Goal: Answer question/provide support: Share knowledge or assist other users

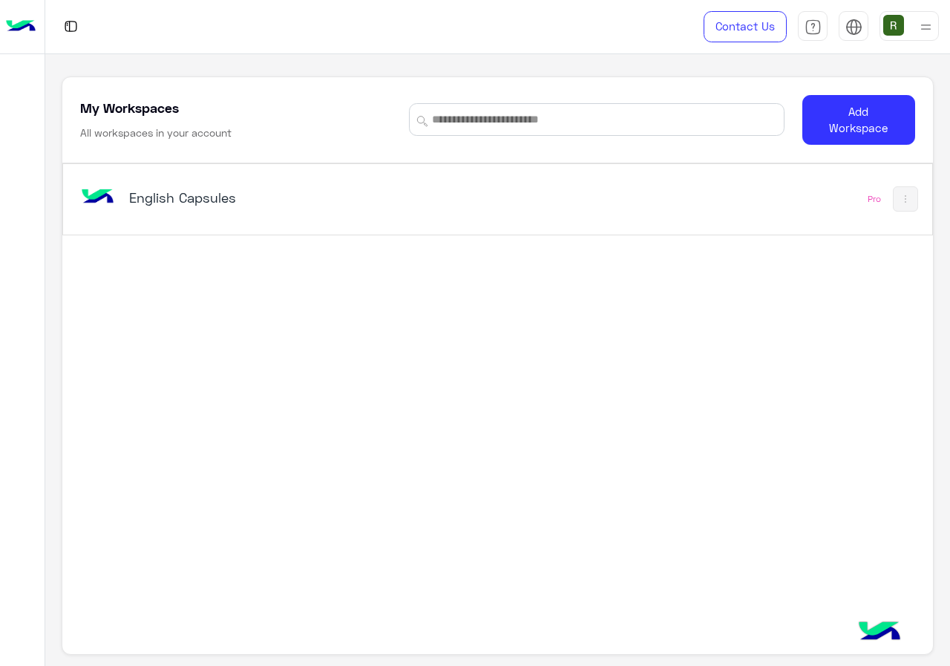
click at [318, 199] on h5 "English Capsules" at bounding box center [280, 198] width 303 height 18
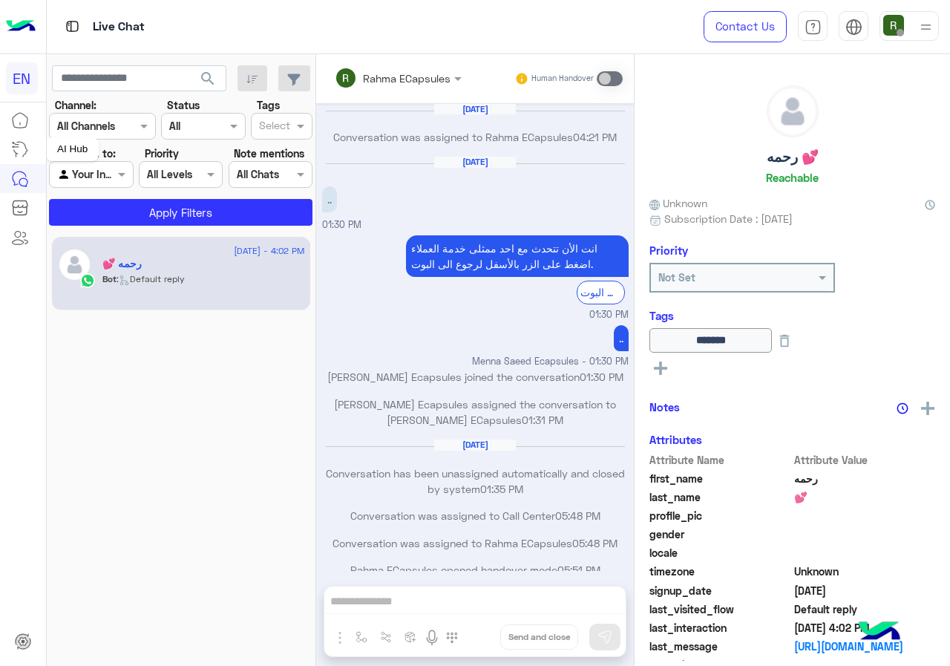
scroll to position [719, 0]
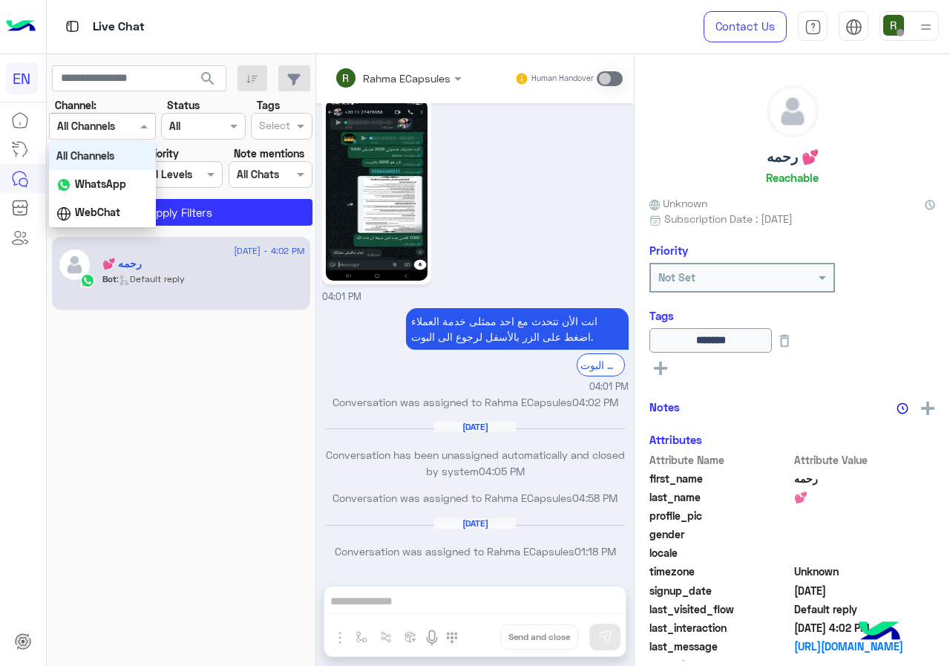
click at [148, 114] on div "Channel All Channels" at bounding box center [102, 126] width 107 height 27
click at [112, 188] on b "WhatsApp" at bounding box center [100, 183] width 51 height 13
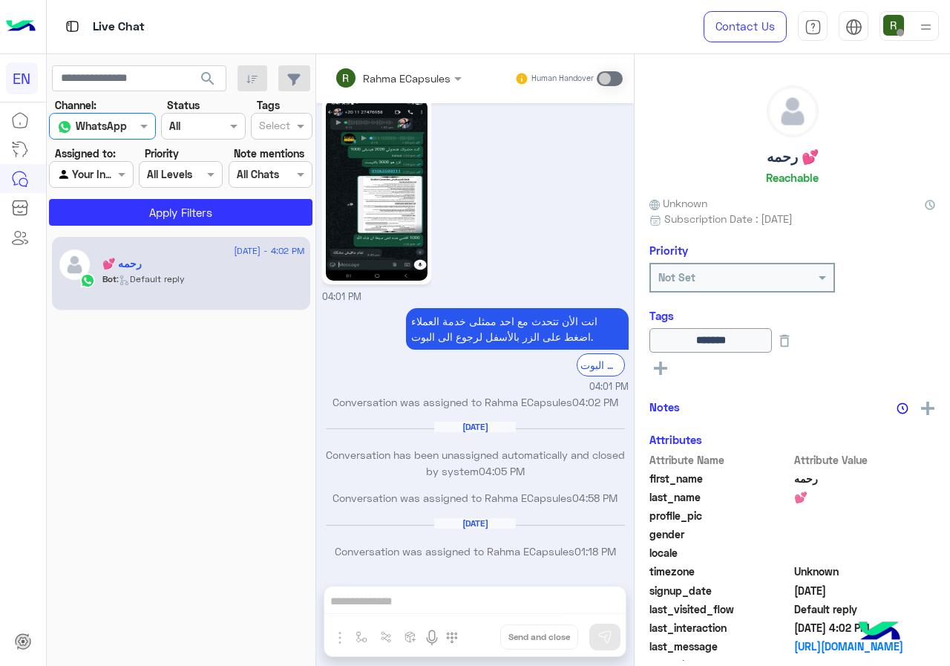
click at [129, 235] on div "12 August - 4:02 PM رحمه 💕 Bot : Default reply" at bounding box center [181, 451] width 269 height 440
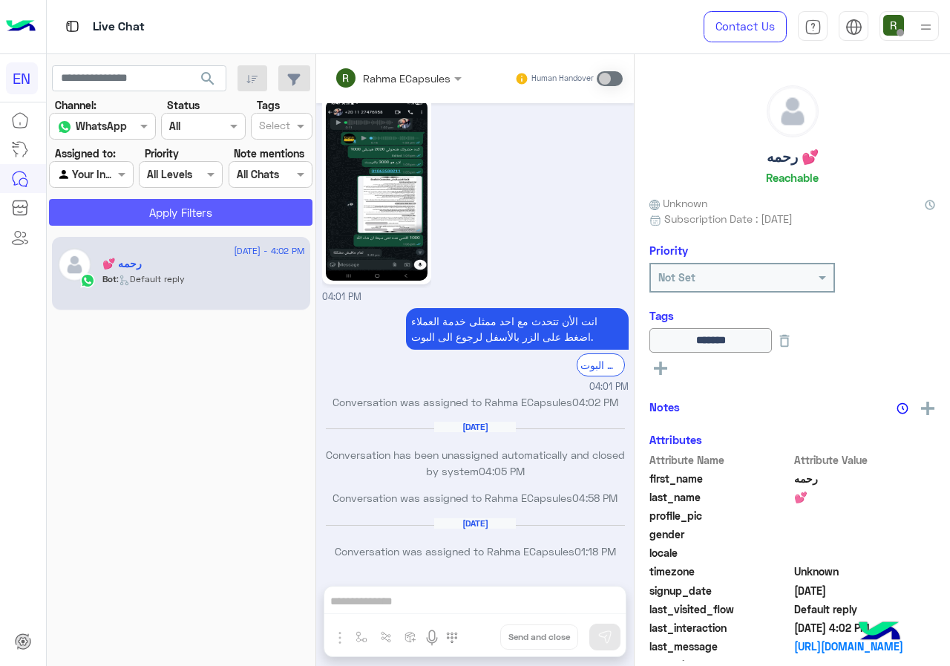
click at [135, 216] on button "Apply Filters" at bounding box center [180, 212] width 263 height 27
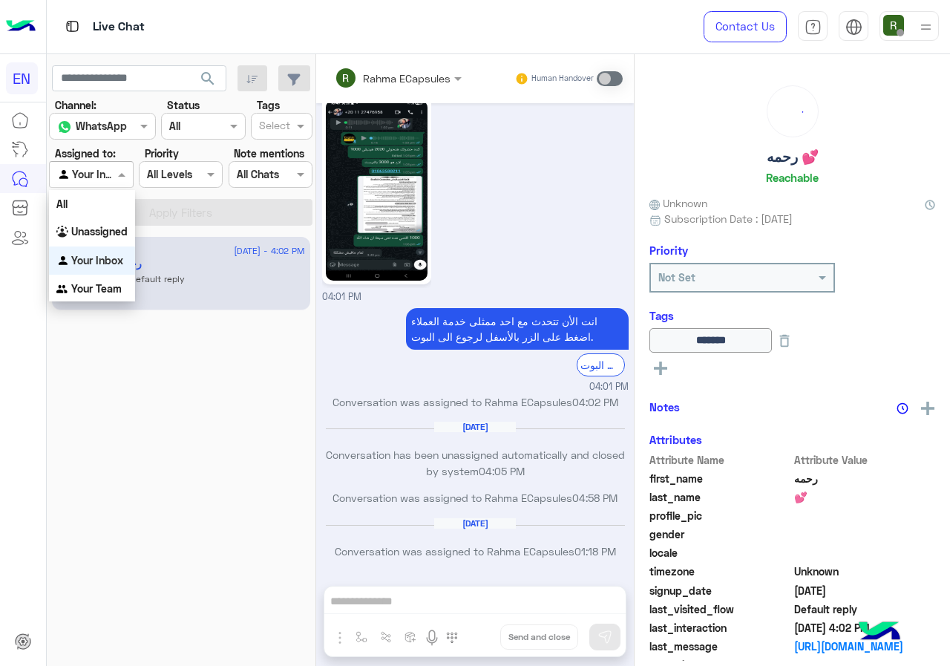
click at [91, 175] on input "text" at bounding box center [74, 175] width 34 height 16
click at [96, 231] on b "Unassigned" at bounding box center [99, 231] width 56 height 13
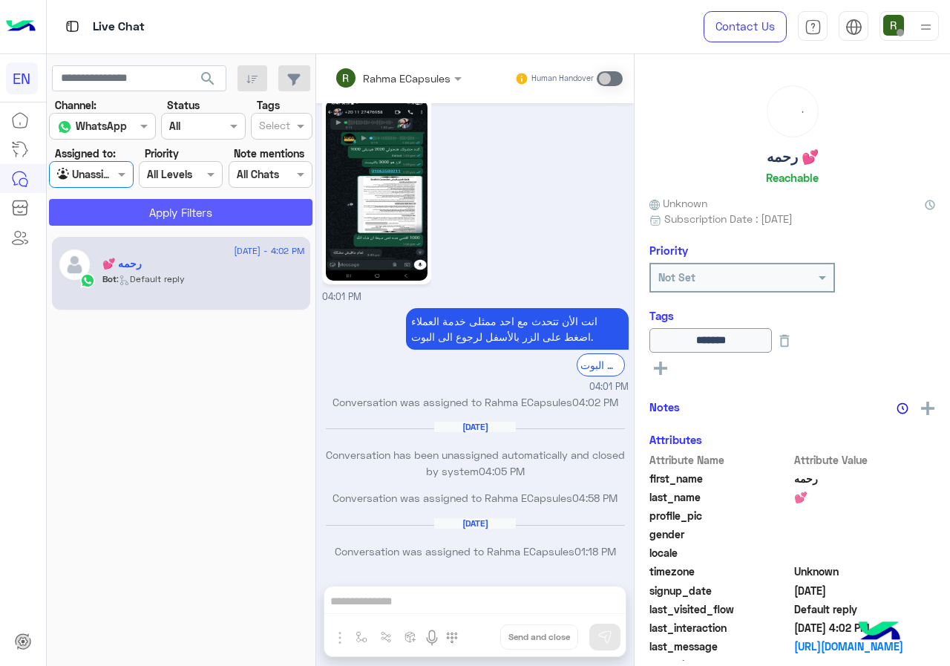
click at [117, 212] on button "Apply Filters" at bounding box center [180, 212] width 263 height 27
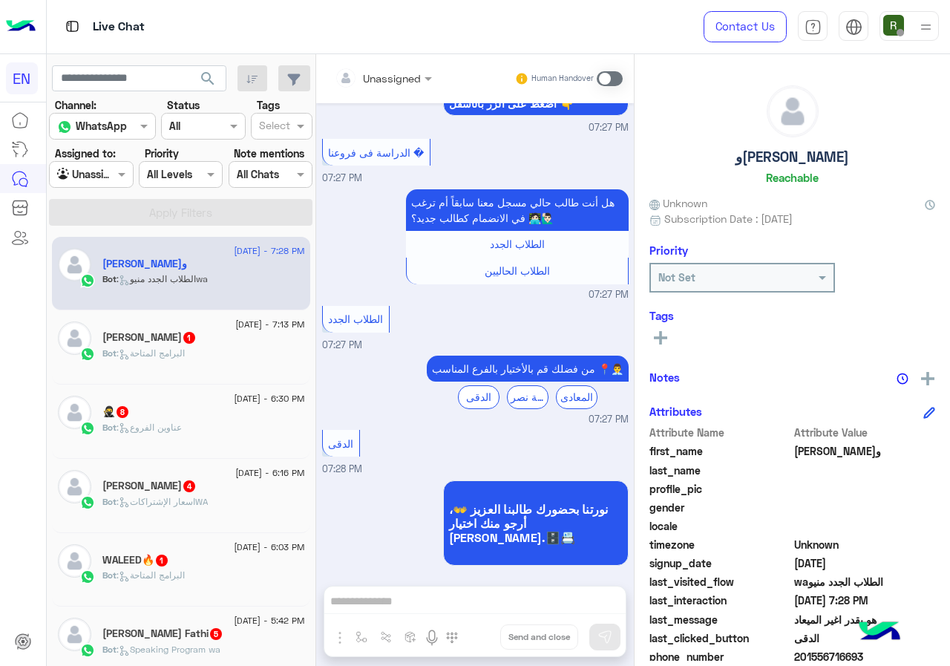
click at [92, 185] on div "Agent Filter Unassigned" at bounding box center [91, 174] width 84 height 27
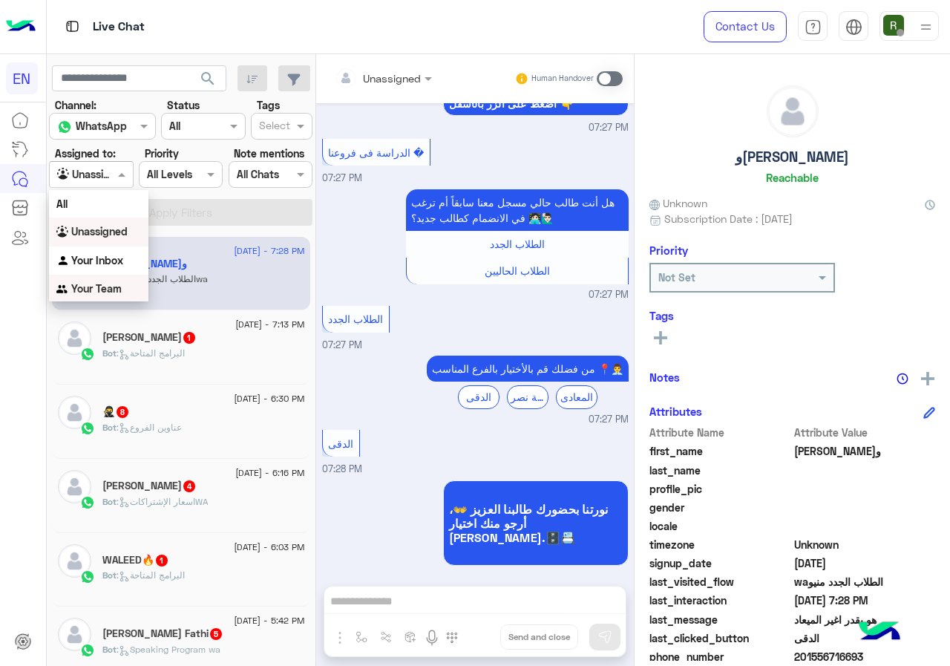
click at [96, 297] on div "Your Team" at bounding box center [98, 289] width 99 height 29
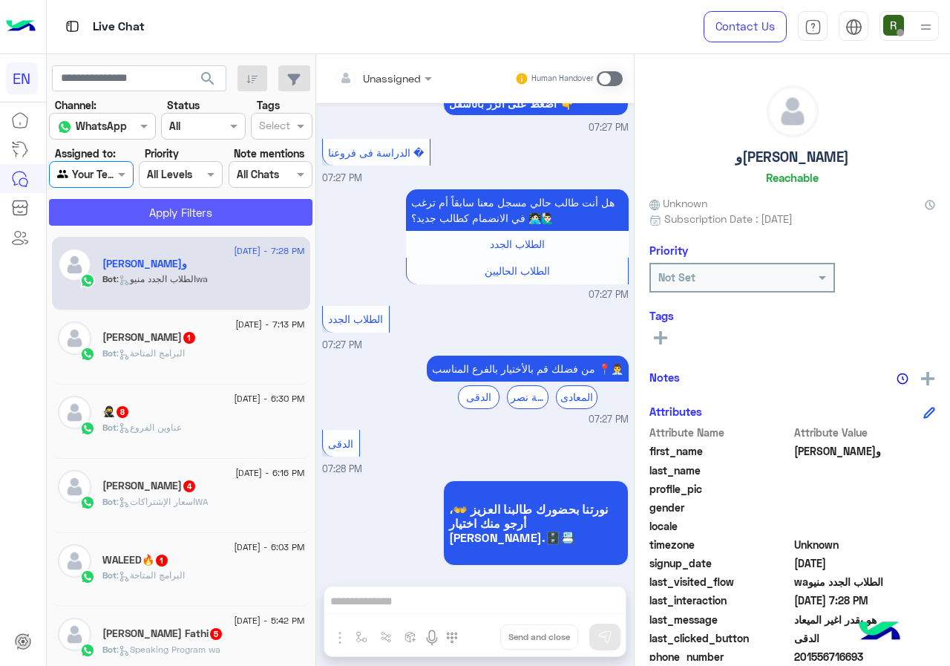
click at [117, 222] on button "Apply Filters" at bounding box center [180, 212] width 263 height 27
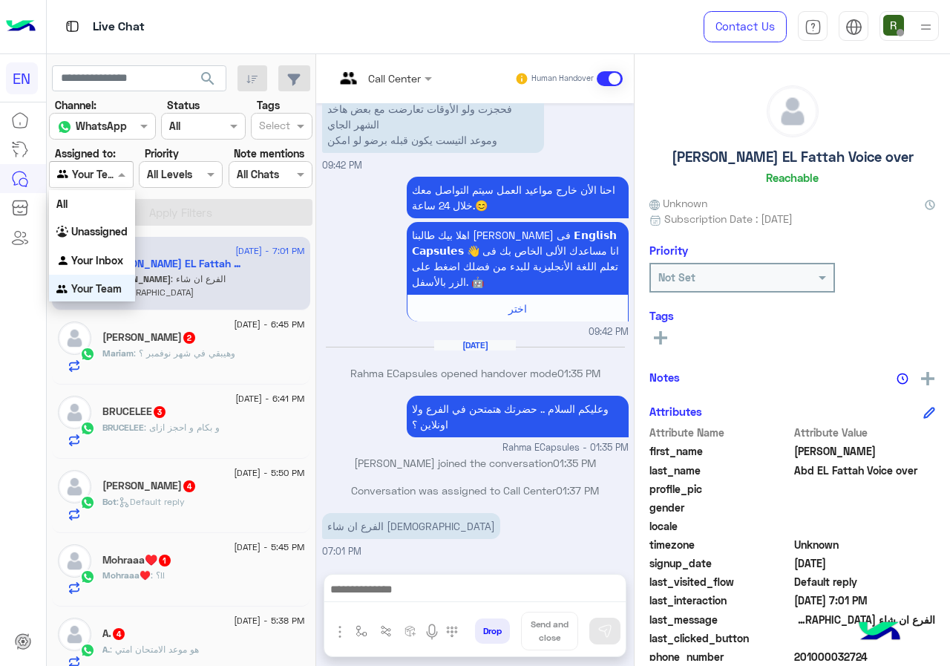
click at [94, 164] on div "Agent Filter Your Team" at bounding box center [91, 174] width 84 height 27
click at [114, 229] on b "Unassigned" at bounding box center [99, 229] width 56 height 13
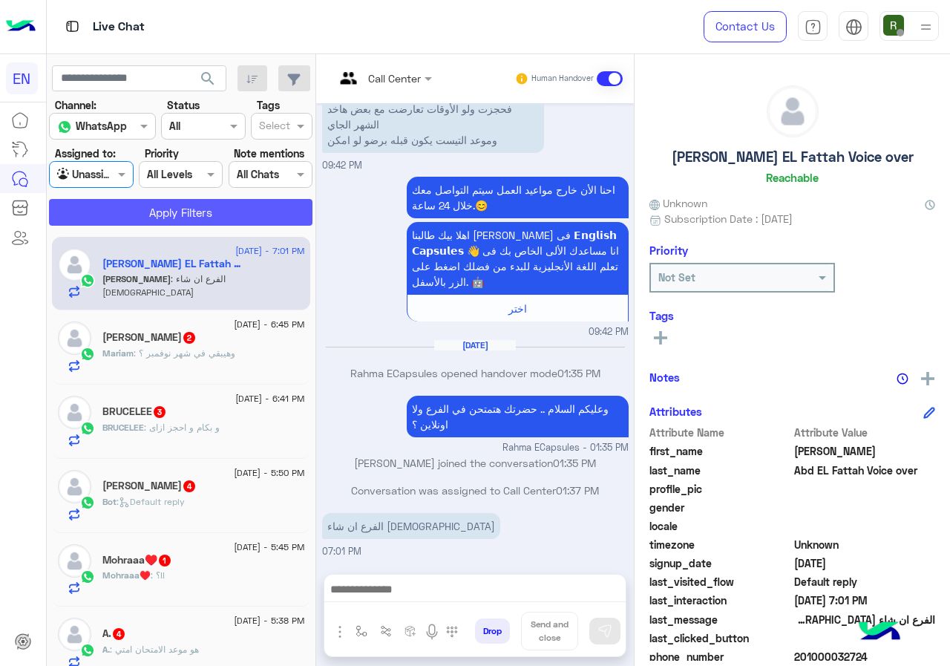
click at [142, 201] on button "Apply Filters" at bounding box center [180, 212] width 263 height 27
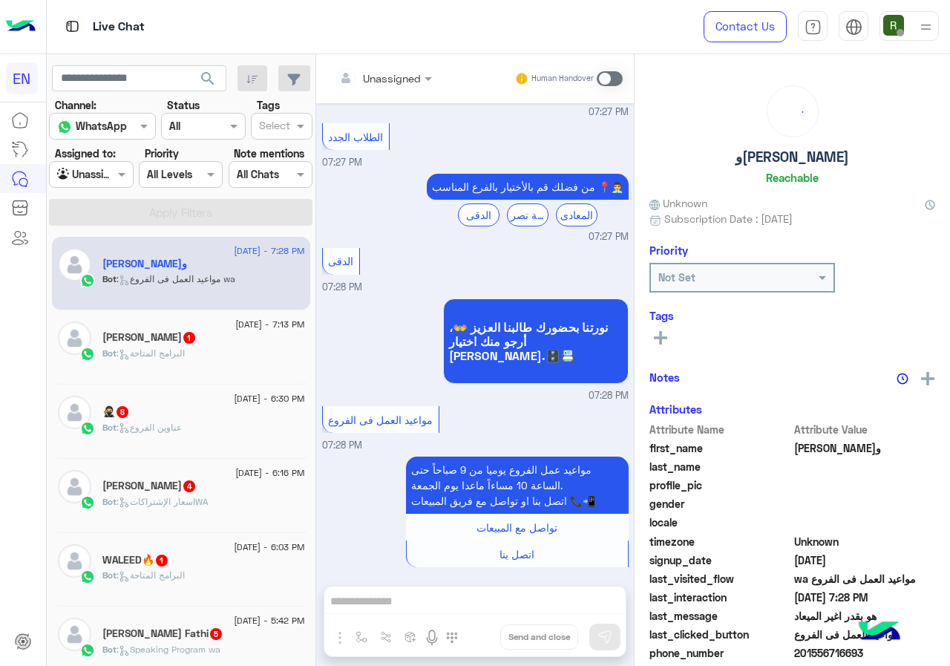
scroll to position [130, 0]
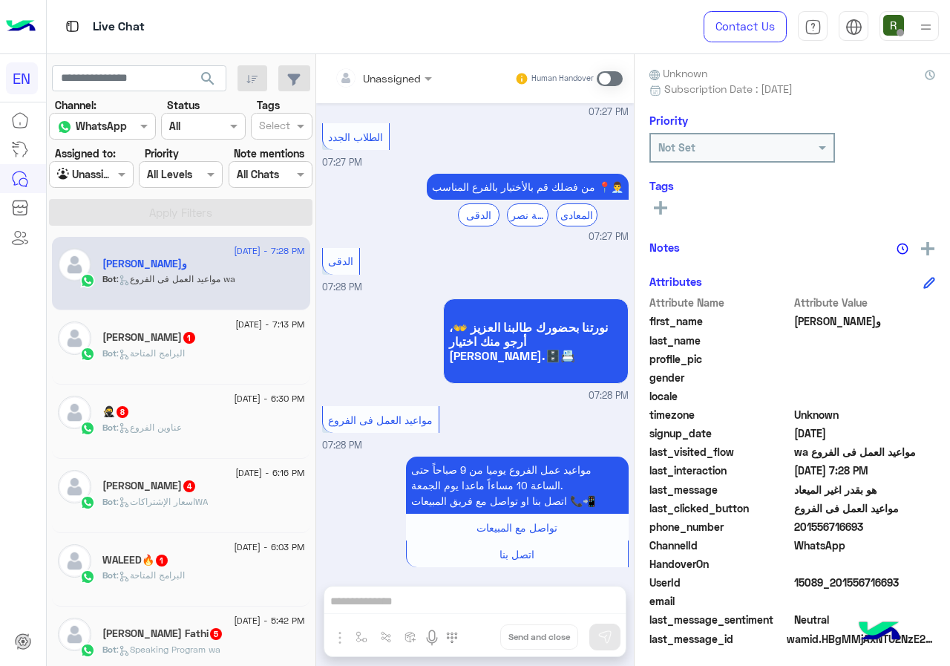
drag, startPoint x: 845, startPoint y: 520, endPoint x: 949, endPoint y: 525, distance: 104.0
click at [936, 525] on span "201556716693" at bounding box center [865, 527] width 142 height 16
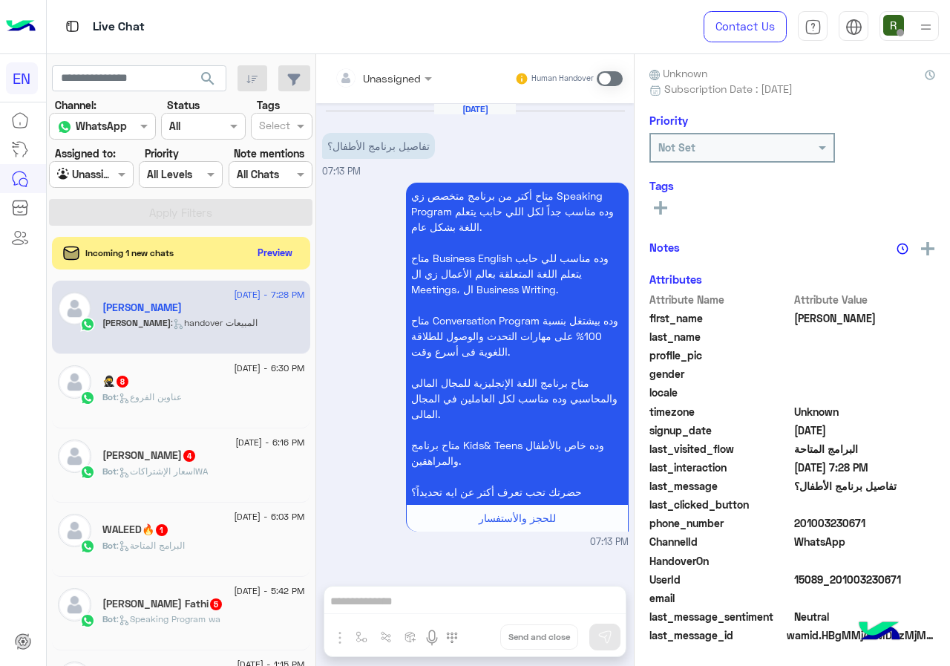
drag, startPoint x: 894, startPoint y: 524, endPoint x: 471, endPoint y: 223, distance: 519.4
click at [471, 223] on p "متاح أكتر من برنامج متخصص زي Speaking Program وده مناسب جداً لكل اللي حابب يتعل…" at bounding box center [517, 344] width 223 height 322
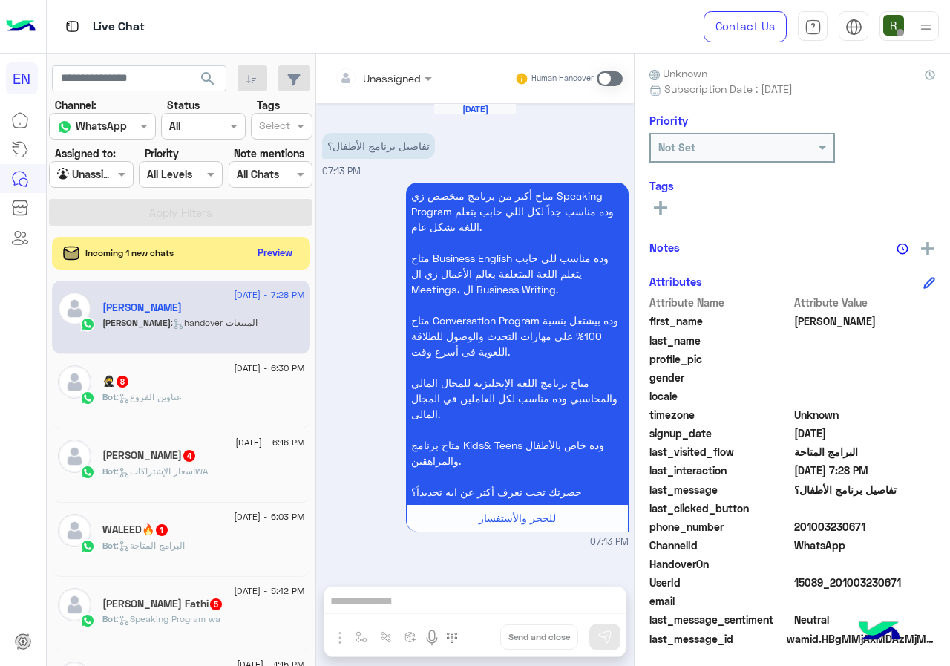
click at [310, 265] on div "Incoming 1 new chats Preview" at bounding box center [181, 253] width 258 height 33
click at [299, 256] on button "Preview" at bounding box center [276, 252] width 46 height 20
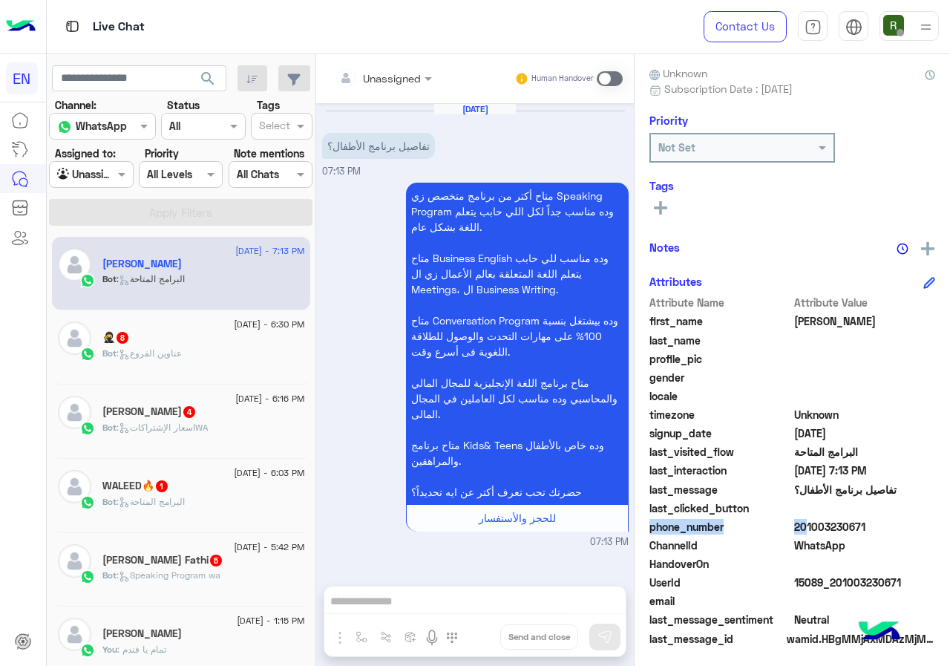
drag, startPoint x: 847, startPoint y: 525, endPoint x: 930, endPoint y: 515, distance: 83.8
click at [930, 515] on div "Attribute Name Attribute Value first_name سعيد last_name profile_pic gender loc…" at bounding box center [792, 472] width 286 height 354
click at [930, 515] on span at bounding box center [865, 508] width 142 height 16
drag, startPoint x: 845, startPoint y: 522, endPoint x: 943, endPoint y: 520, distance: 98.0
click at [936, 520] on span "201003230671" at bounding box center [865, 527] width 142 height 16
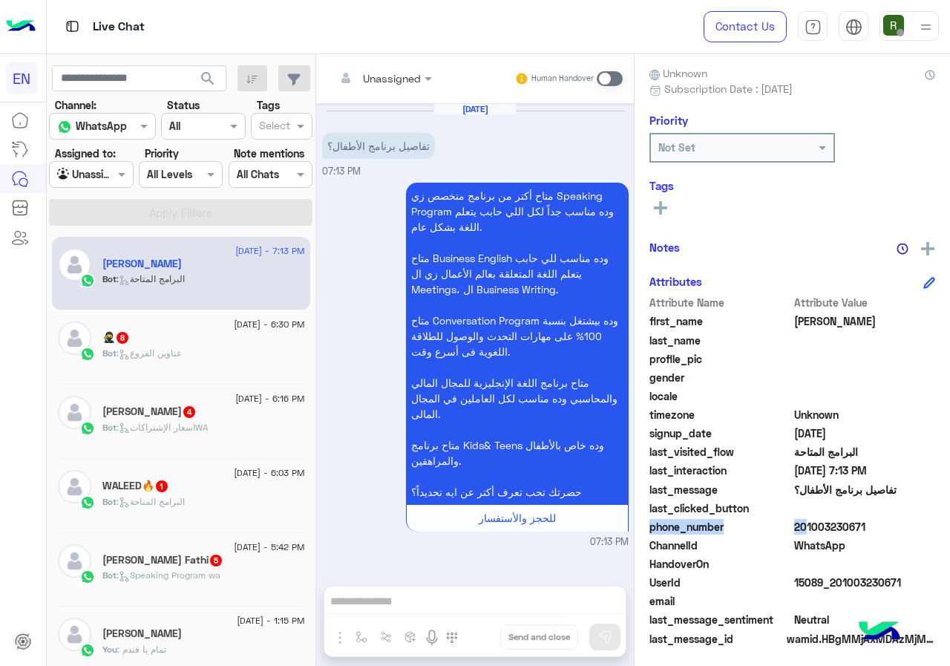
copy span "01003230671"
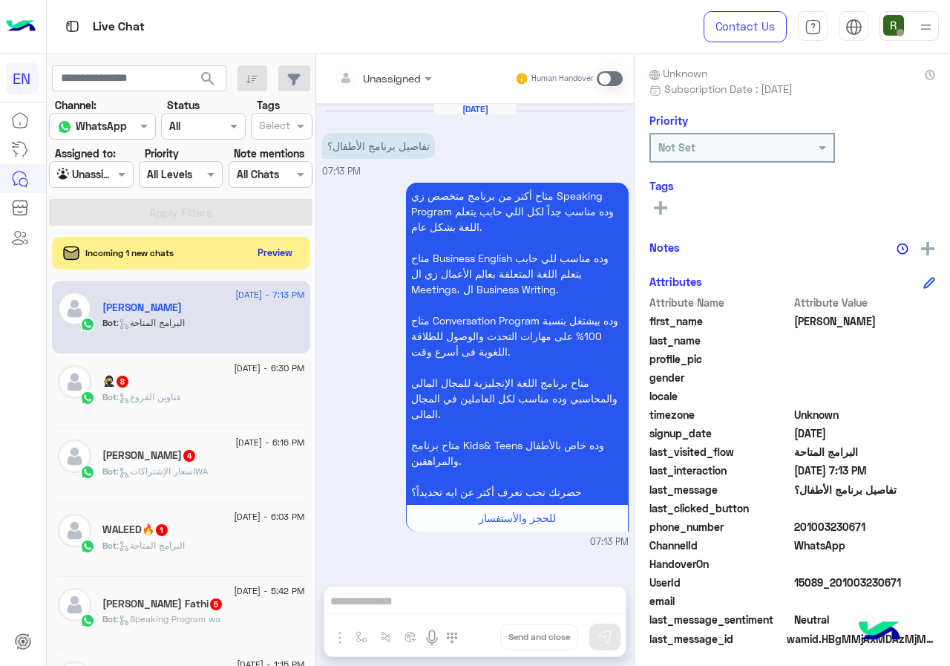
click at [395, 82] on input "text" at bounding box center [365, 79] width 60 height 16
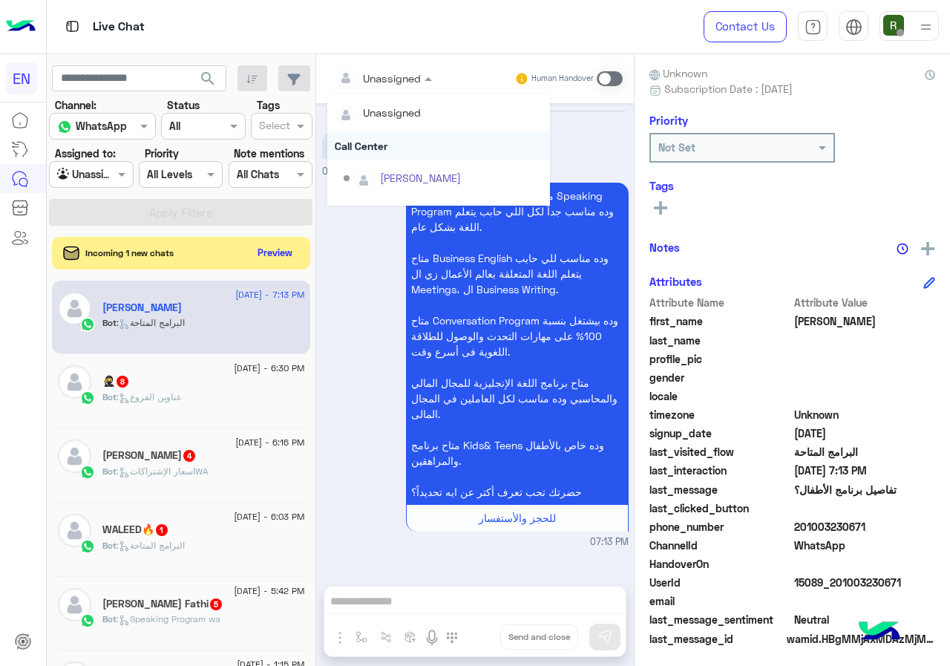
scroll to position [246, 0]
click at [439, 151] on div "Sales Team" at bounding box center [438, 153] width 223 height 27
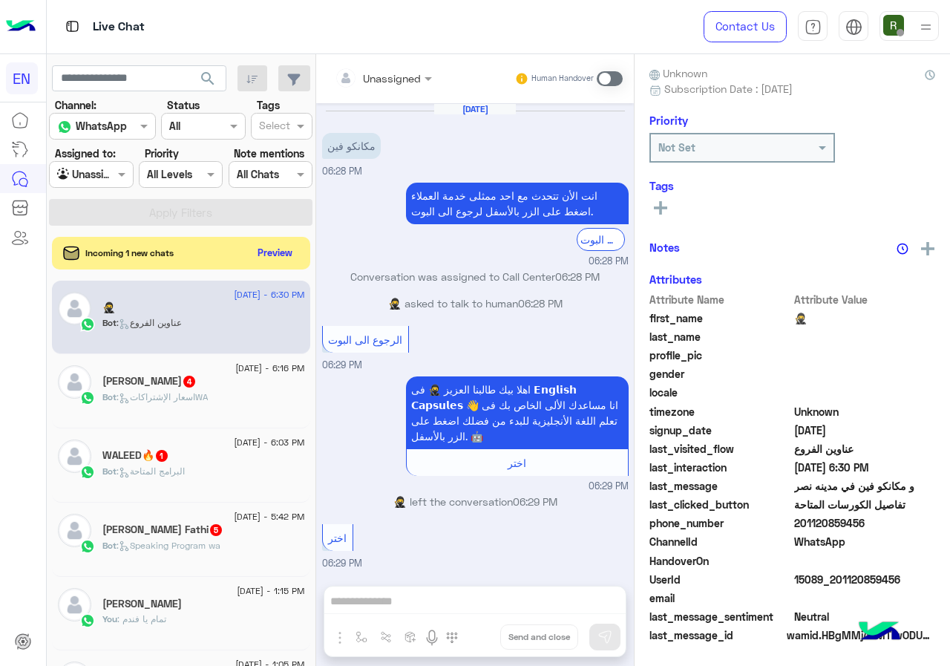
scroll to position [1115, 0]
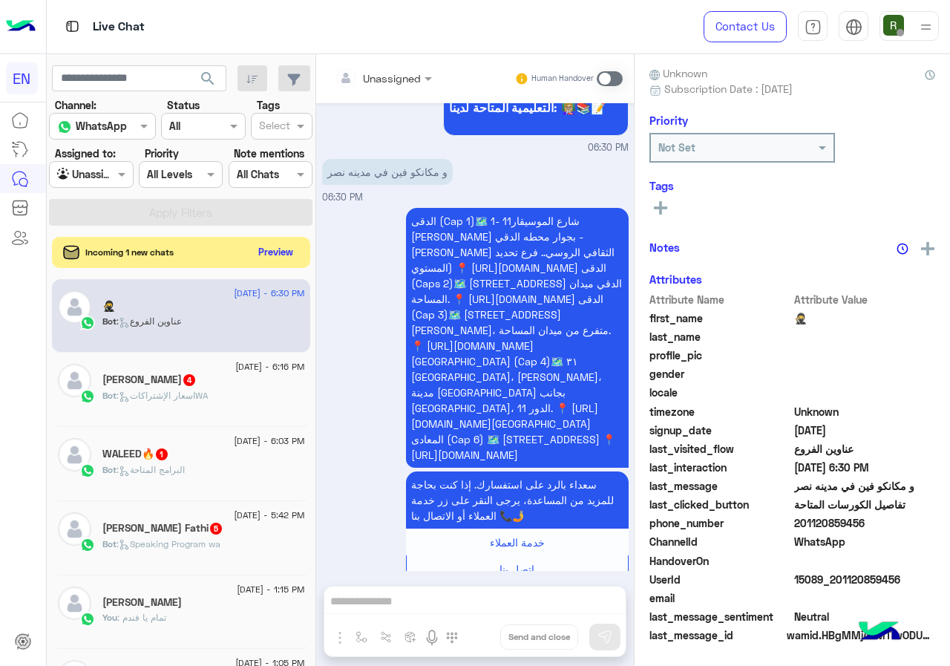
click at [299, 250] on button "Preview" at bounding box center [276, 252] width 46 height 20
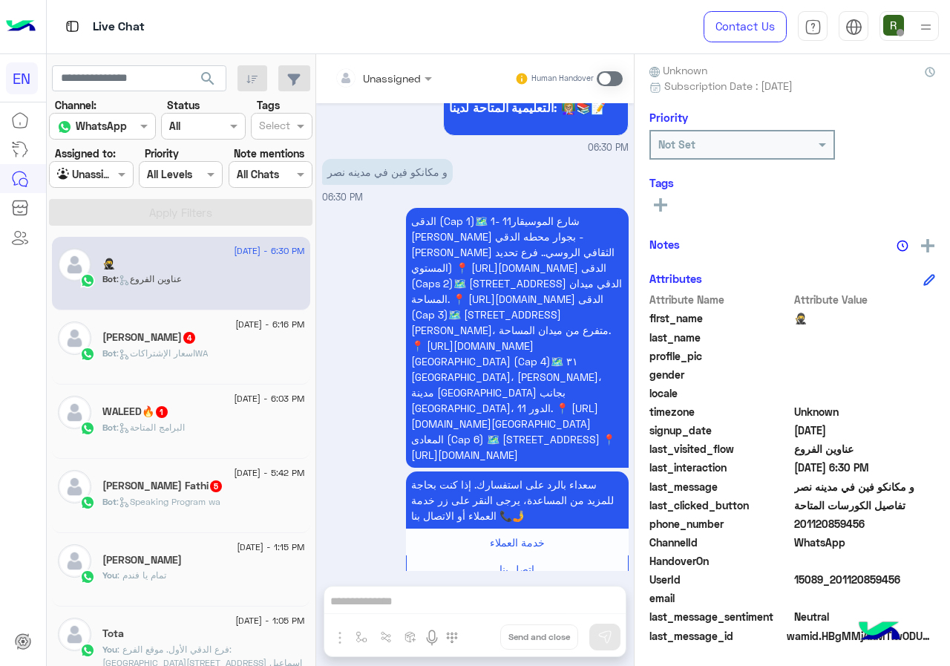
scroll to position [134, 0]
drag, startPoint x: 846, startPoint y: 523, endPoint x: 918, endPoint y: 517, distance: 72.3
click at [918, 517] on span "201120859456" at bounding box center [865, 523] width 142 height 16
copy span "01120859456"
click at [445, 64] on div "Unassigned Human Handover" at bounding box center [475, 78] width 318 height 49
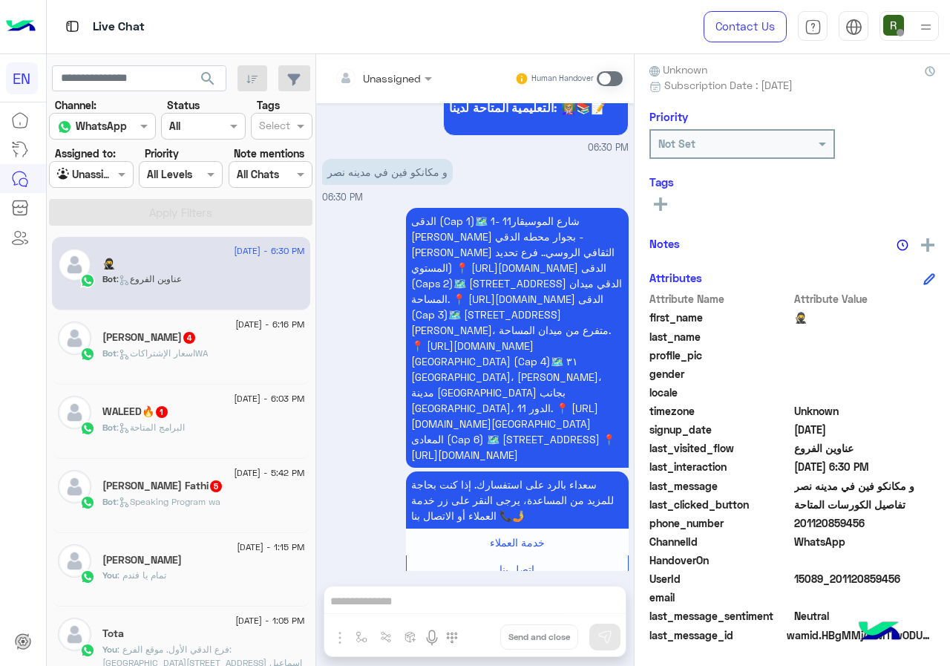
click at [439, 82] on div at bounding box center [383, 77] width 112 height 17
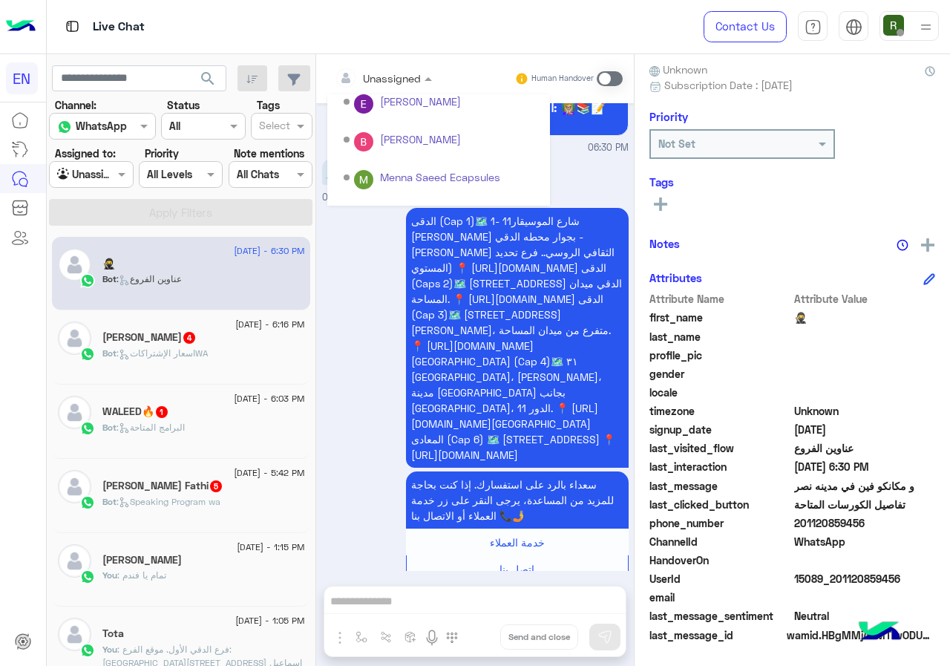
scroll to position [246, 0]
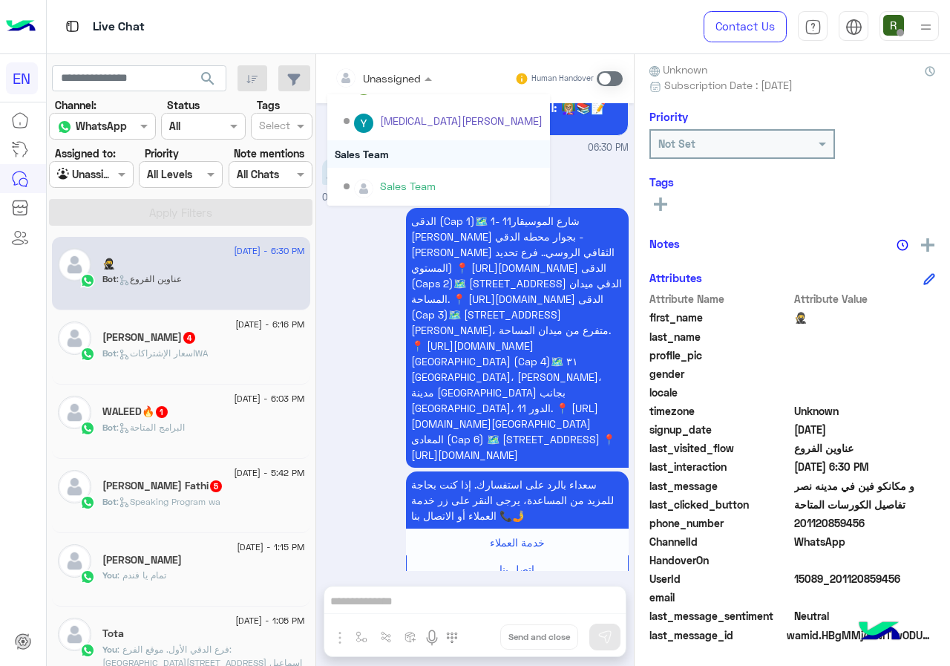
click at [450, 162] on div "Sales Team" at bounding box center [438, 153] width 223 height 27
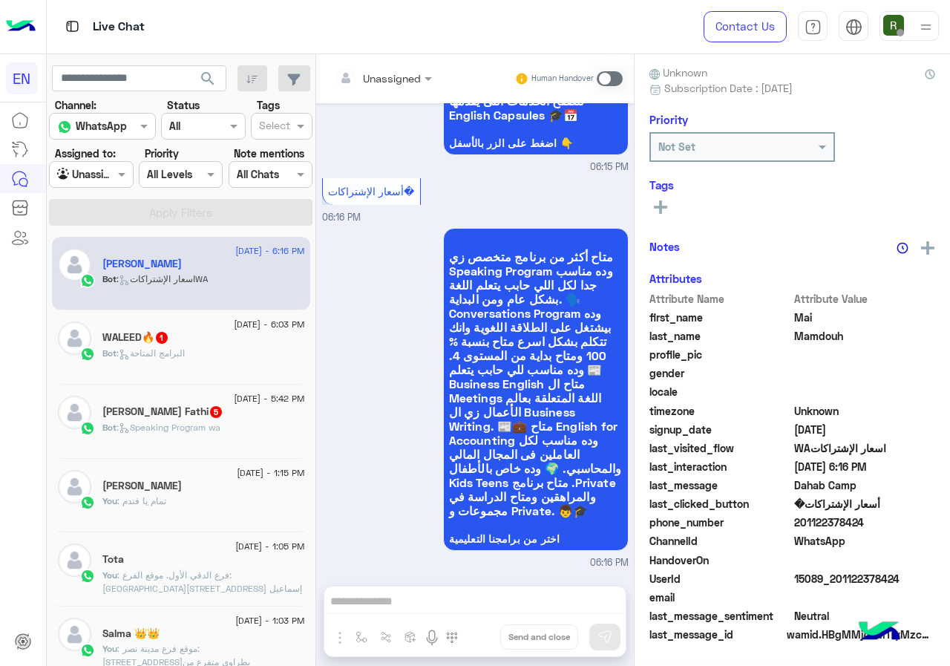
scroll to position [130, 0]
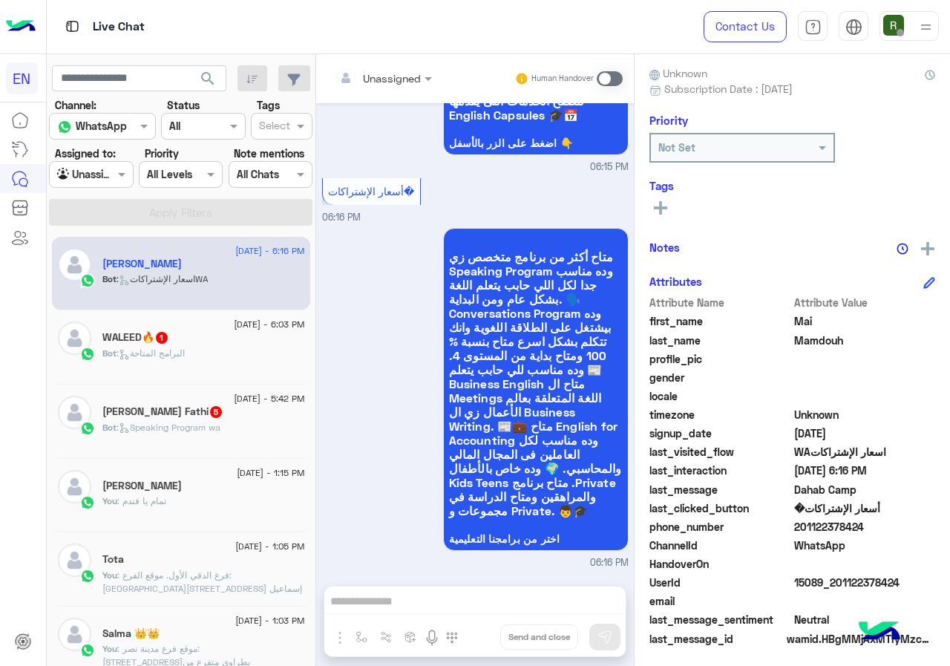
drag, startPoint x: 842, startPoint y: 526, endPoint x: 911, endPoint y: 534, distance: 70.2
click at [911, 534] on span "201122378424" at bounding box center [865, 527] width 142 height 16
copy span "01122378424"
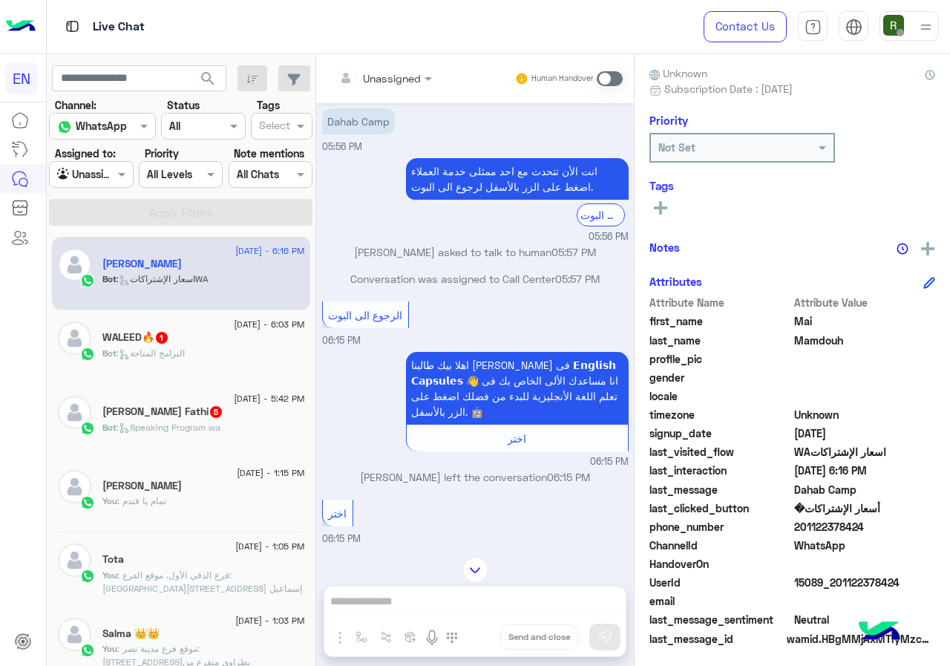
scroll to position [0, 0]
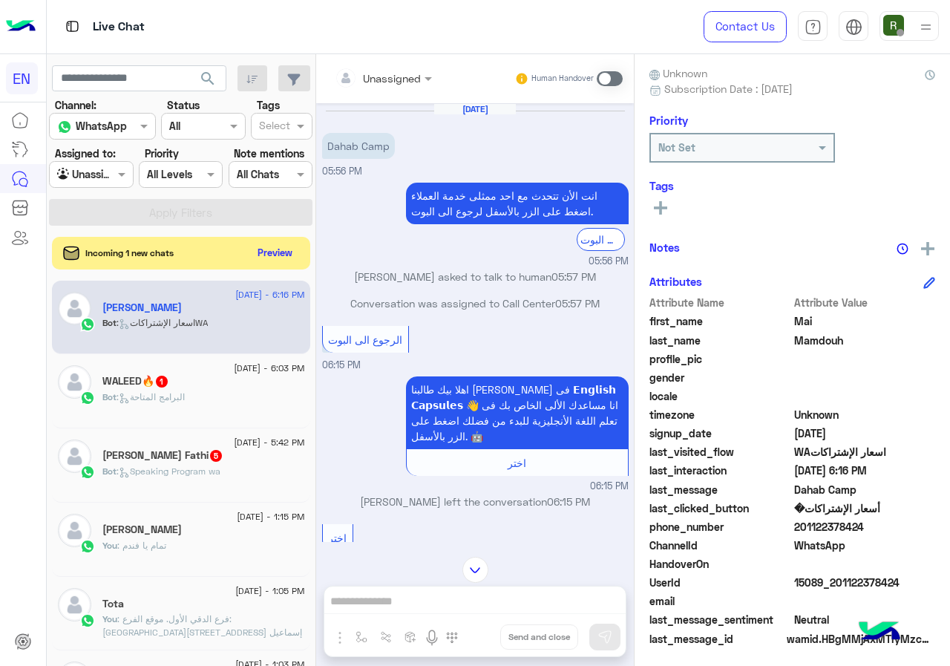
click at [623, 80] on span at bounding box center [610, 78] width 26 height 15
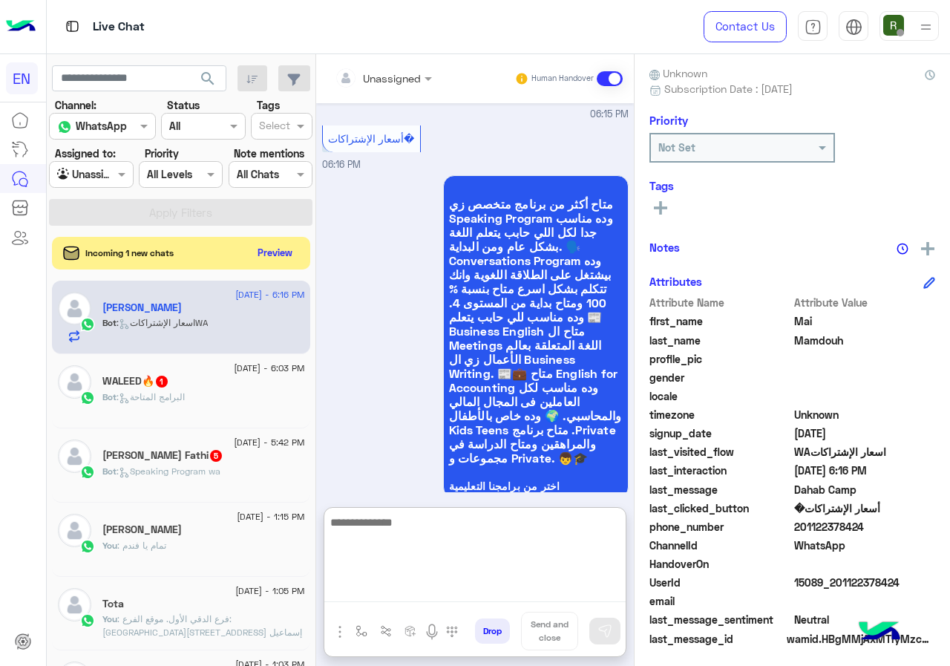
click at [506, 597] on textarea at bounding box center [474, 557] width 301 height 89
type textarea "*"
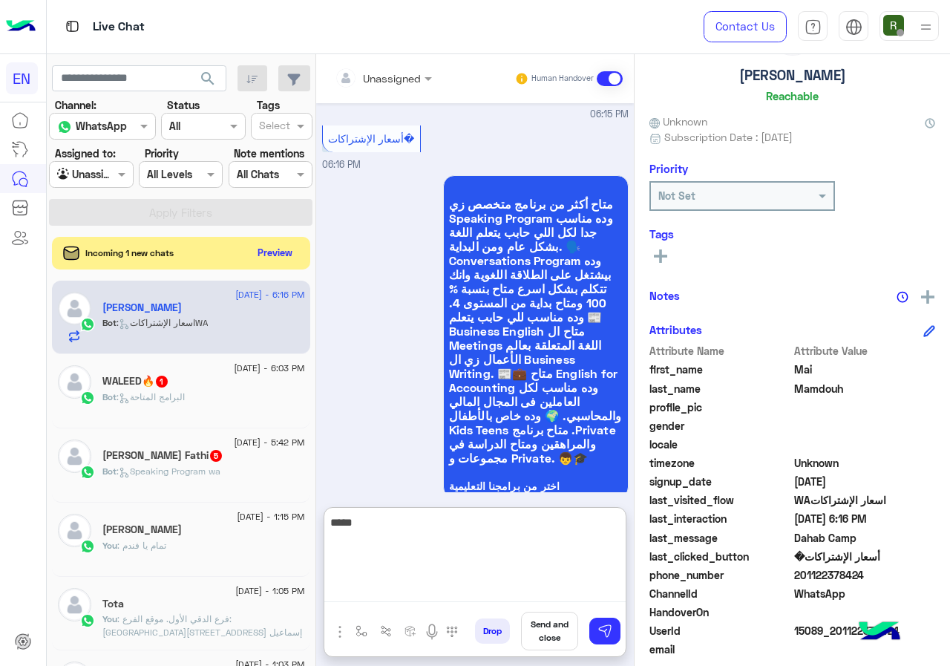
scroll to position [0, 0]
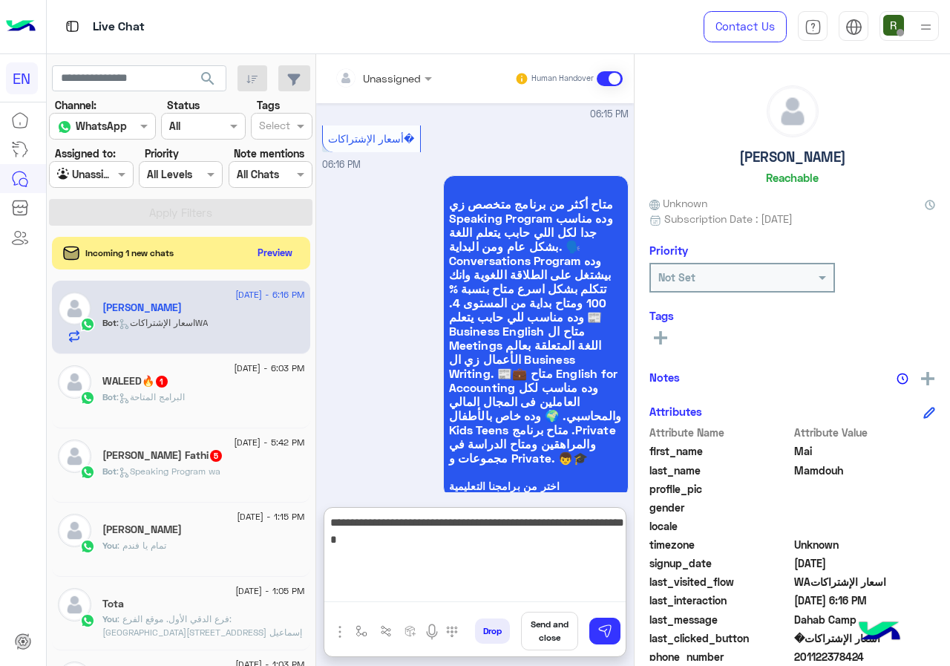
type textarea "**********"
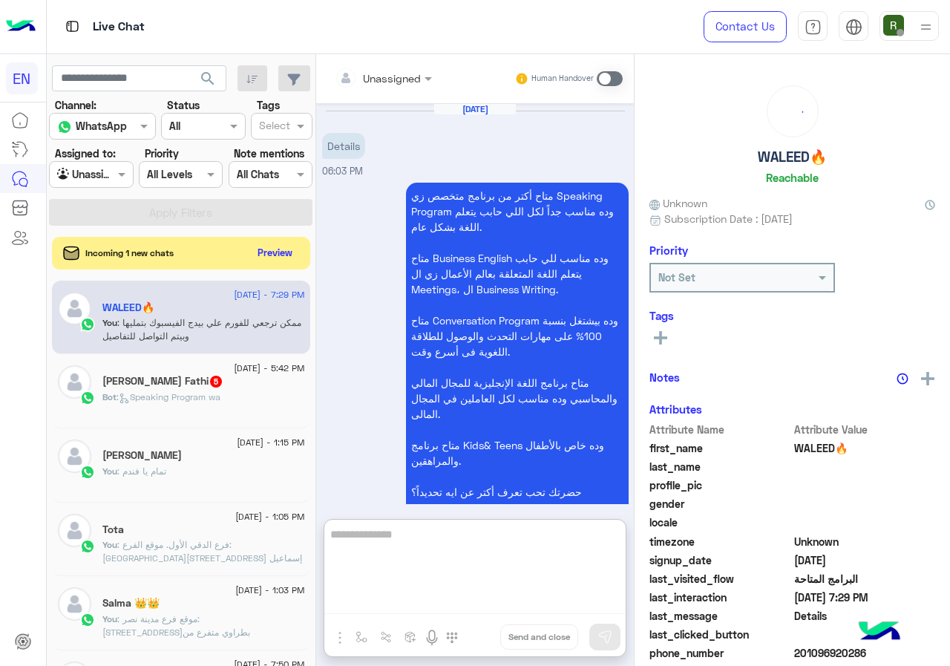
scroll to position [45, 0]
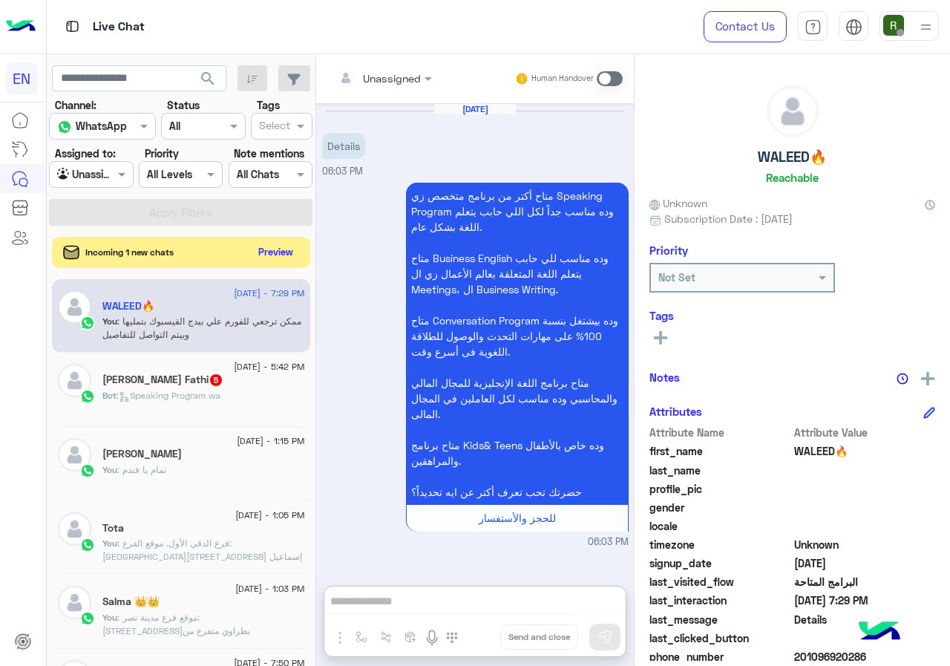
click at [299, 257] on button "Preview" at bounding box center [276, 252] width 46 height 20
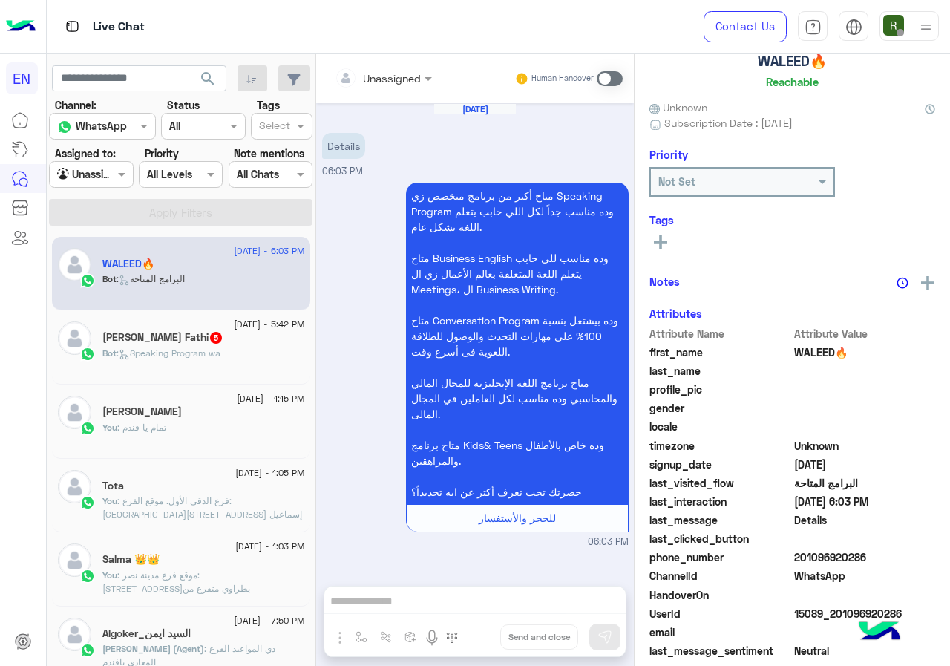
scroll to position [130, 0]
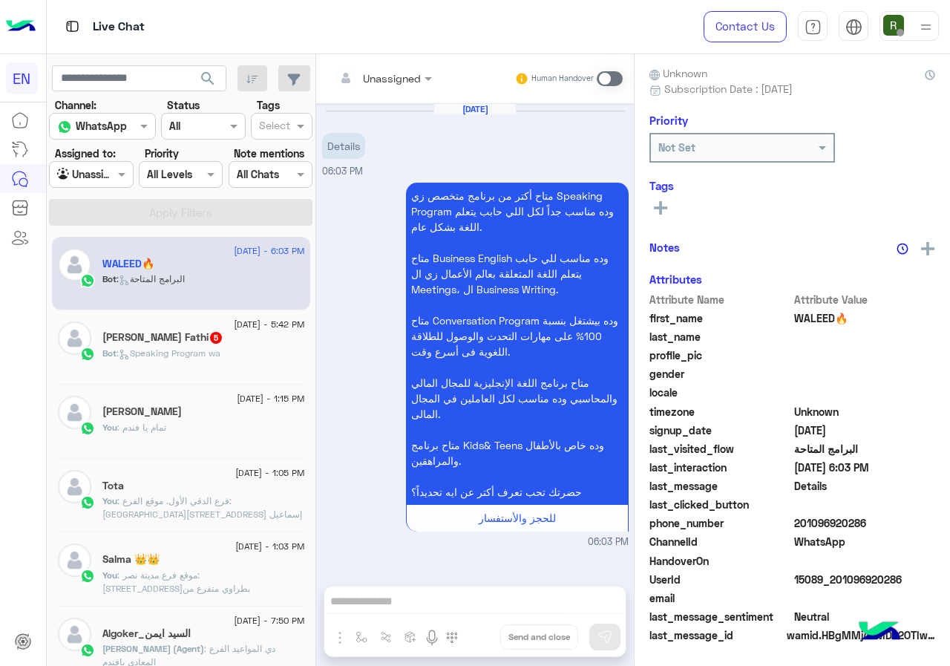
drag, startPoint x: 845, startPoint y: 523, endPoint x: 949, endPoint y: 525, distance: 104.7
click at [936, 525] on span "201096920286" at bounding box center [865, 523] width 142 height 16
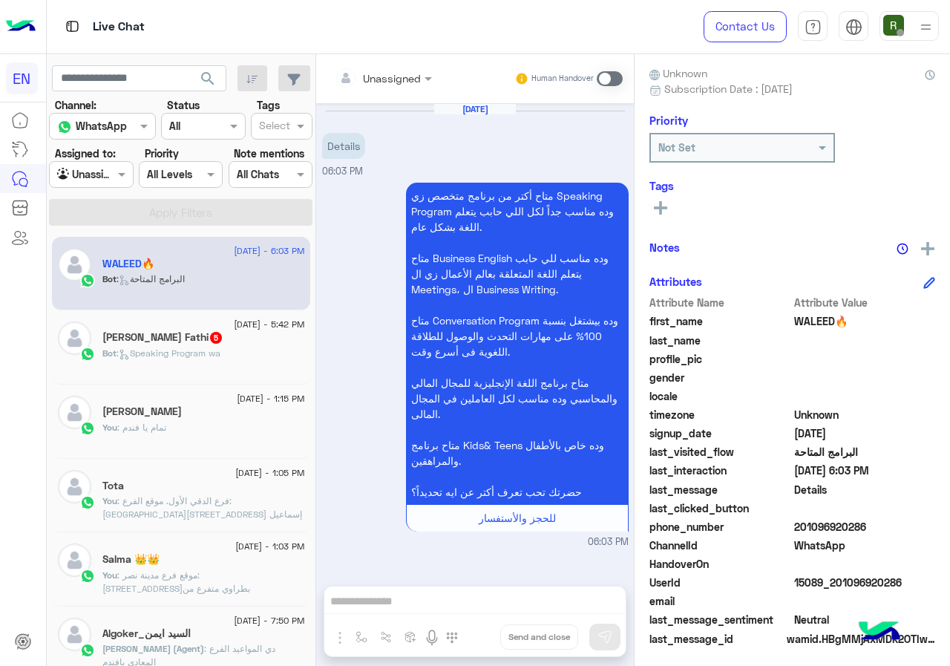
copy span "01096920286"
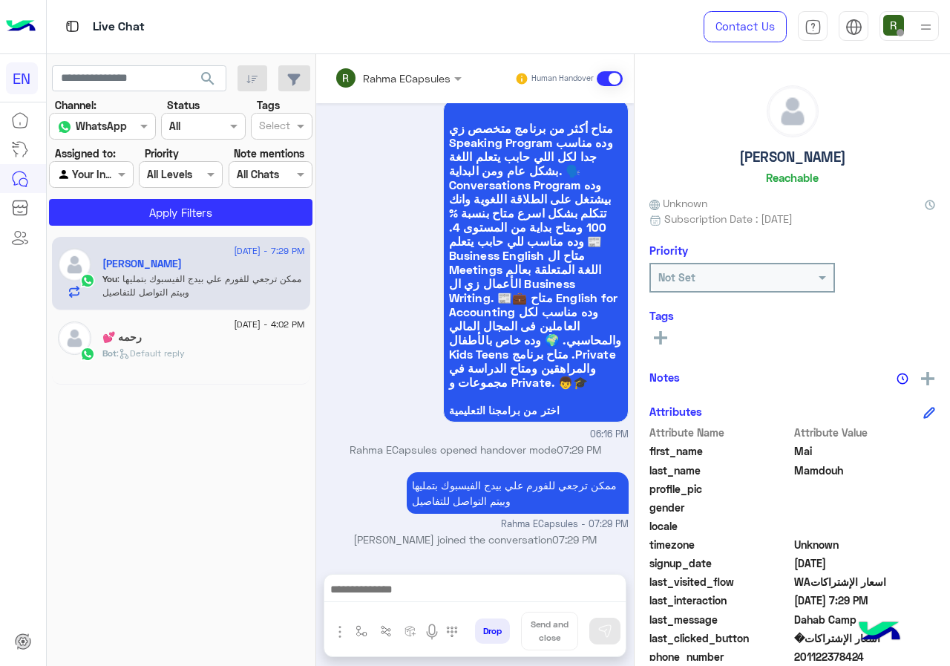
click at [386, 76] on input "text" at bounding box center [378, 79] width 87 height 16
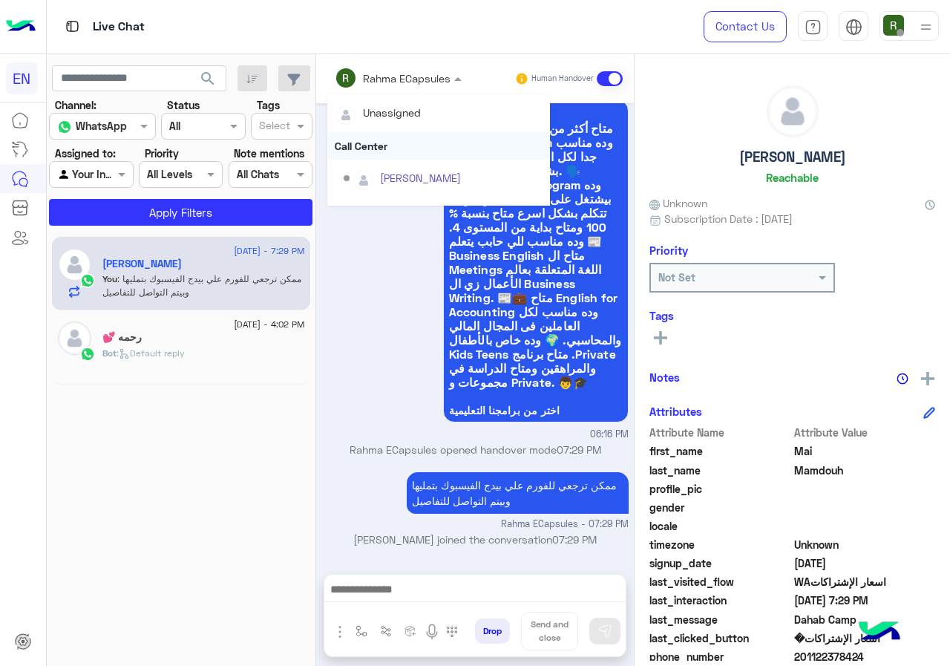
click at [396, 147] on div "Call Center" at bounding box center [438, 145] width 223 height 27
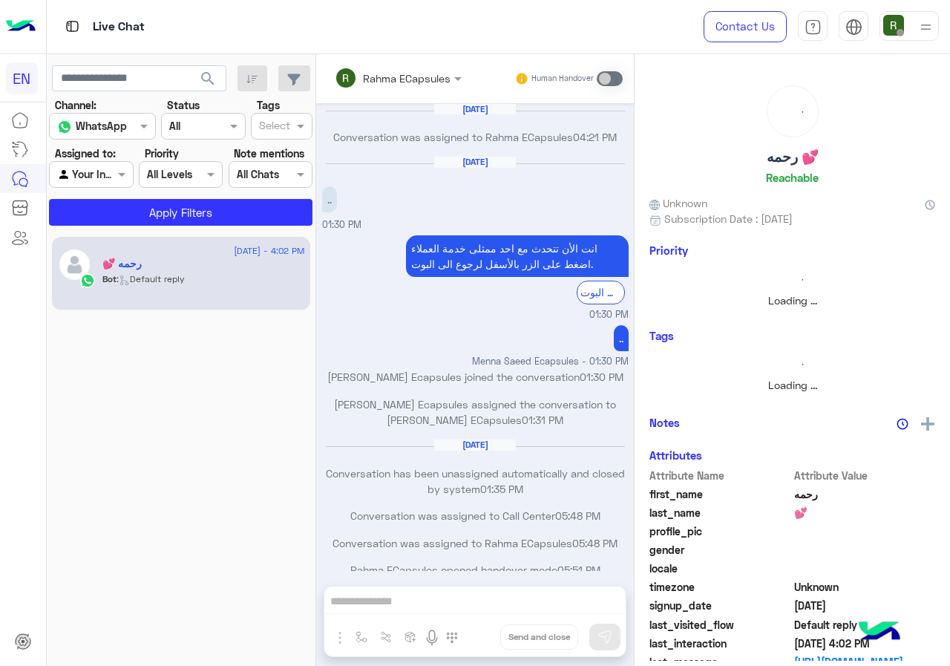
scroll to position [719, 0]
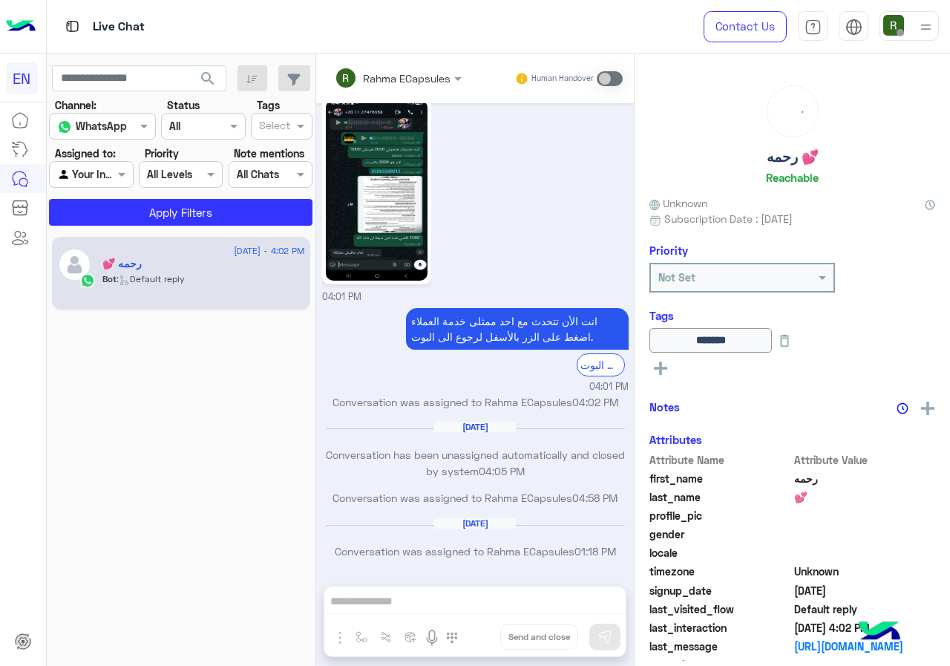
click at [109, 167] on div at bounding box center [91, 174] width 82 height 17
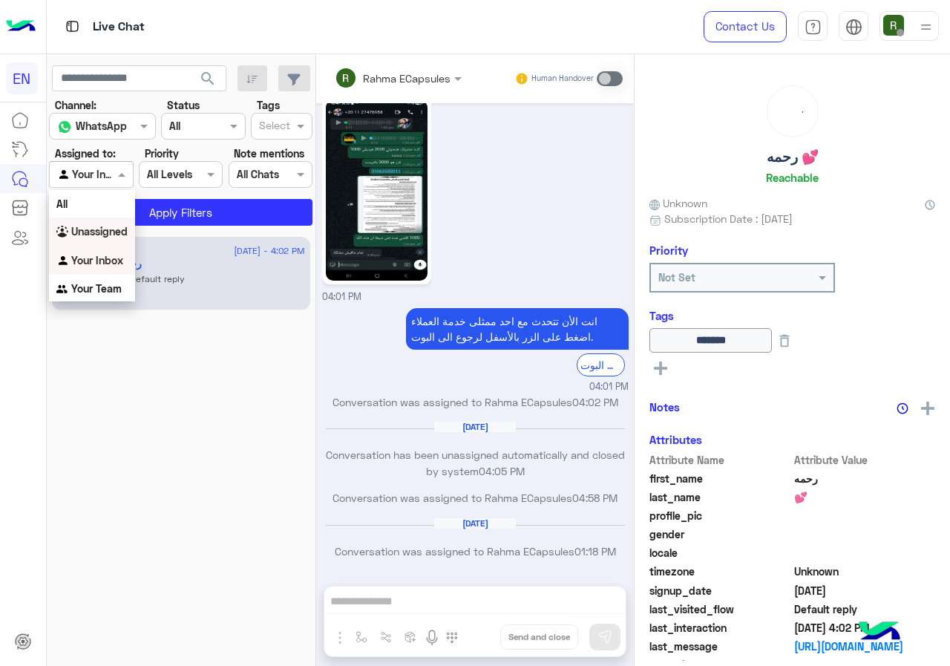
click at [109, 231] on b "Unassigned" at bounding box center [99, 231] width 56 height 13
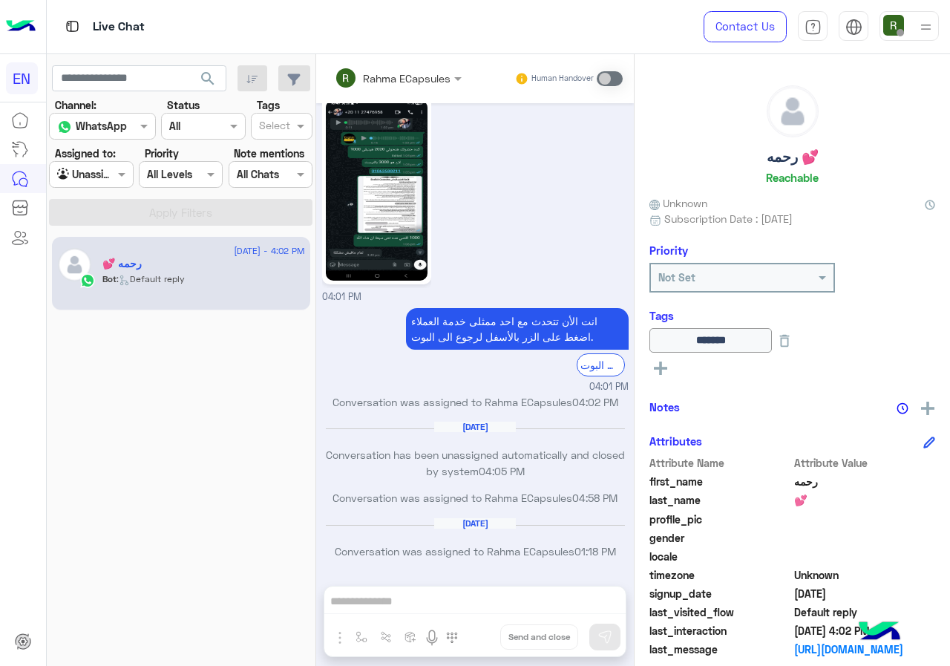
click at [212, 85] on span "search" at bounding box center [208, 79] width 18 height 18
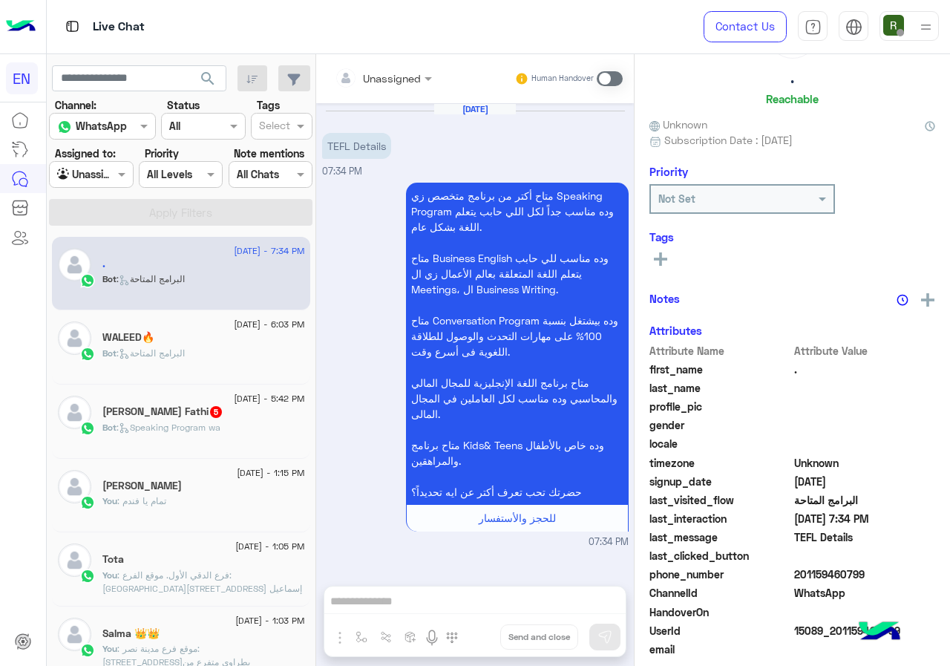
scroll to position [130, 0]
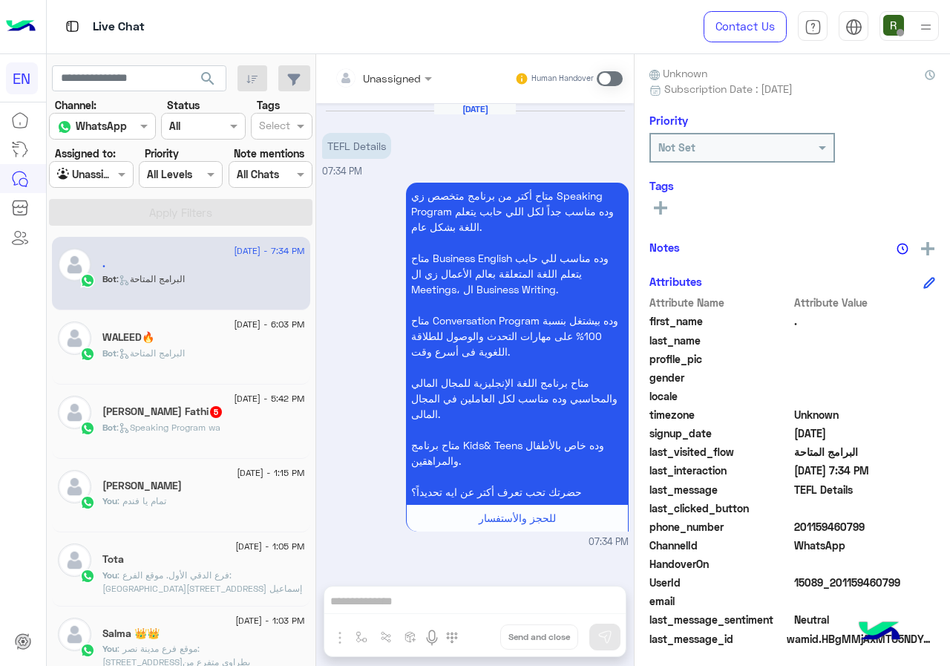
drag, startPoint x: 846, startPoint y: 525, endPoint x: 943, endPoint y: 523, distance: 96.5
click at [936, 523] on span "201159460799" at bounding box center [865, 527] width 142 height 16
copy span "01159460799"
click at [395, 83] on input "text" at bounding box center [365, 79] width 60 height 16
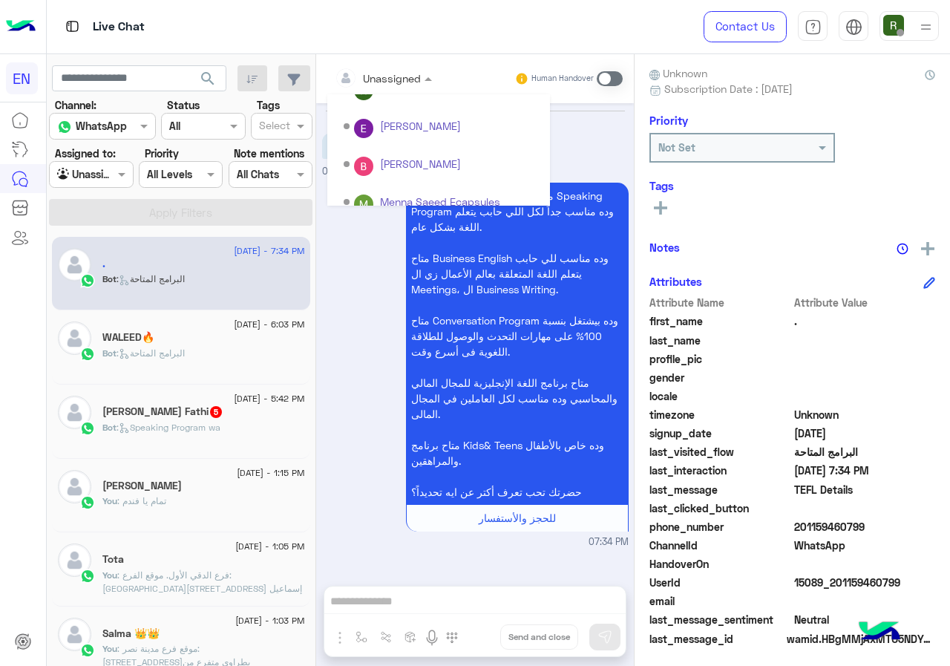
scroll to position [246, 0]
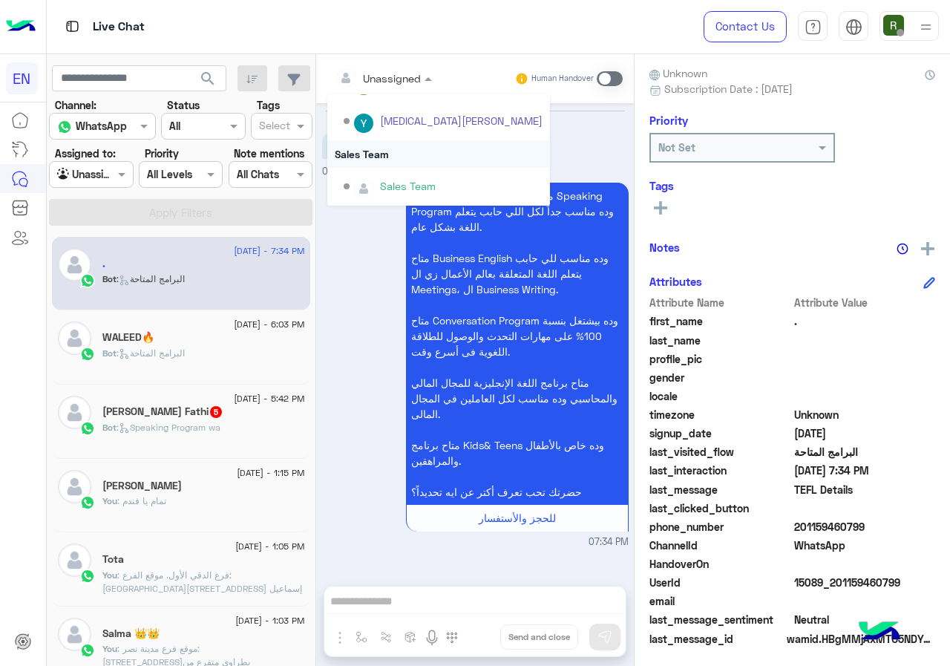
click at [425, 156] on div "Sales Team" at bounding box center [438, 153] width 223 height 27
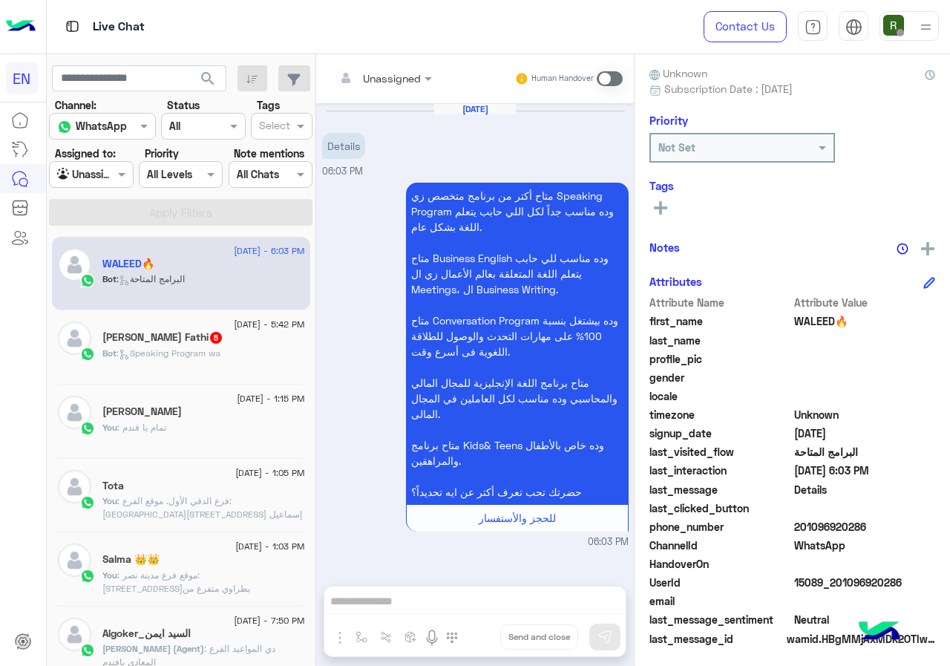
scroll to position [134, 0]
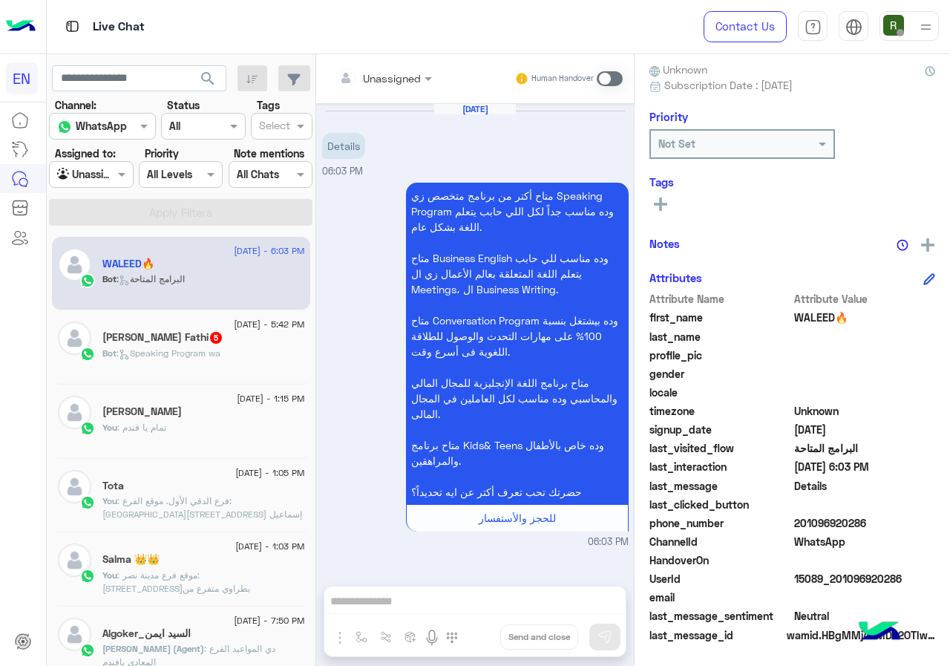
drag, startPoint x: 845, startPoint y: 523, endPoint x: 940, endPoint y: 524, distance: 95.0
click at [936, 524] on span "201096920286" at bounding box center [865, 523] width 142 height 16
copy span "01096920286"
click at [463, 596] on div "Unassigned Human Handover [DATE] Details 06:03 PM متاح أكتر من برنامج متخصص زي …" at bounding box center [475, 362] width 318 height 617
click at [623, 74] on span at bounding box center [610, 78] width 26 height 15
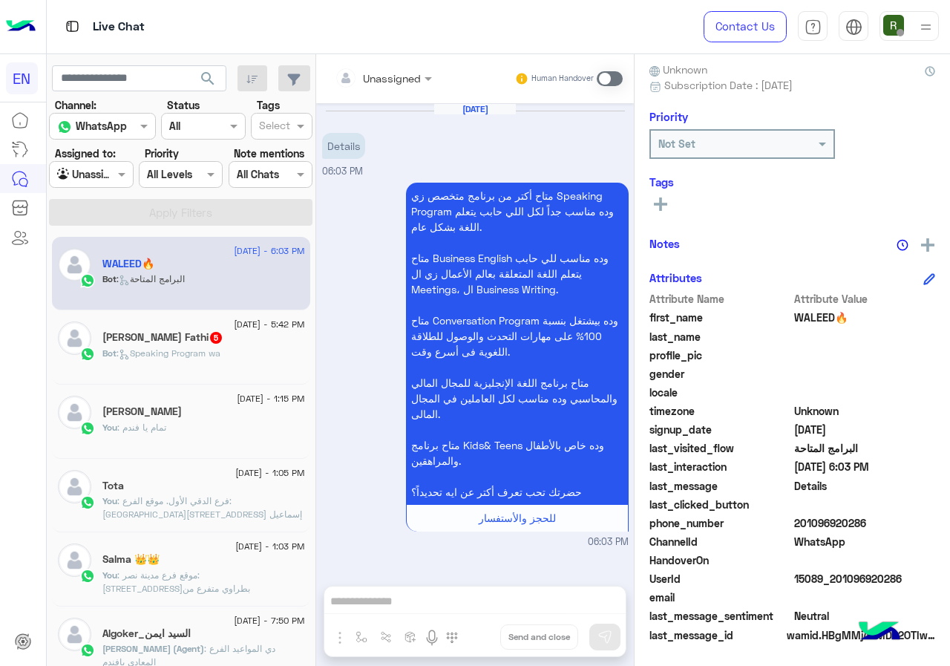
scroll to position [17, 0]
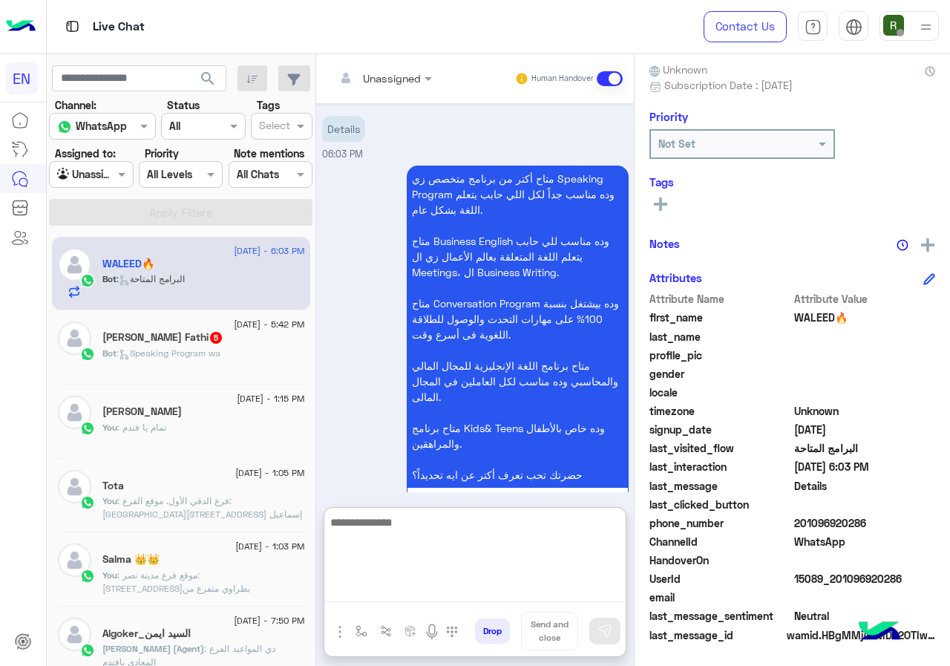
click at [451, 601] on textarea at bounding box center [474, 557] width 301 height 89
type textarea "**********"
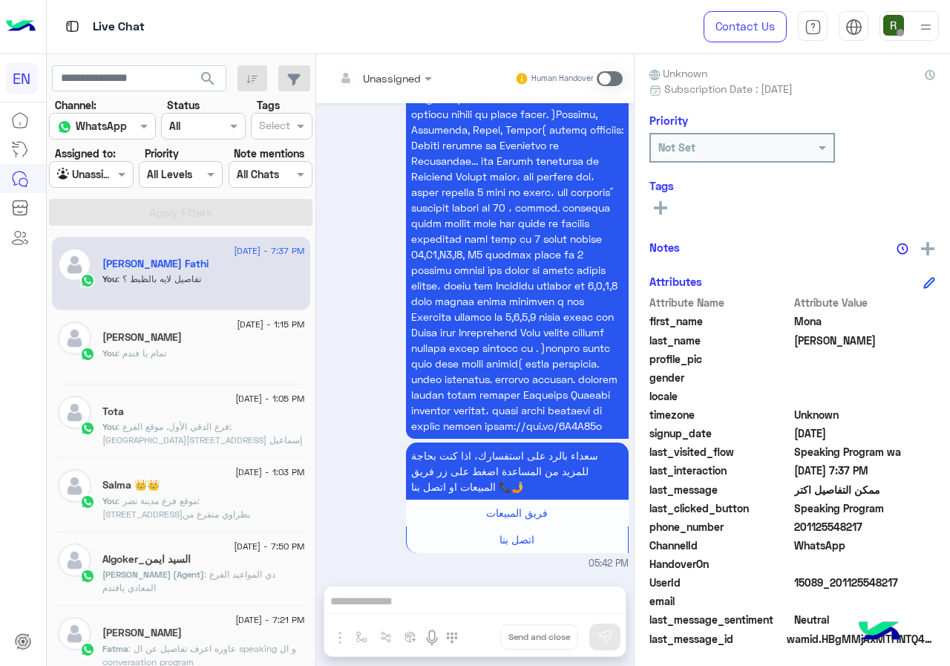
scroll to position [1227, 0]
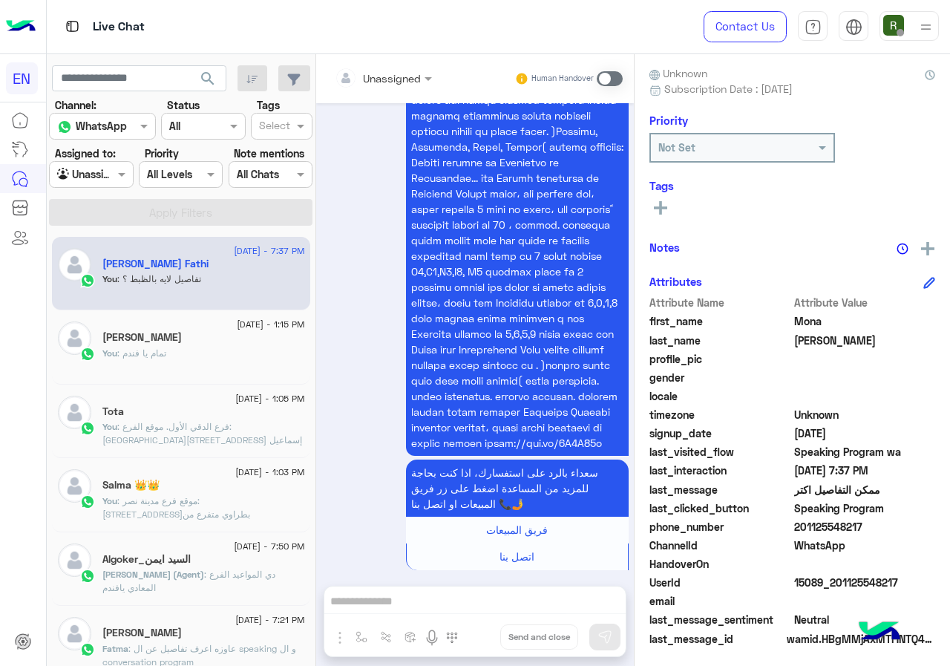
drag, startPoint x: 845, startPoint y: 524, endPoint x: 946, endPoint y: 522, distance: 101.0
click at [936, 522] on span "201125548217" at bounding box center [865, 527] width 142 height 16
copy span "01125548217"
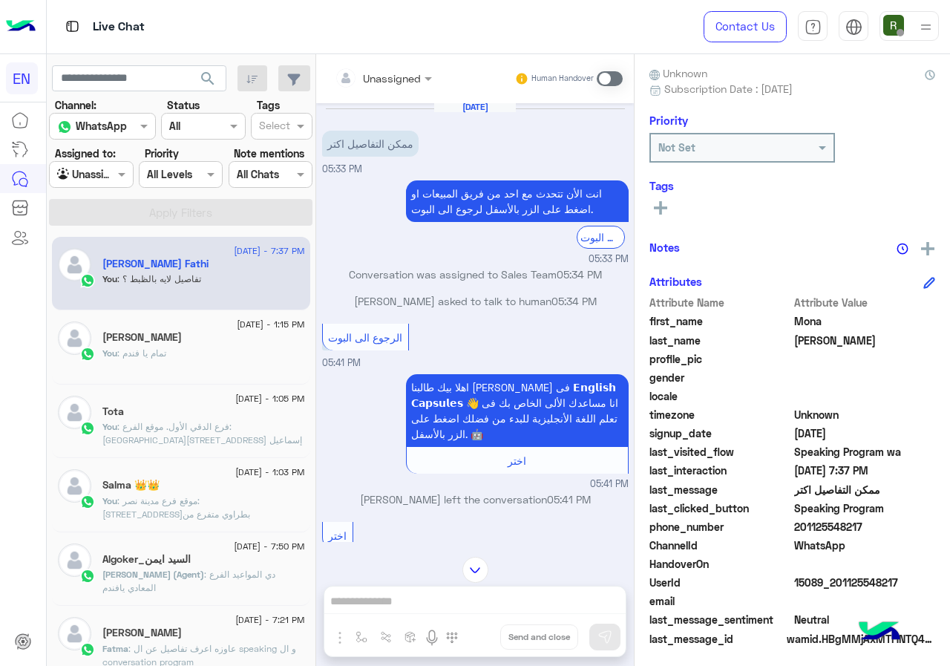
scroll to position [0, 0]
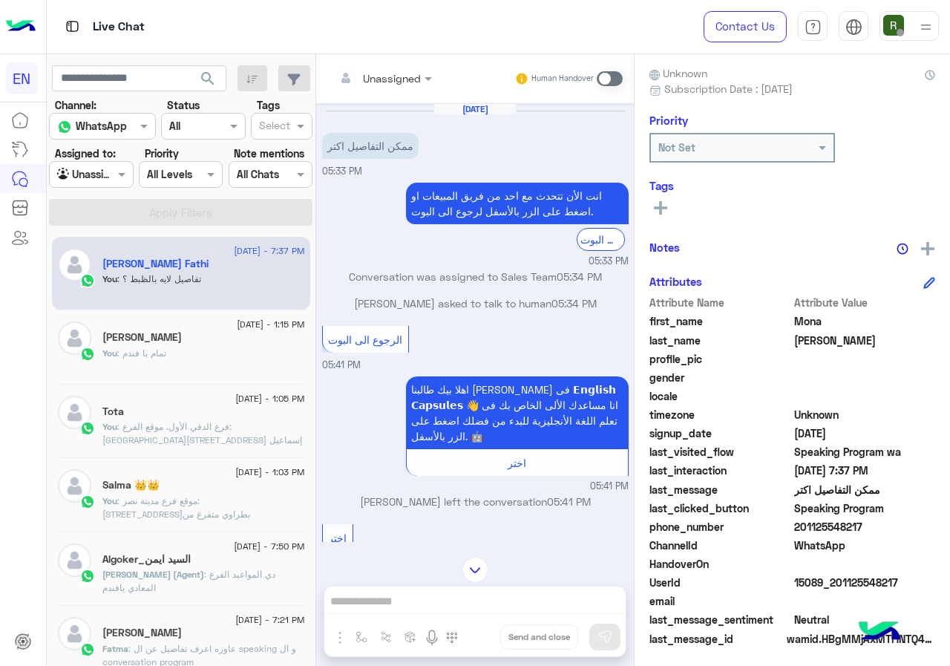
click at [395, 73] on input "text" at bounding box center [365, 79] width 60 height 16
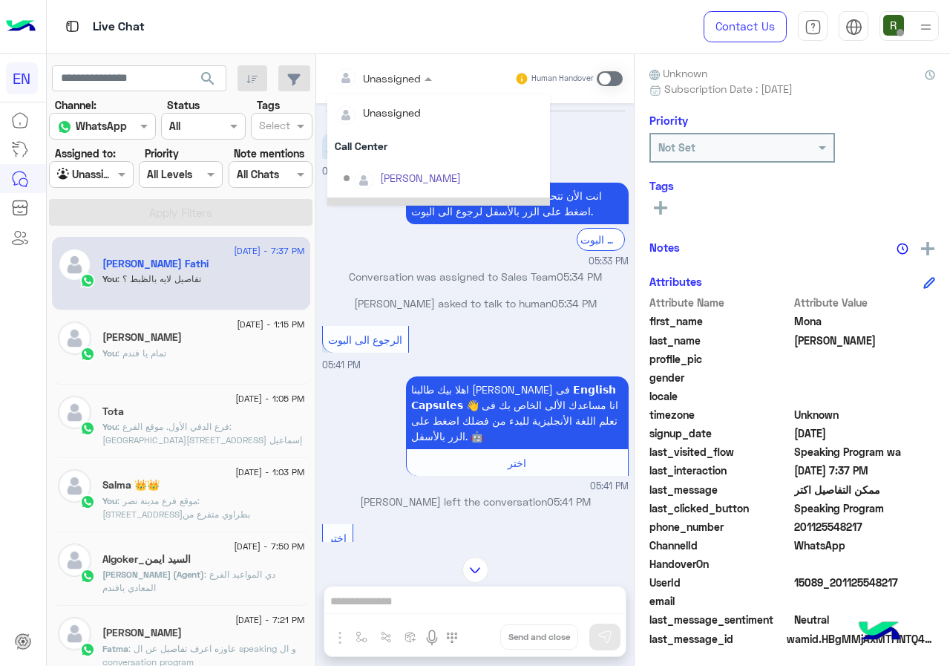
scroll to position [246, 0]
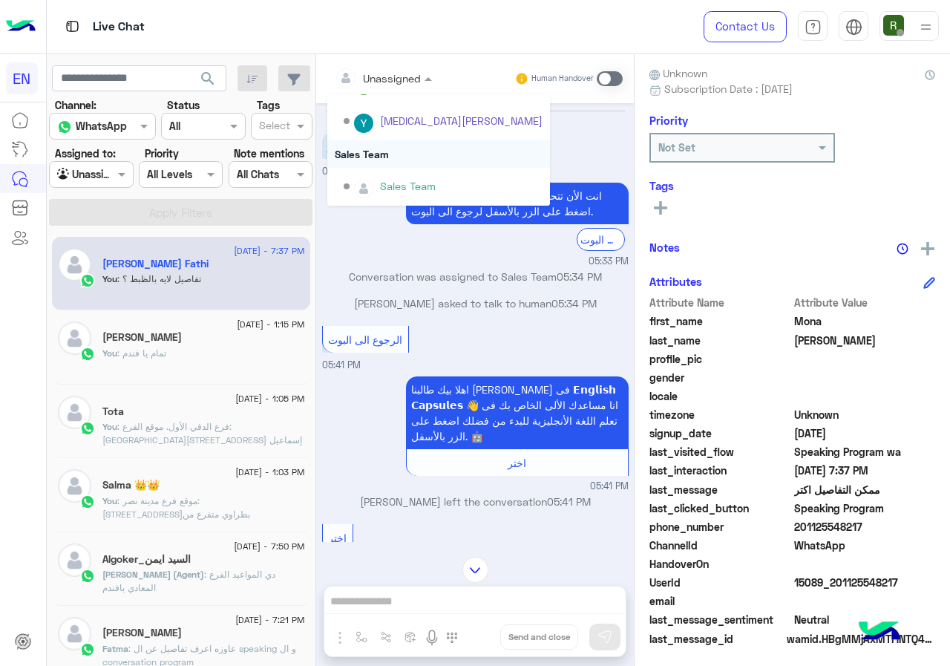
click at [430, 161] on div "Sales Team" at bounding box center [438, 153] width 223 height 27
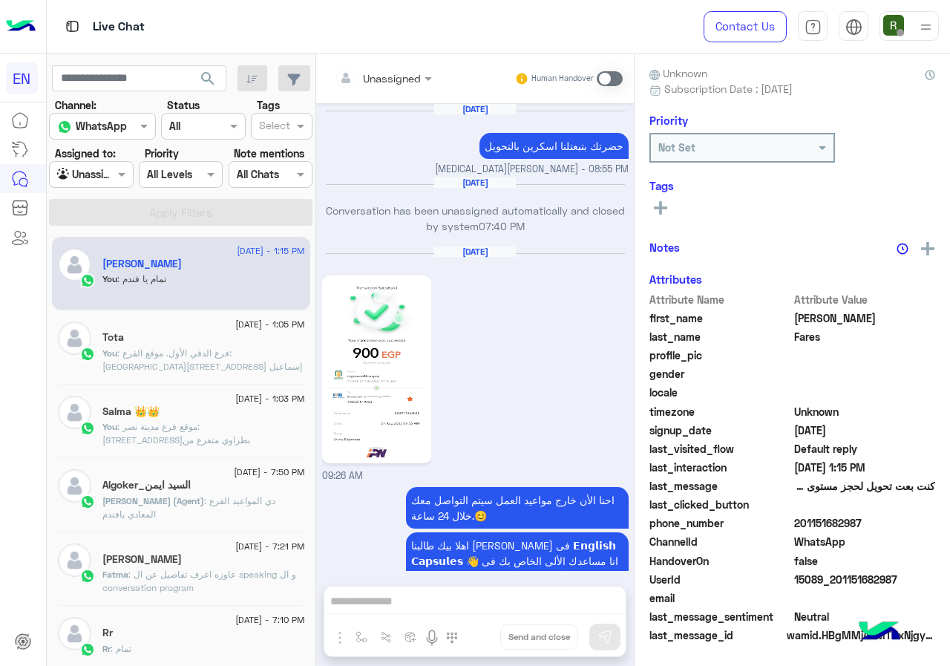
scroll to position [1095, 0]
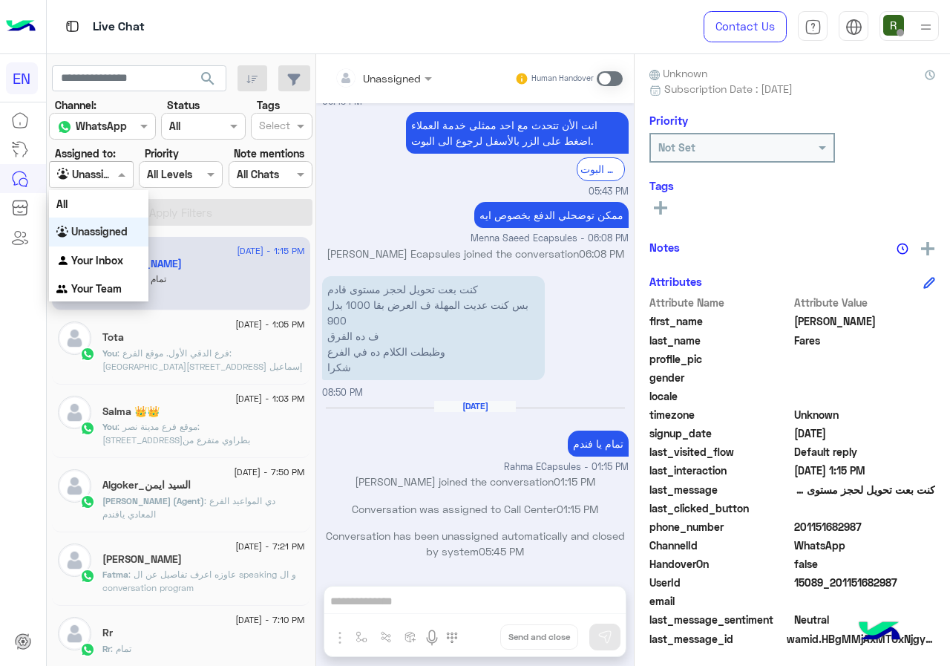
click at [112, 180] on div at bounding box center [91, 174] width 82 height 17
click at [116, 262] on b "Your Inbox" at bounding box center [97, 260] width 52 height 13
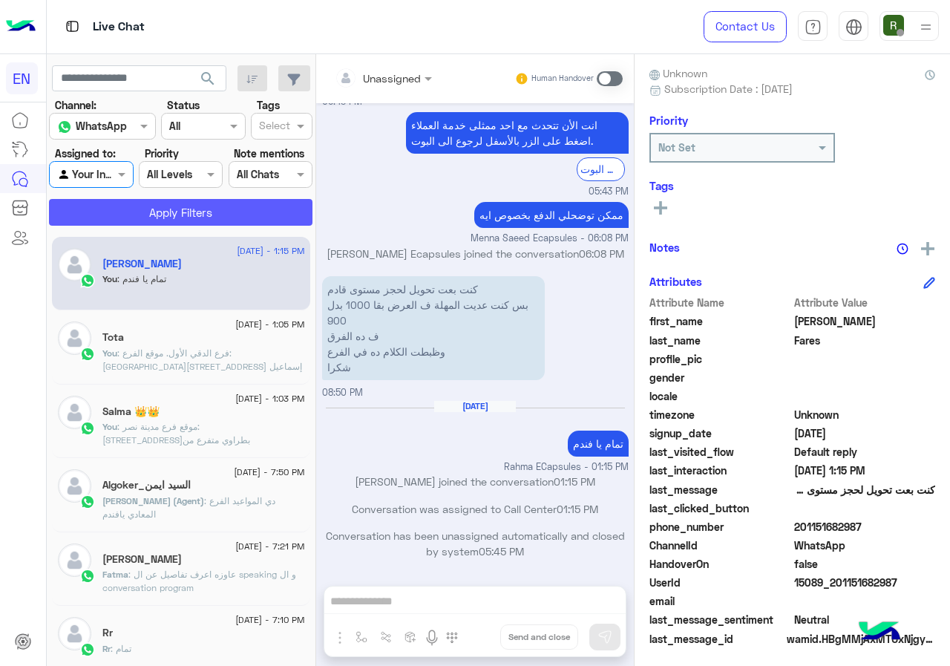
click at [139, 213] on button "Apply Filters" at bounding box center [180, 212] width 263 height 27
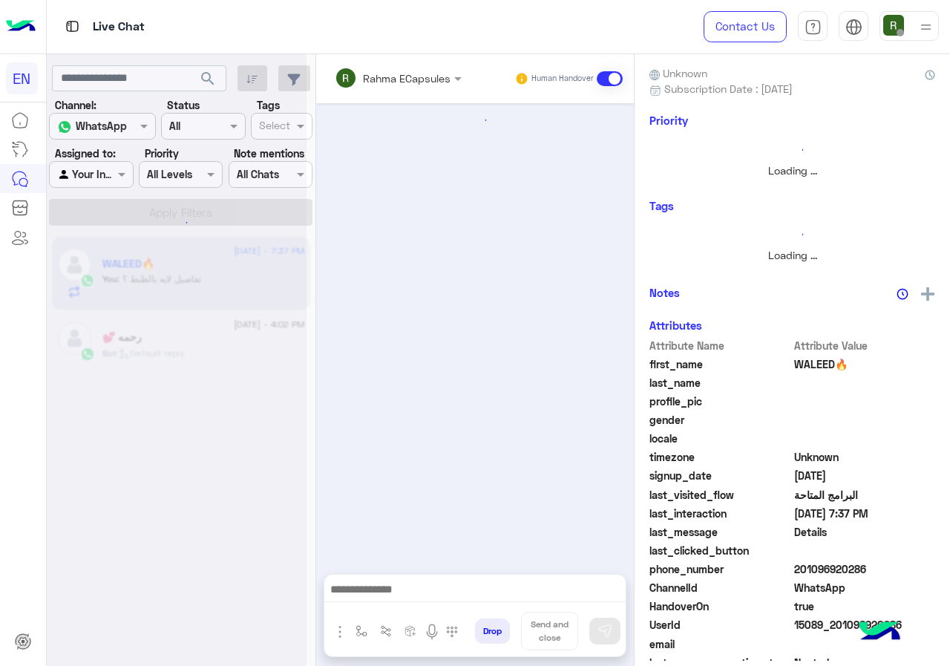
scroll to position [91, 0]
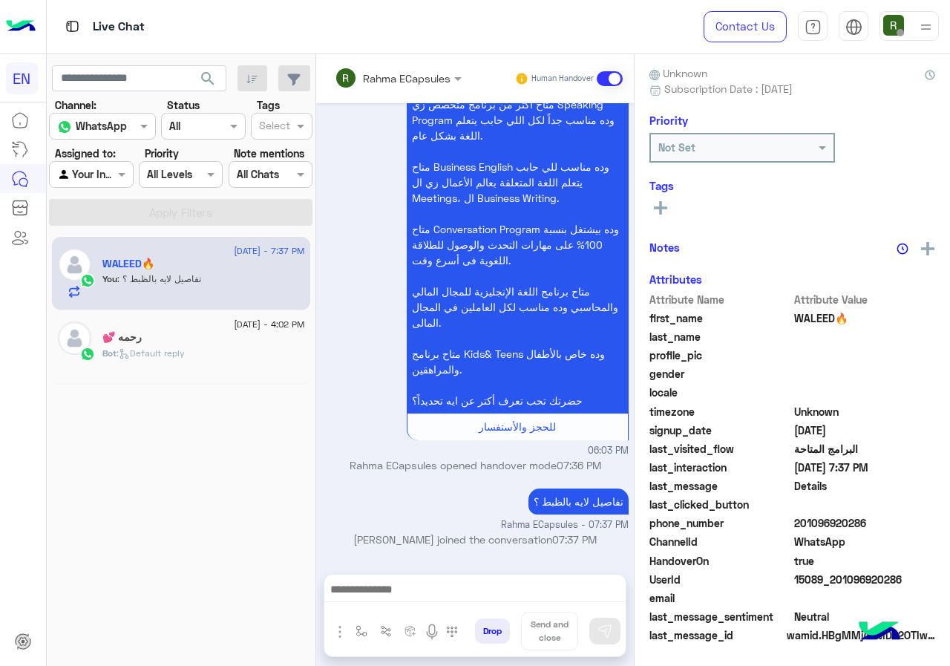
click at [349, 89] on div at bounding box center [349, 78] width 28 height 30
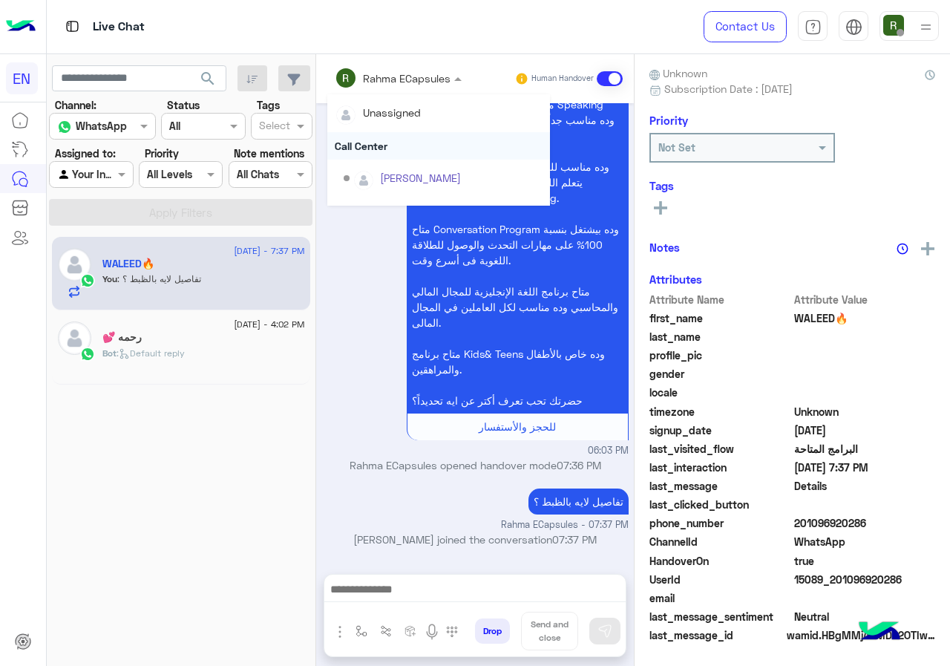
click at [360, 145] on div "Call Center" at bounding box center [438, 145] width 223 height 27
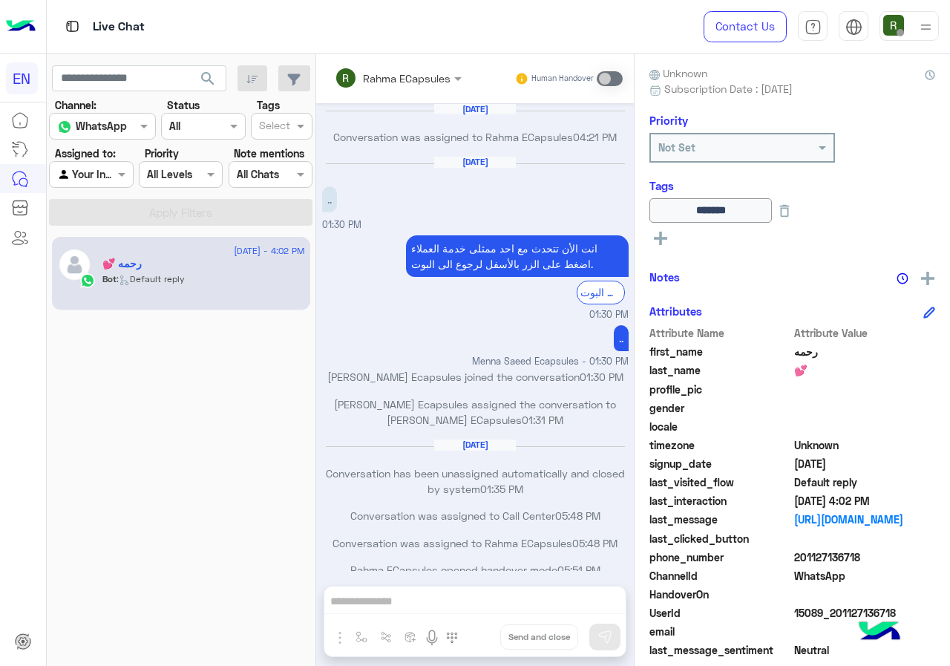
scroll to position [719, 0]
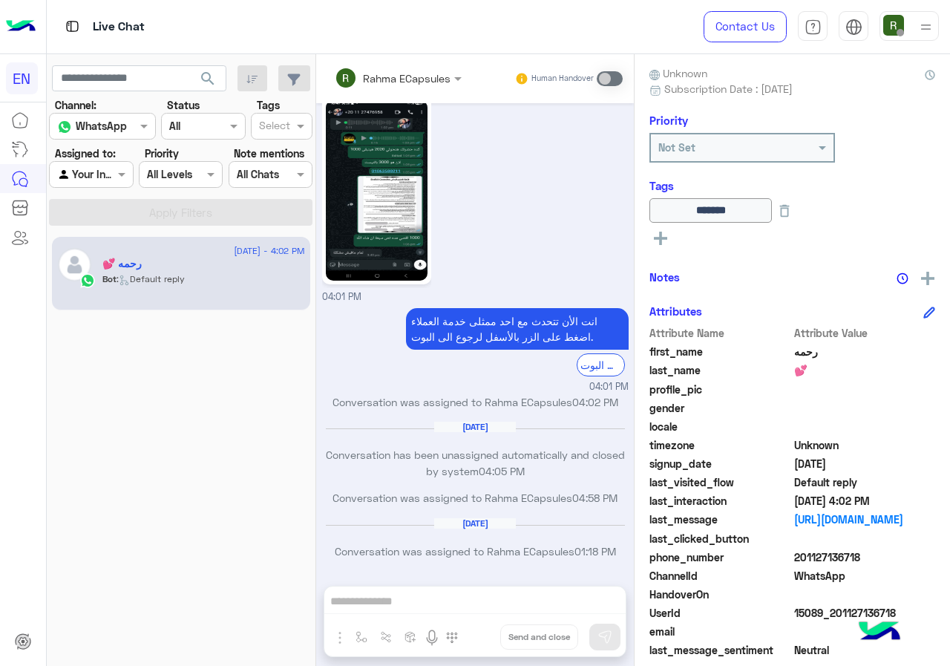
click at [111, 182] on div "Your Inbox" at bounding box center [85, 174] width 56 height 17
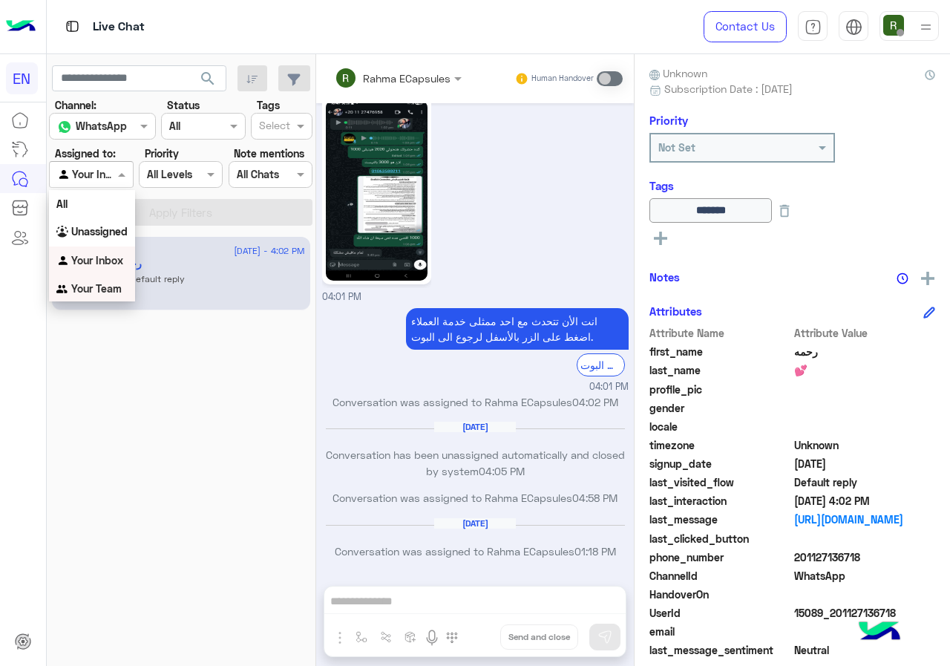
click at [102, 278] on div "Your Team" at bounding box center [92, 289] width 86 height 29
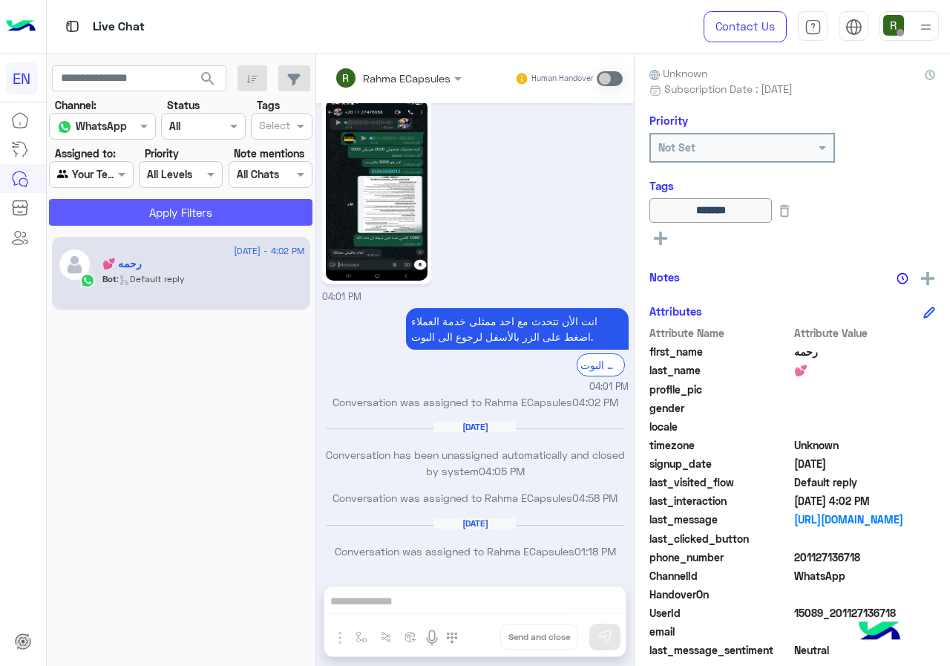
click at [157, 208] on button "Apply Filters" at bounding box center [180, 212] width 263 height 27
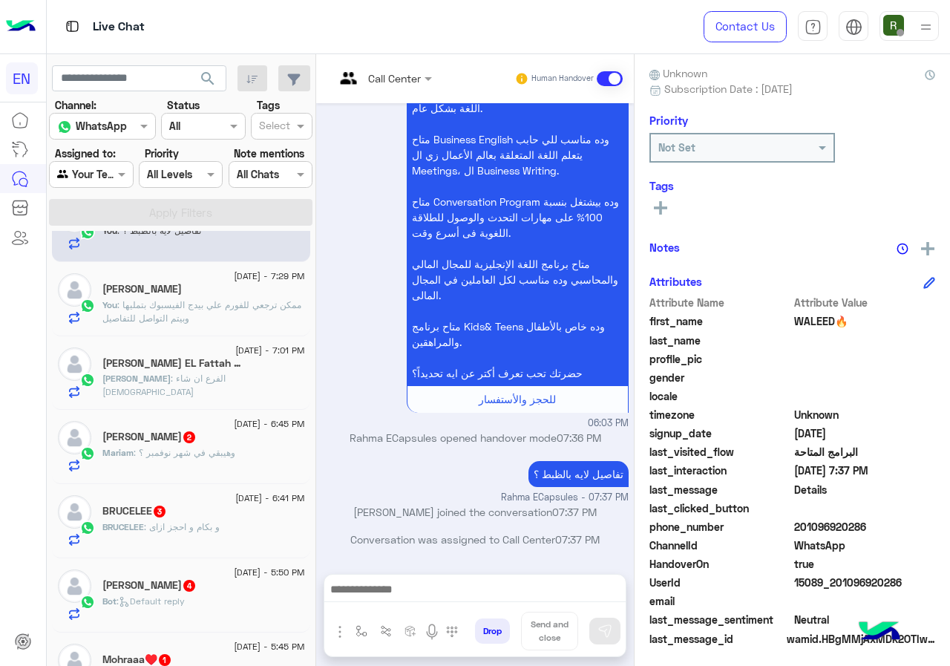
scroll to position [74, 0]
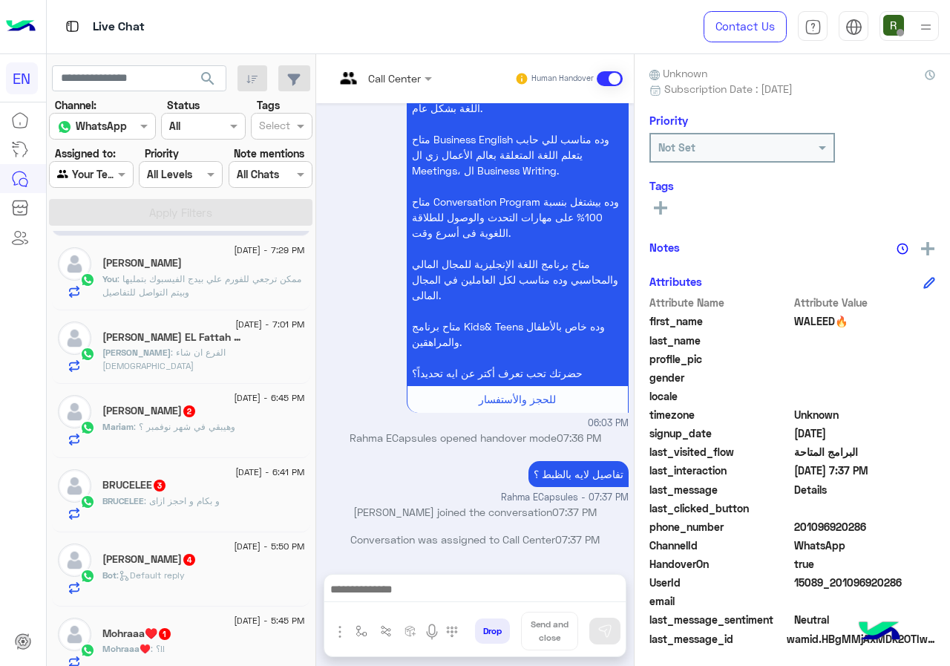
click at [171, 350] on span ": الفرع ان شاء [DEMOGRAPHIC_DATA]" at bounding box center [163, 359] width 123 height 24
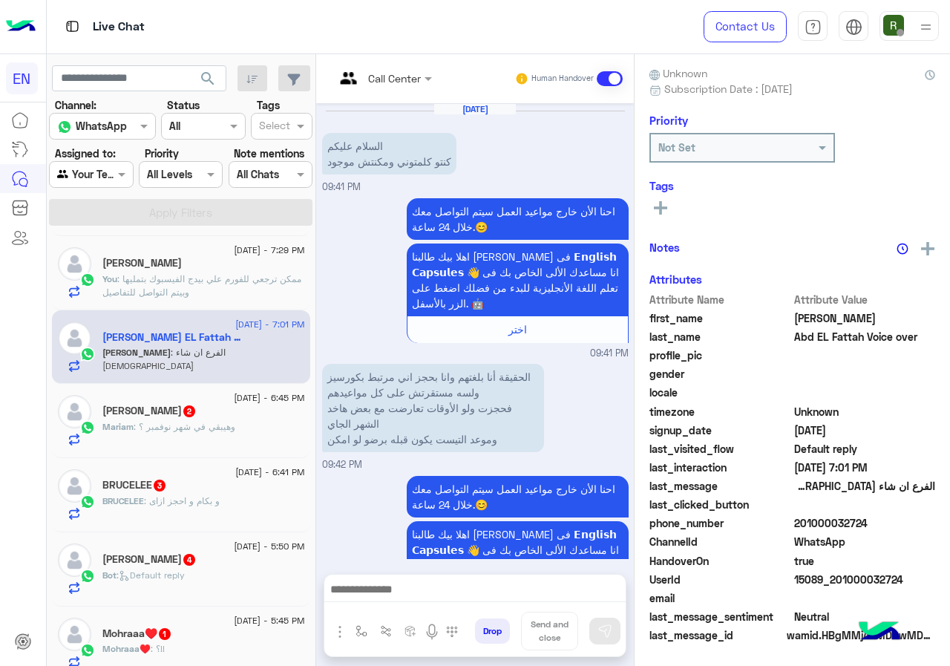
scroll to position [299, 0]
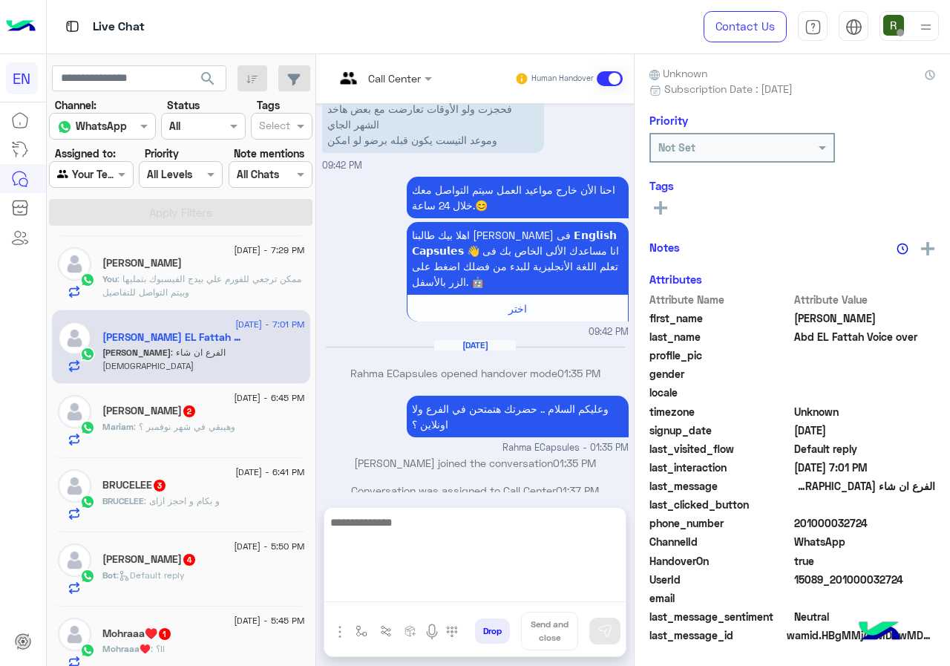
click at [453, 585] on textarea at bounding box center [474, 557] width 301 height 89
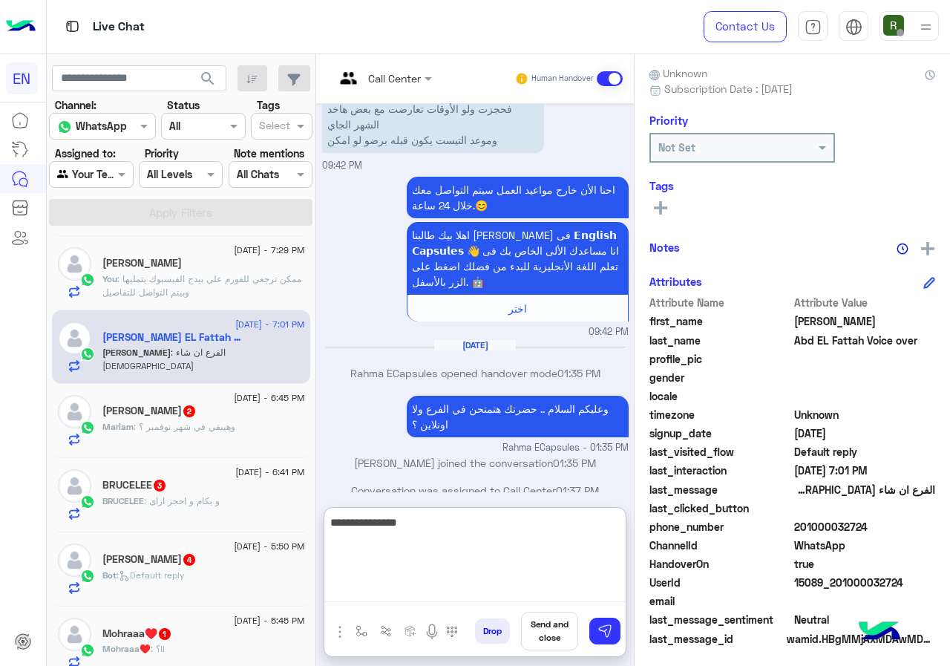
type textarea "**********"
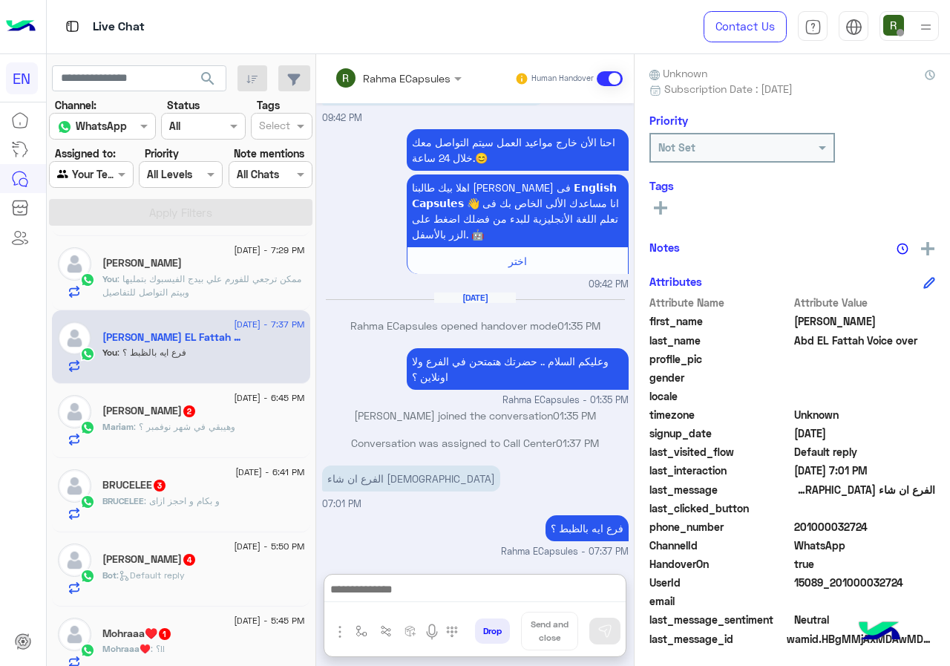
click at [213, 424] on span ": وهيبقي في شهر نوفمبر ؟" at bounding box center [185, 426] width 102 height 11
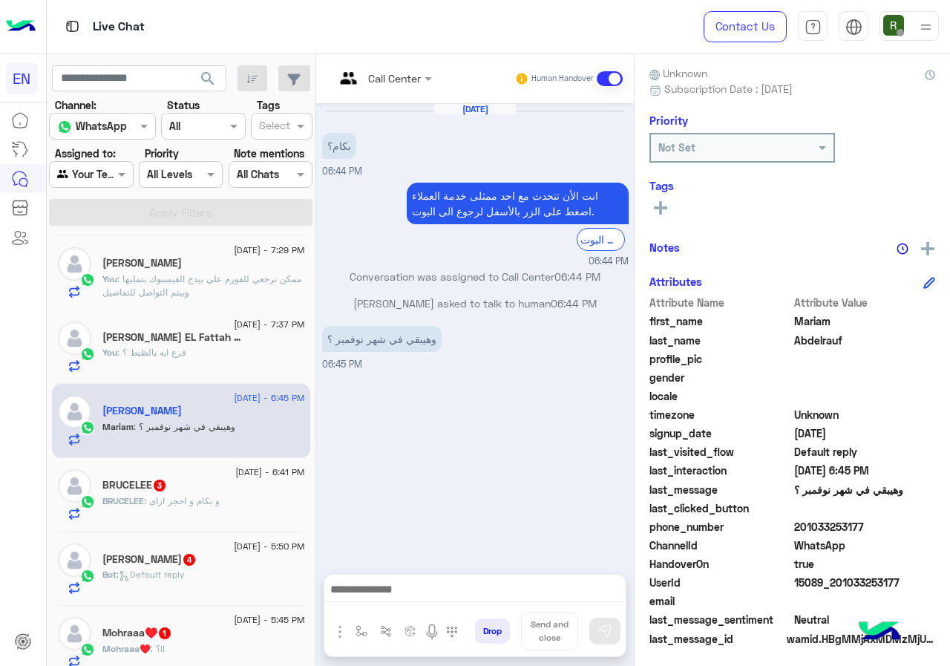
drag, startPoint x: 810, startPoint y: 522, endPoint x: 873, endPoint y: 529, distance: 63.4
click at [873, 529] on span "201033253177" at bounding box center [865, 527] width 142 height 16
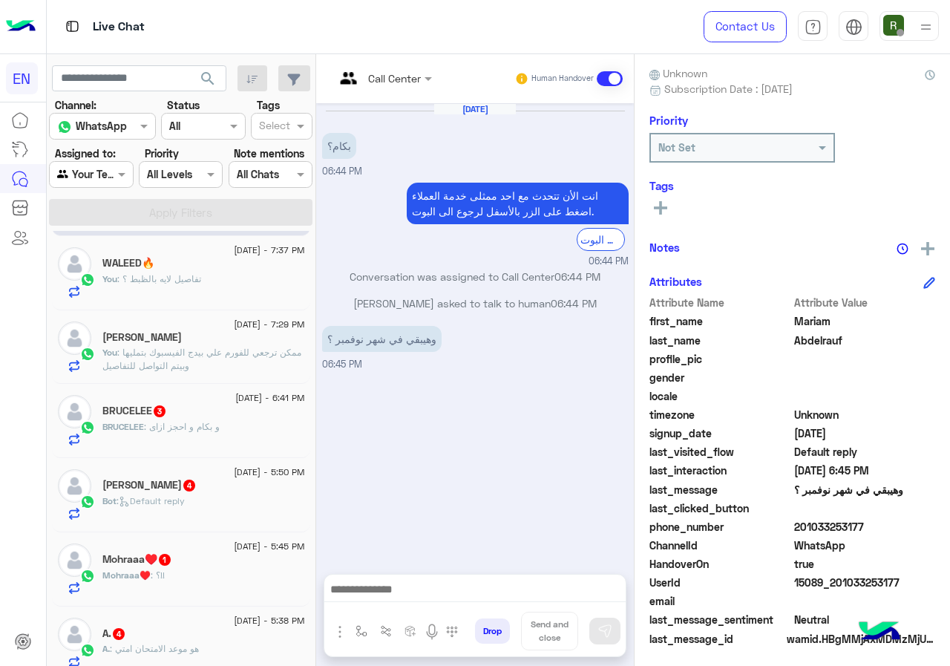
click at [384, 76] on input "text" at bounding box center [365, 79] width 60 height 16
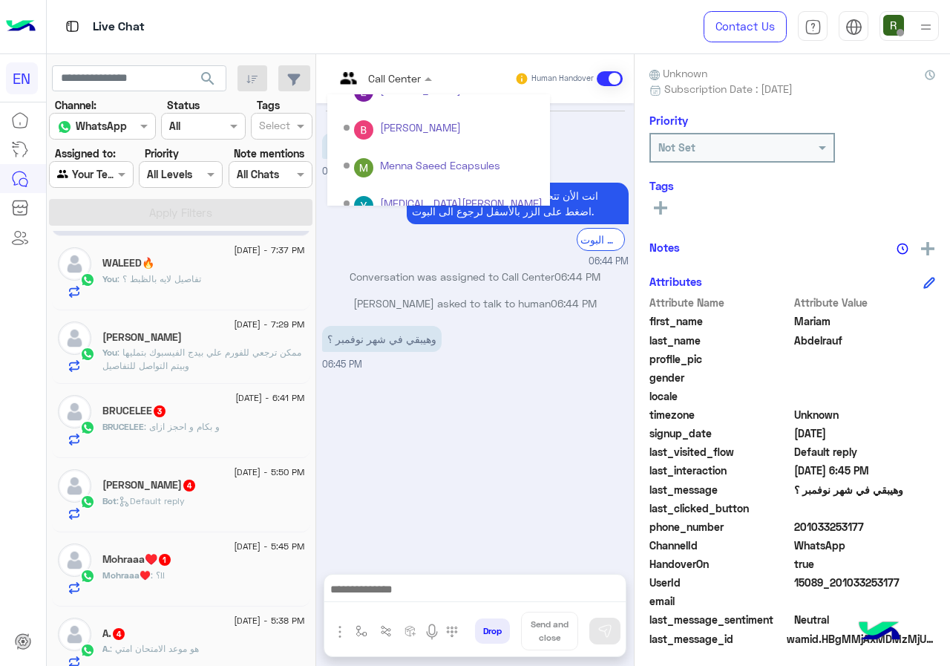
scroll to position [246, 0]
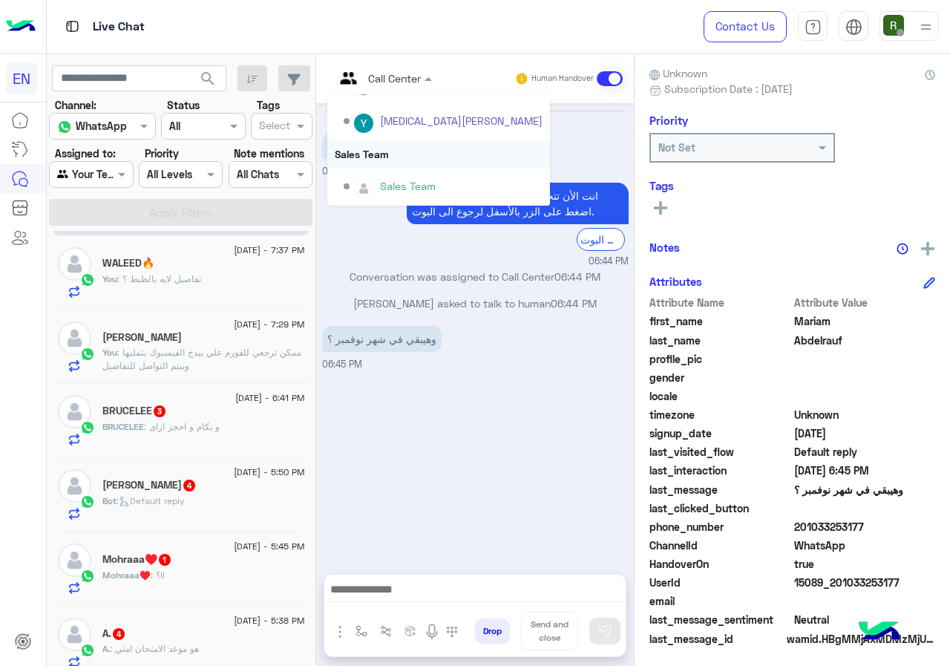
click at [396, 157] on div "Sales Team" at bounding box center [438, 153] width 223 height 27
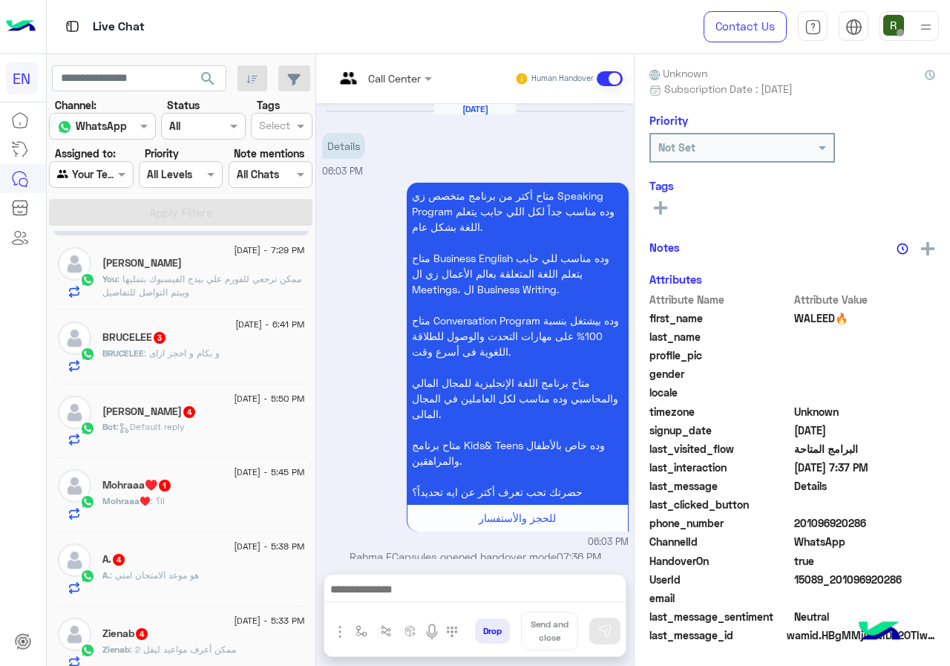
scroll to position [0, 0]
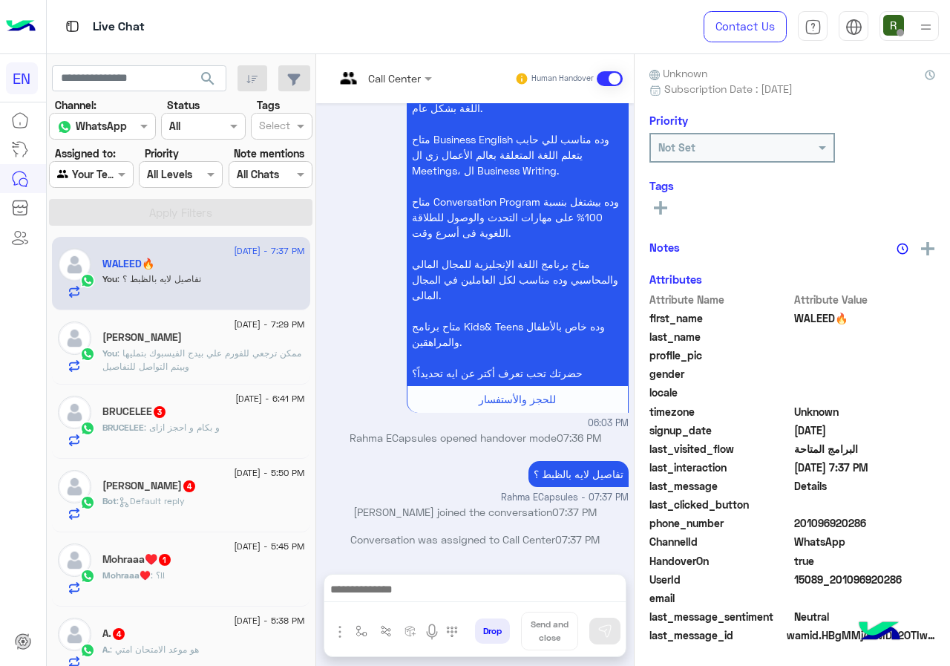
click at [221, 411] on div "BRUCELEE 3" at bounding box center [203, 413] width 203 height 16
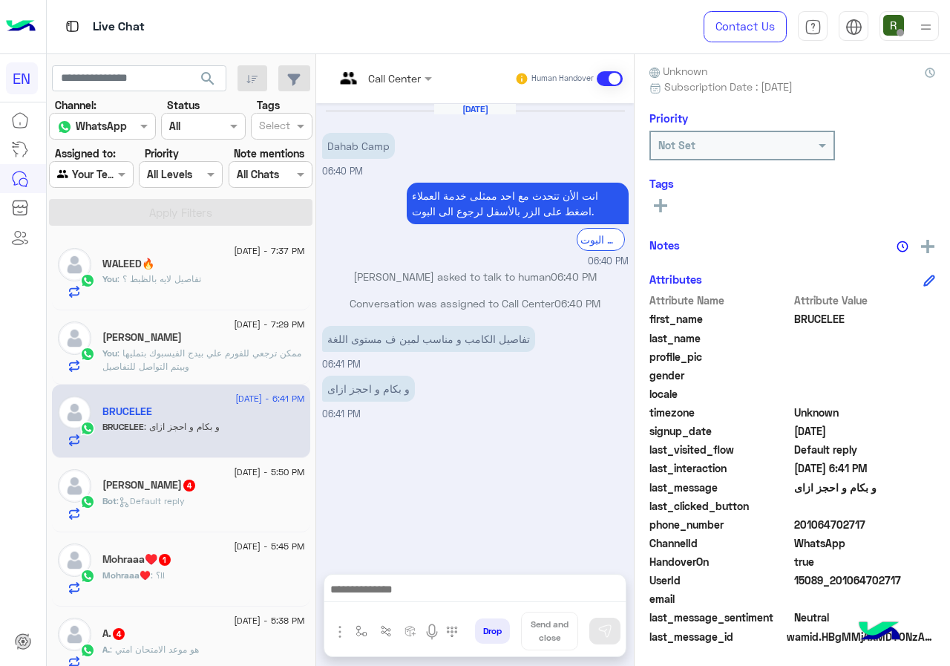
scroll to position [134, 0]
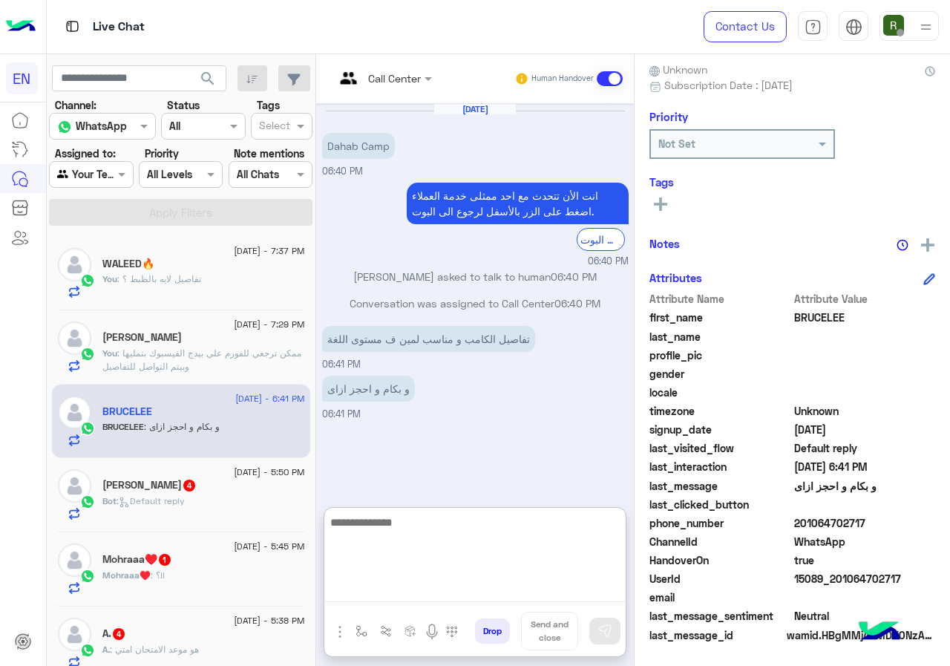
click at [464, 589] on textarea at bounding box center [474, 557] width 301 height 89
type textarea "*"
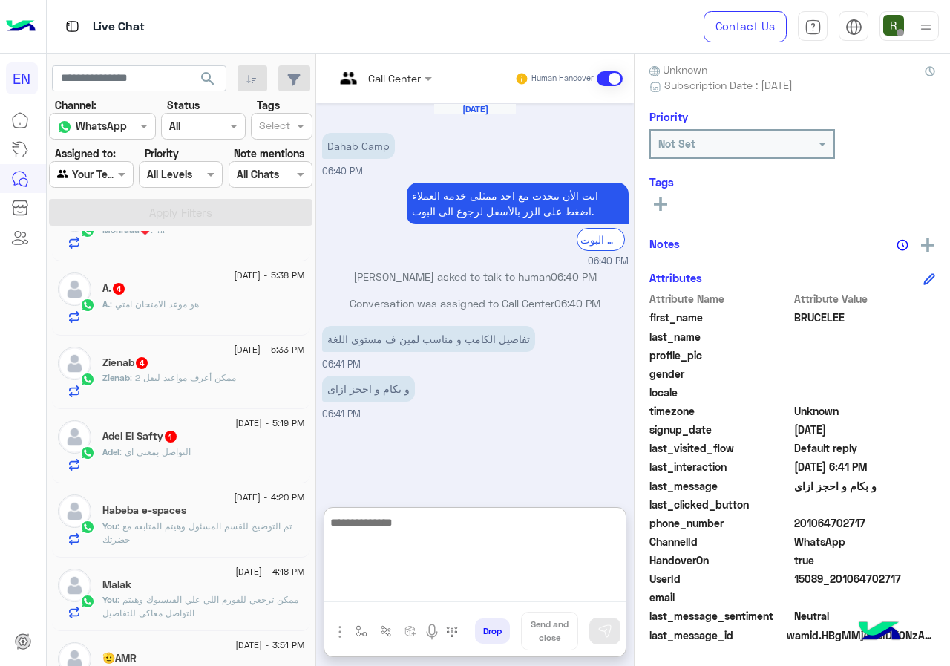
scroll to position [371, 0]
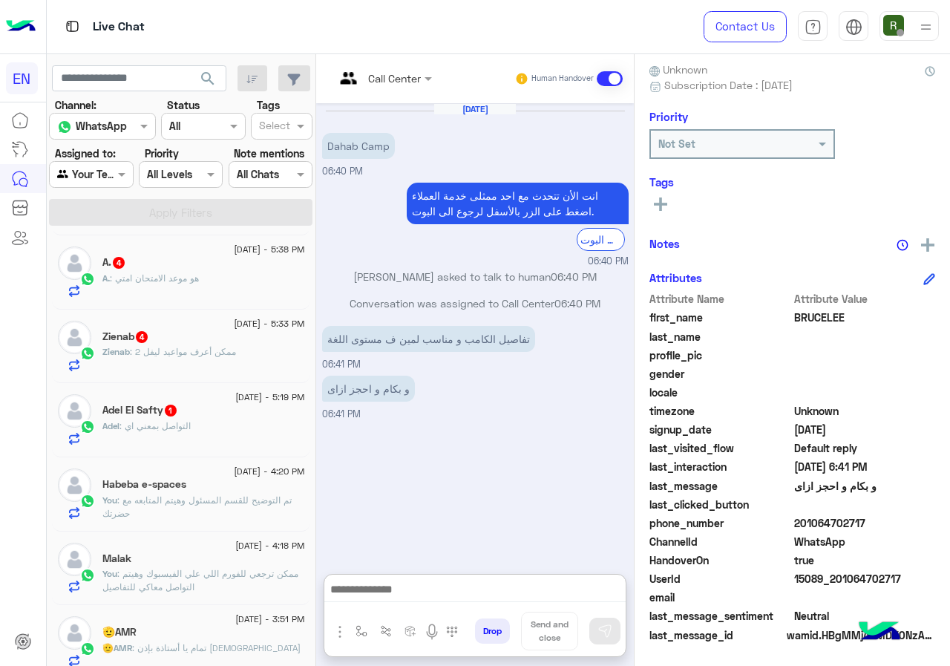
click at [171, 564] on div "Malak" at bounding box center [203, 560] width 203 height 16
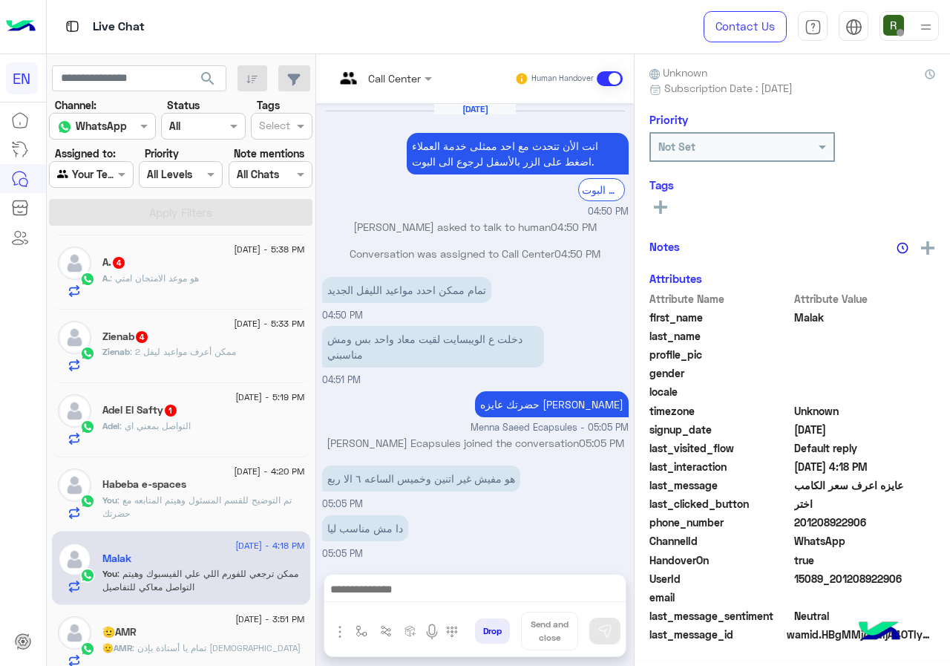
scroll to position [612, 0]
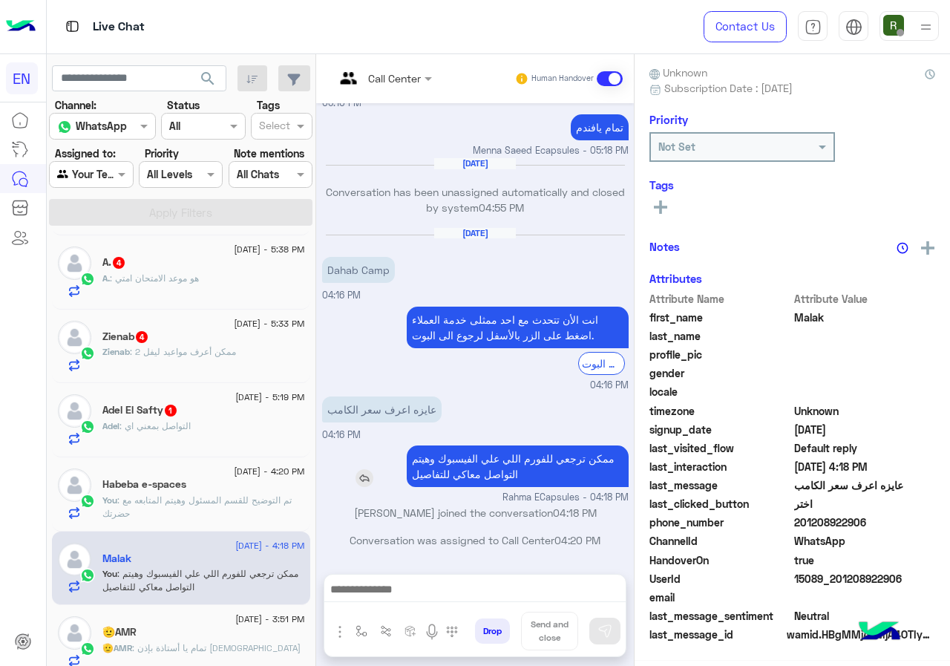
click at [474, 464] on p "ممكن ترجعي للفورم اللي علي الفيسبوك وهيتم التواصل معاكي للتفاصيل" at bounding box center [518, 466] width 222 height 42
copy app-msgs-text
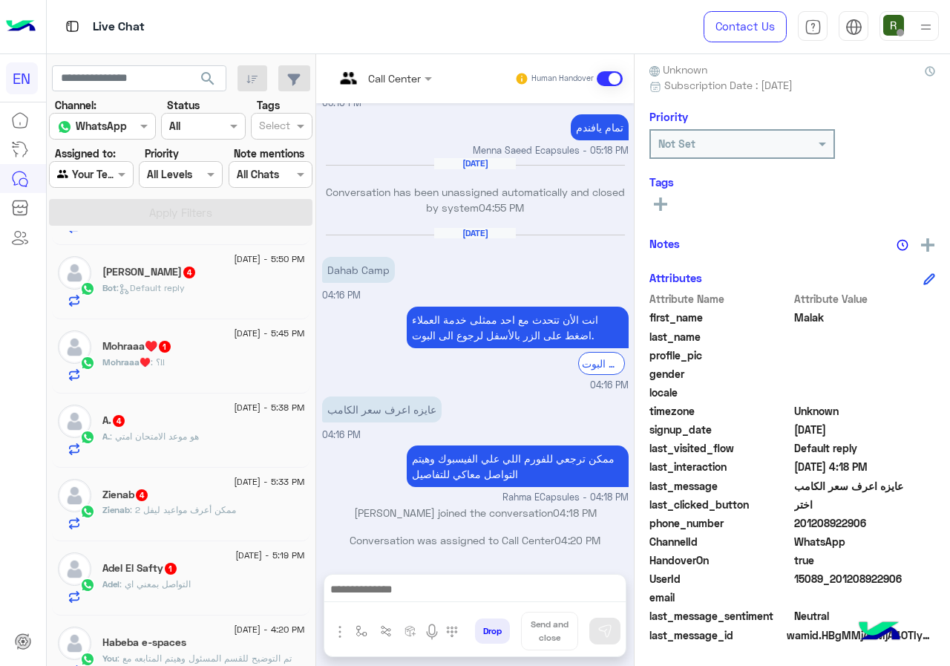
scroll to position [0, 0]
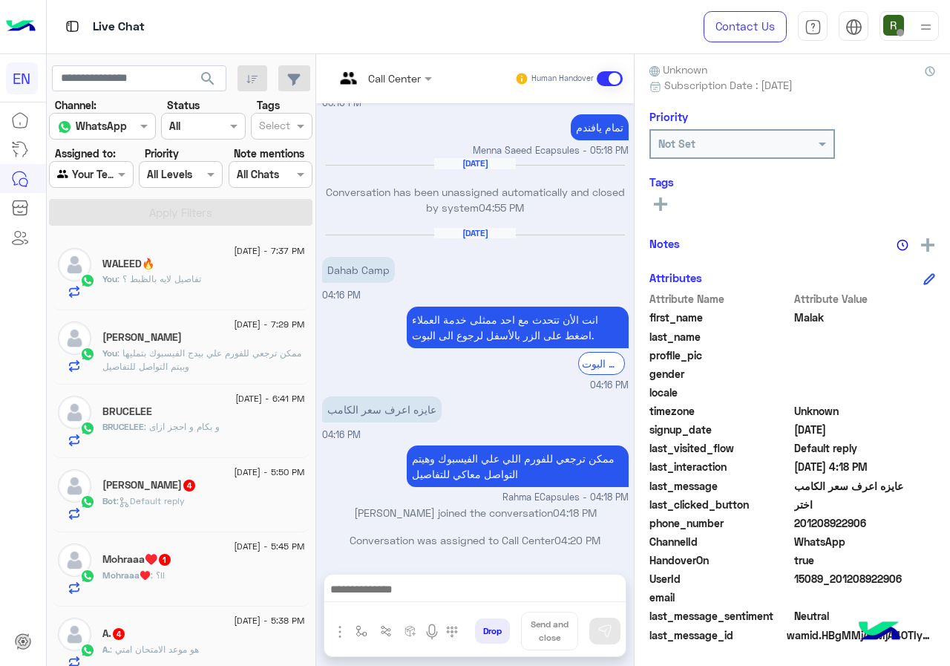
click at [229, 429] on div "[PERSON_NAME] : و بكام و احجز ازاى" at bounding box center [203, 433] width 203 height 26
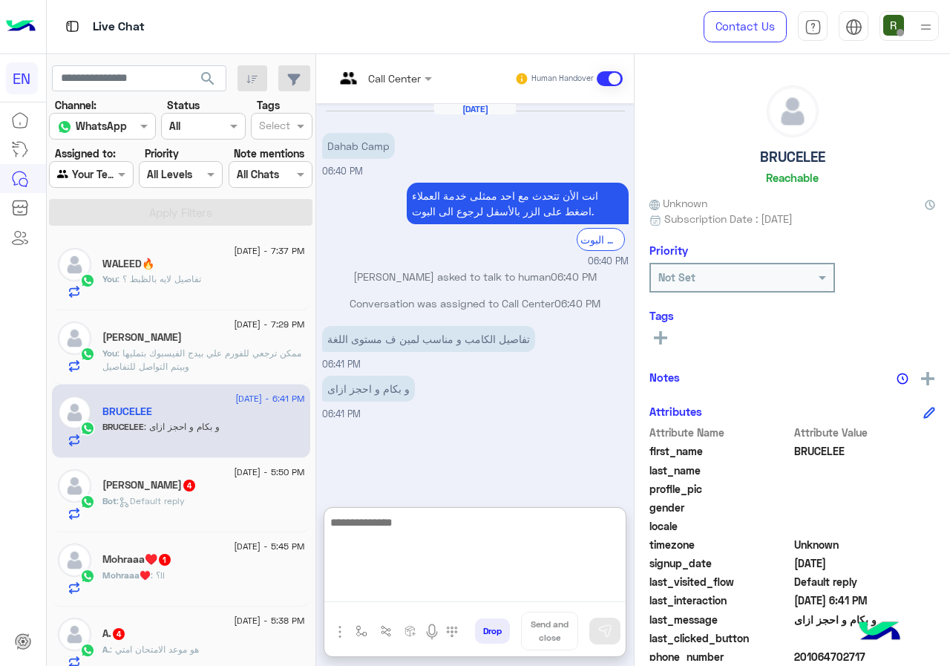
paste textarea "**********"
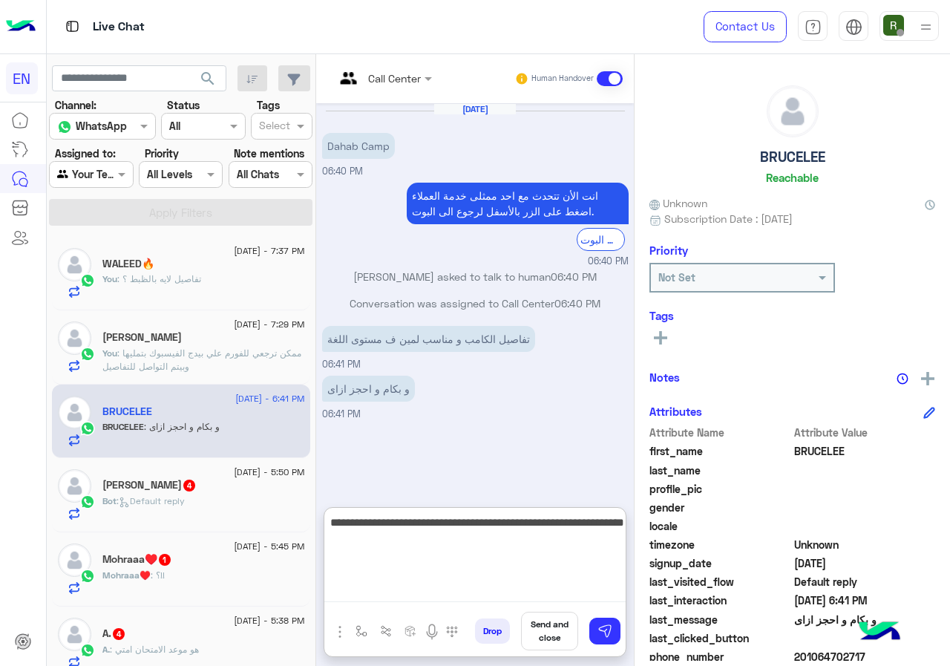
click at [557, 527] on textarea "**********" at bounding box center [474, 557] width 301 height 89
click at [338, 524] on textarea "**********" at bounding box center [474, 557] width 301 height 89
type textarea "**********"
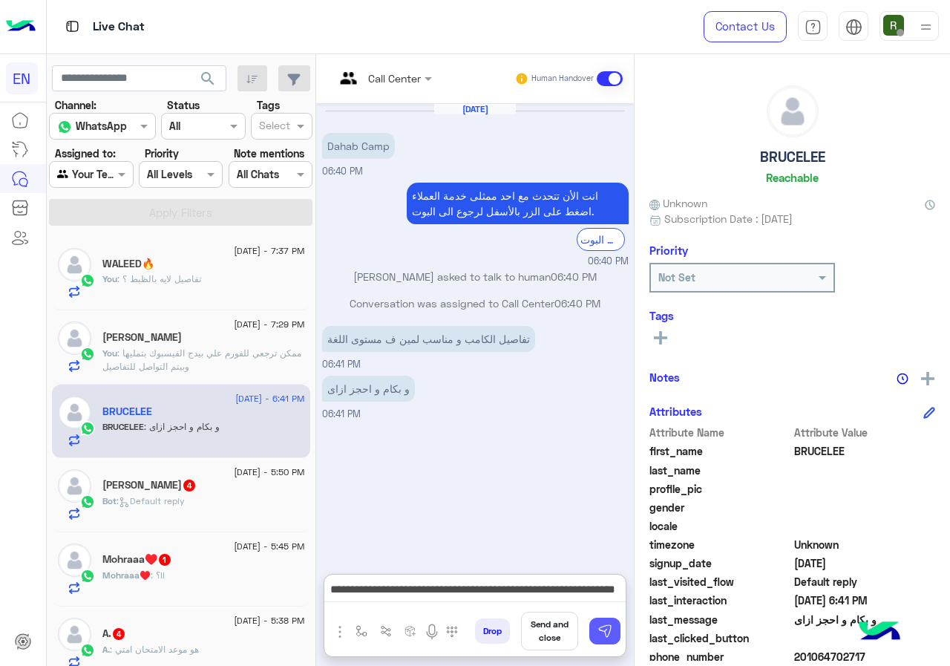
click at [607, 635] on img at bounding box center [604, 630] width 15 height 15
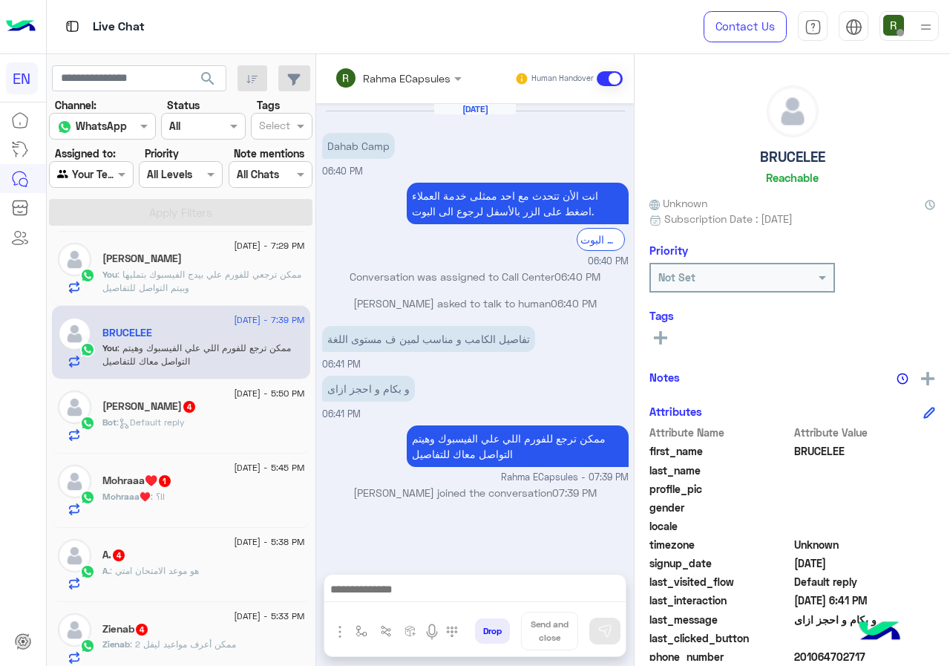
scroll to position [148, 0]
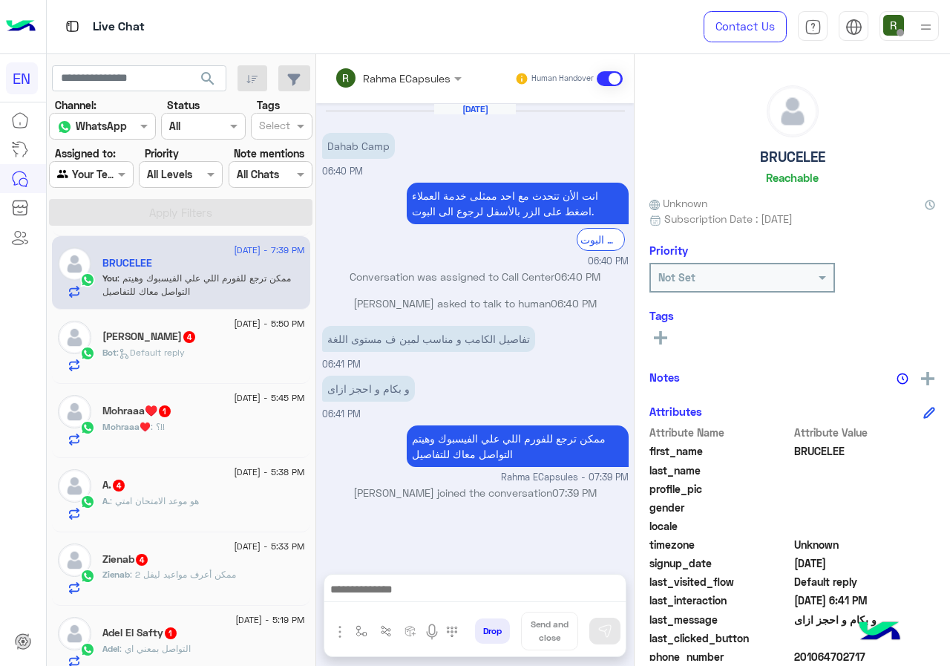
click at [203, 356] on div "Bot : Default reply" at bounding box center [203, 359] width 203 height 26
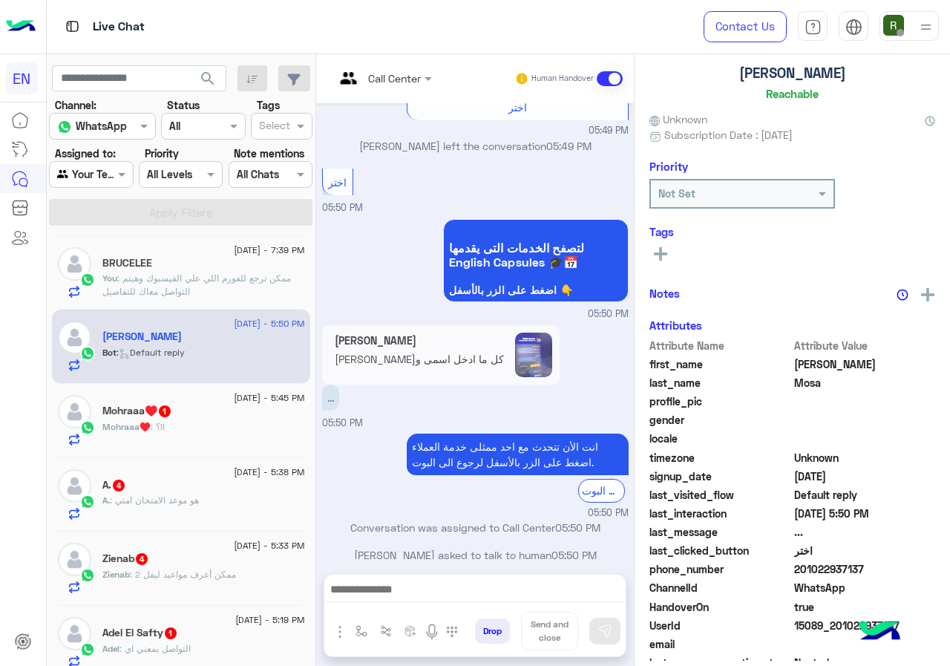
scroll to position [130, 0]
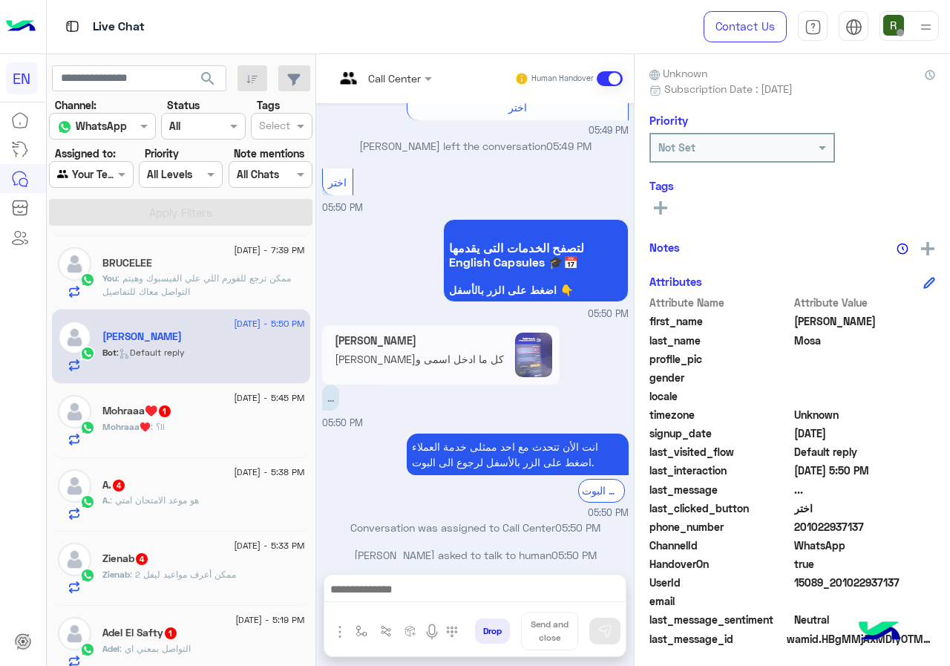
click at [508, 348] on app-msgs-reply-image "[PERSON_NAME] كل ما ادخل اسمى وباسورد يطلع كدا" at bounding box center [440, 354] width 237 height 59
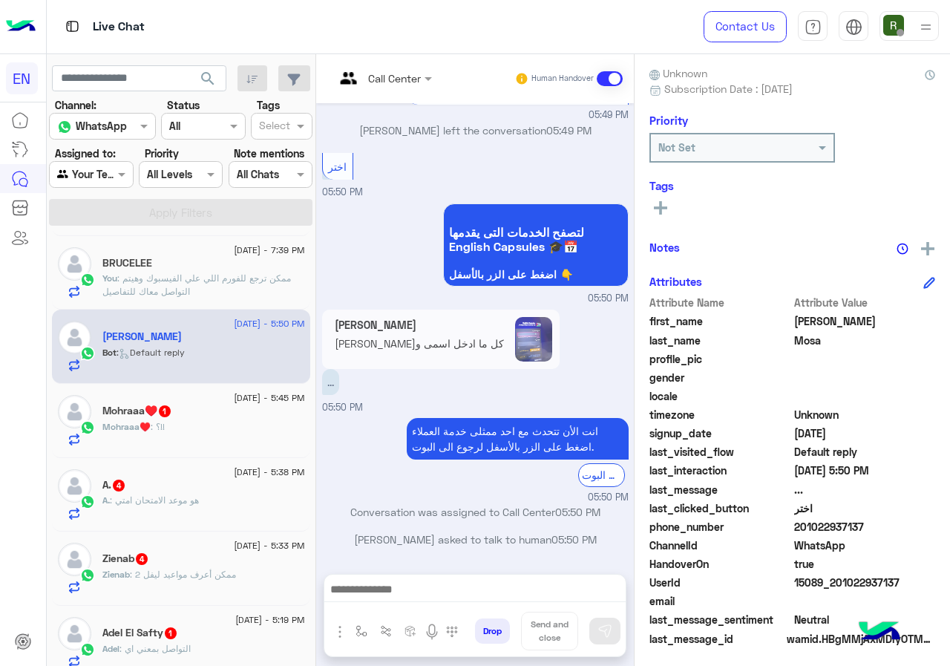
scroll to position [586, 0]
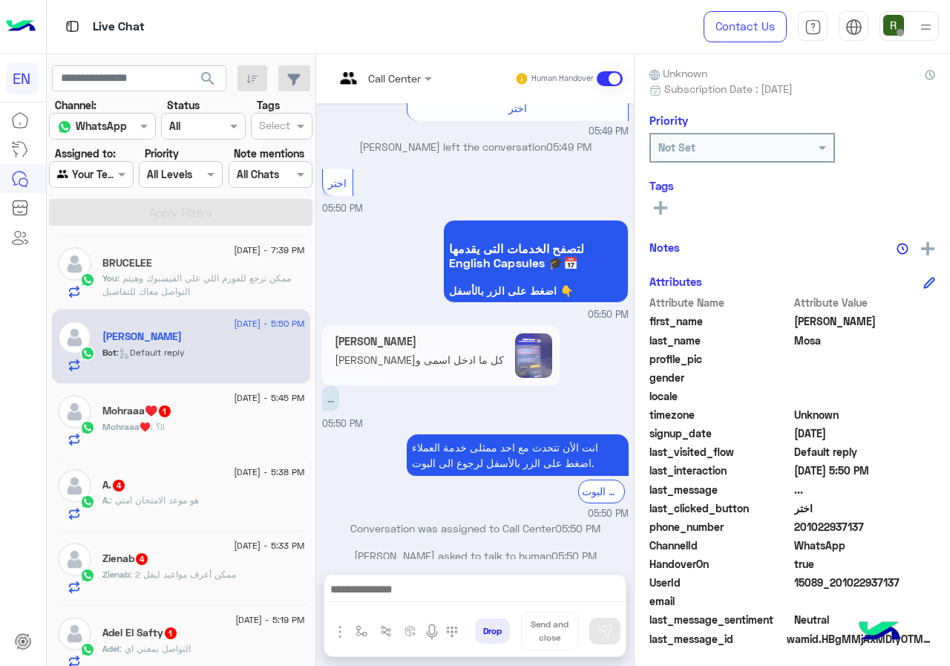
drag, startPoint x: 799, startPoint y: 524, endPoint x: 906, endPoint y: 520, distance: 107.0
click at [906, 520] on span "201022937137" at bounding box center [865, 527] width 142 height 16
copy span "01022937137"
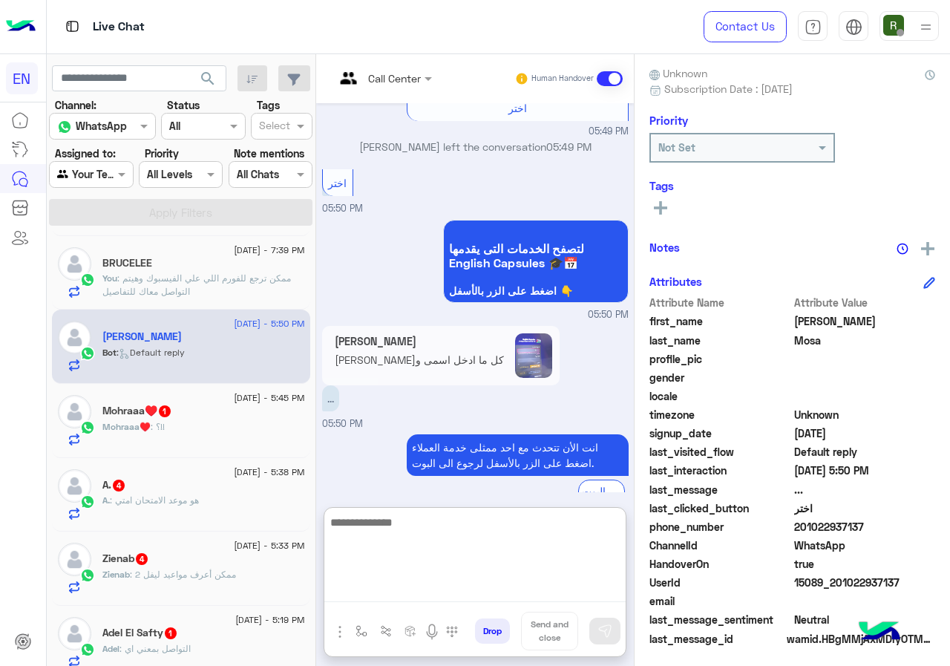
paste textarea "**********"
type textarea "**********"
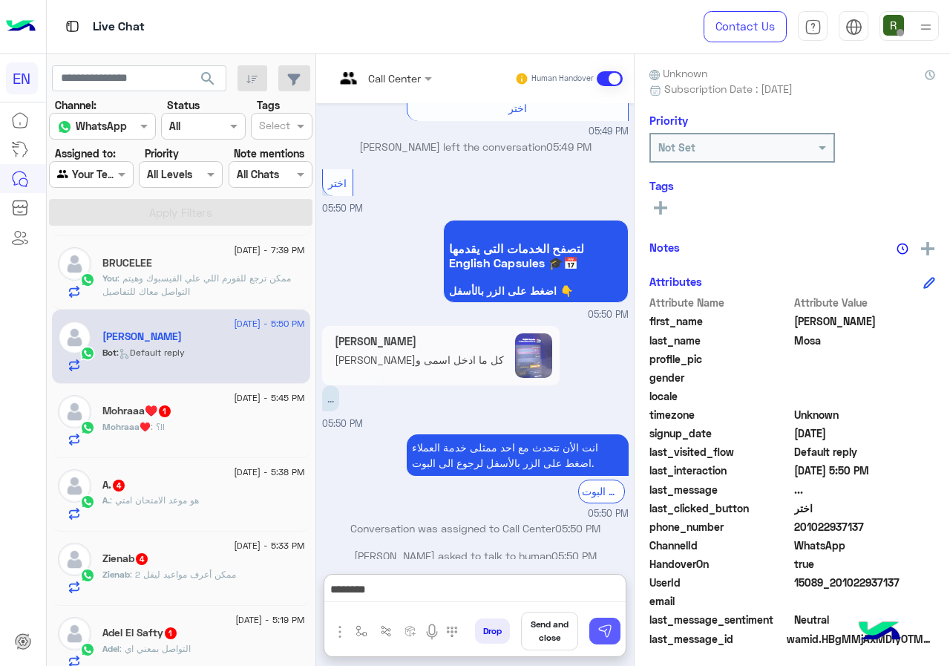
click at [598, 632] on img at bounding box center [604, 630] width 15 height 15
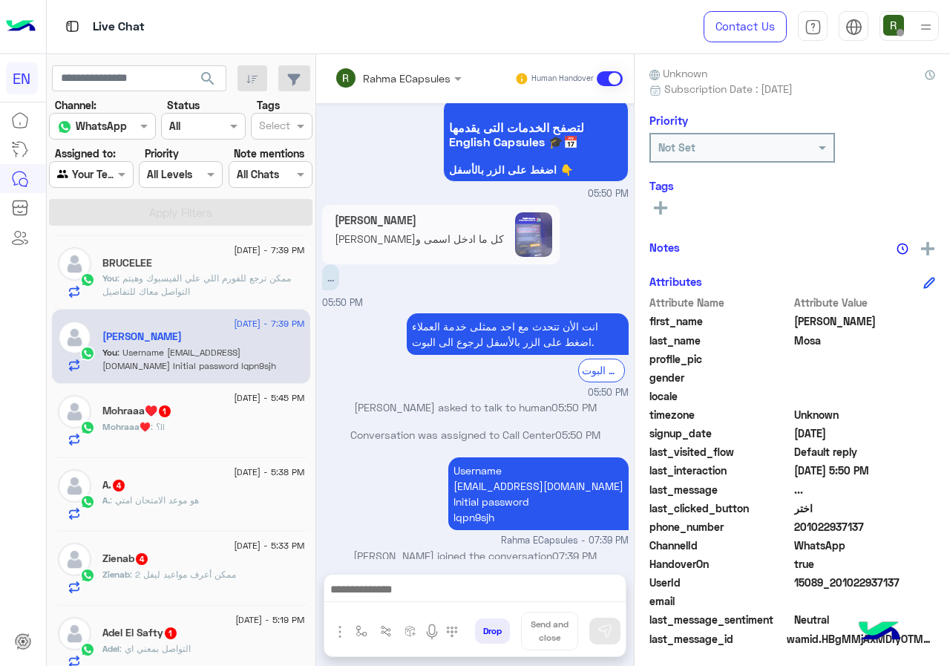
scroll to position [223, 0]
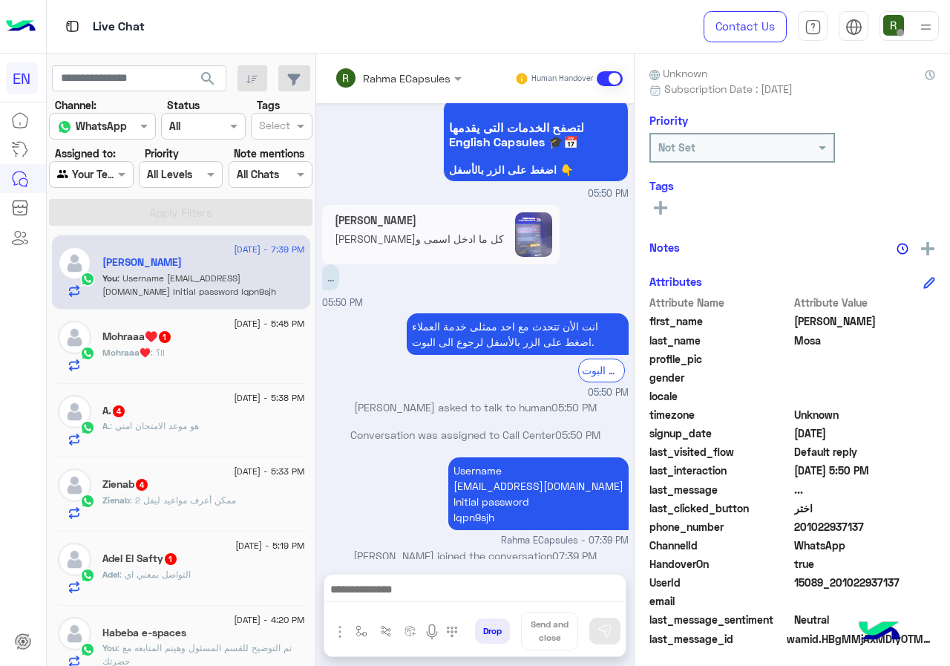
click at [235, 367] on div "Mohraaa♥️ : ؟!!" at bounding box center [203, 359] width 203 height 26
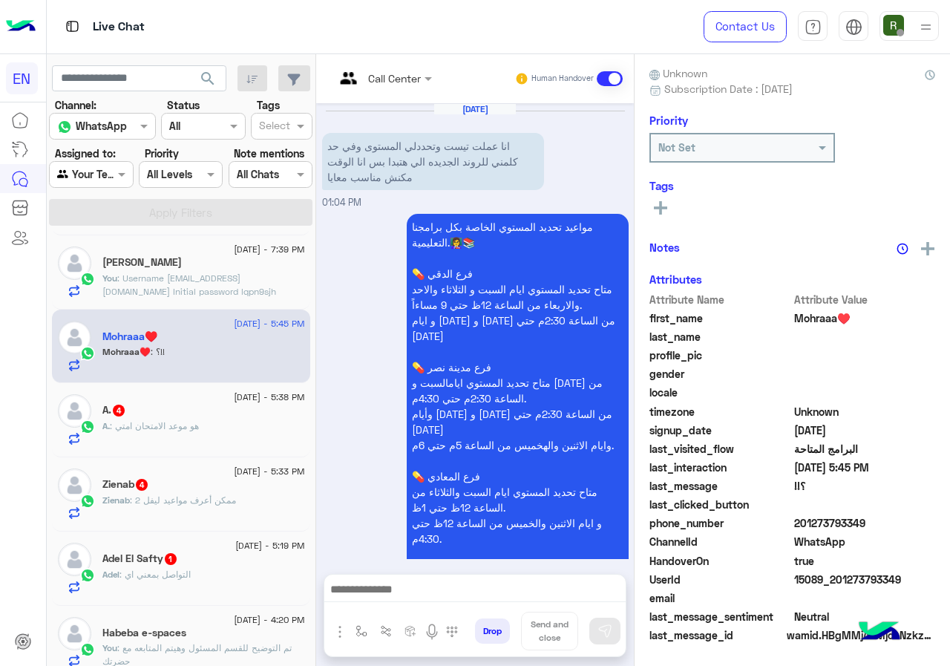
scroll to position [2137, 0]
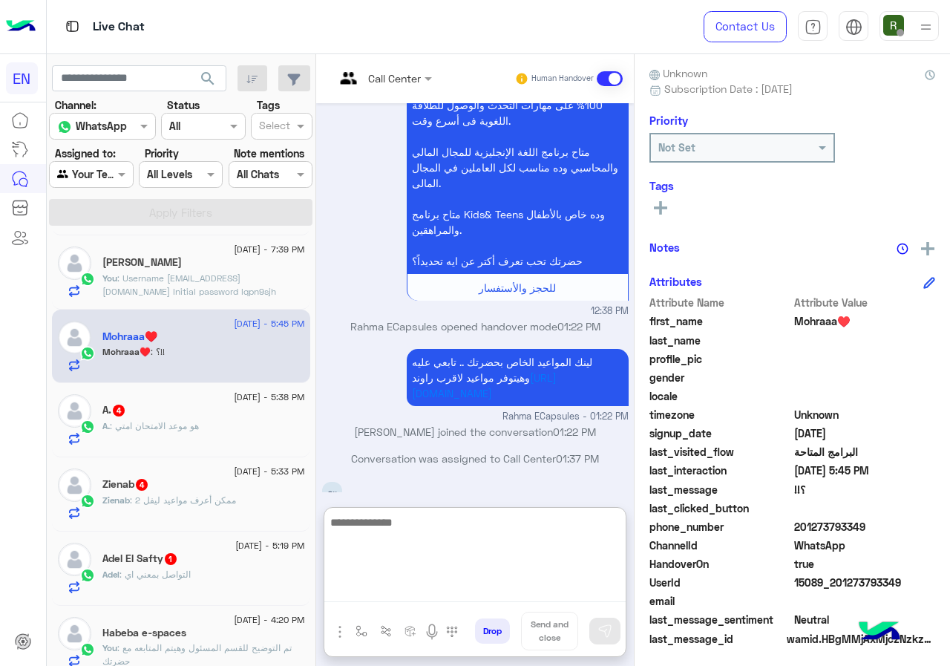
click at [410, 595] on textarea at bounding box center [474, 557] width 301 height 89
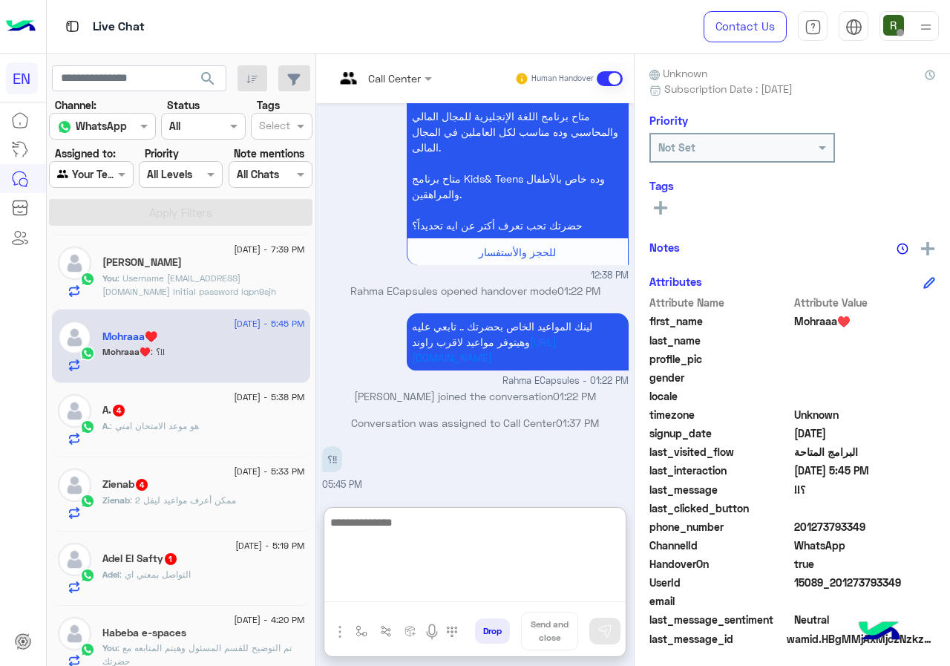
scroll to position [2204, 0]
type textarea "**********"
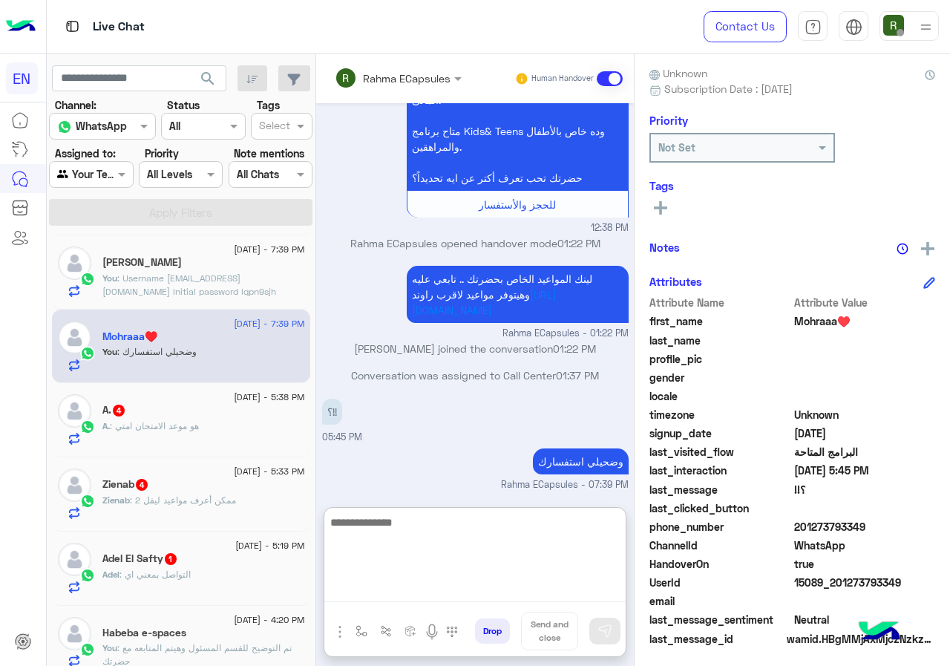
scroll to position [297, 0]
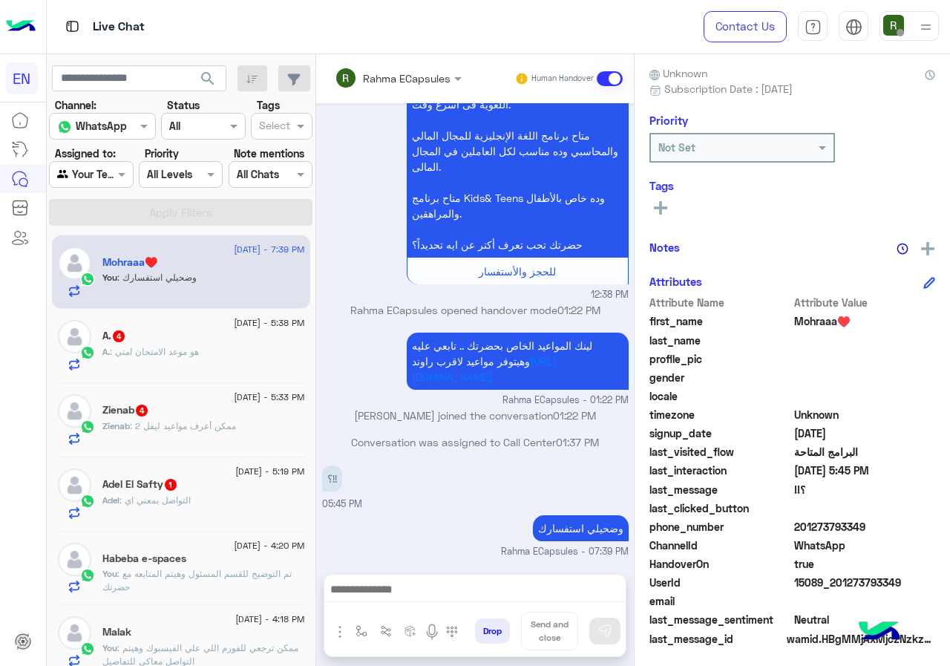
click at [244, 369] on div "A. : هو موعد الامتحان امتي" at bounding box center [203, 358] width 203 height 26
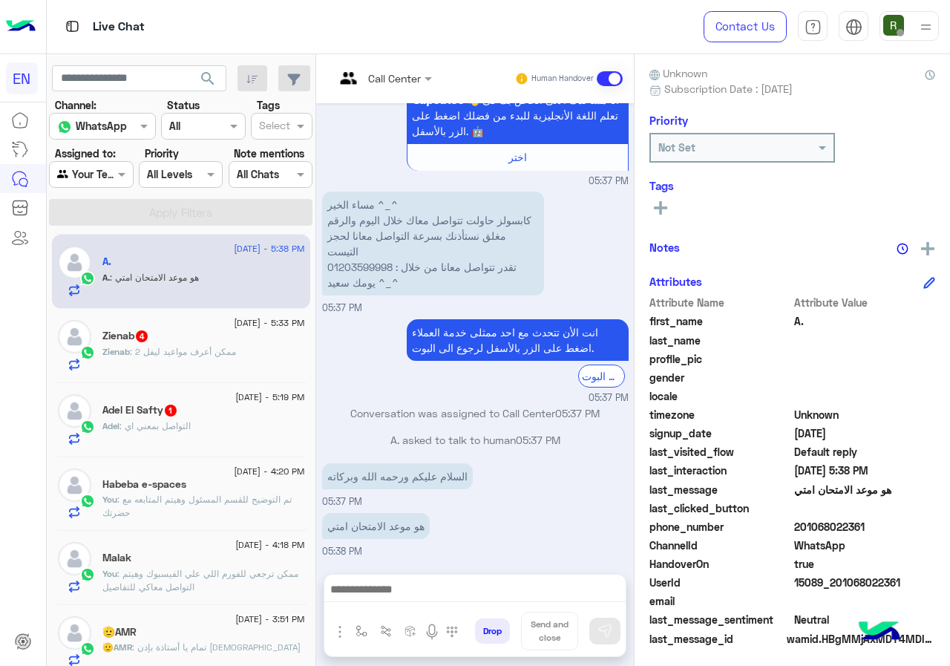
scroll to position [134, 0]
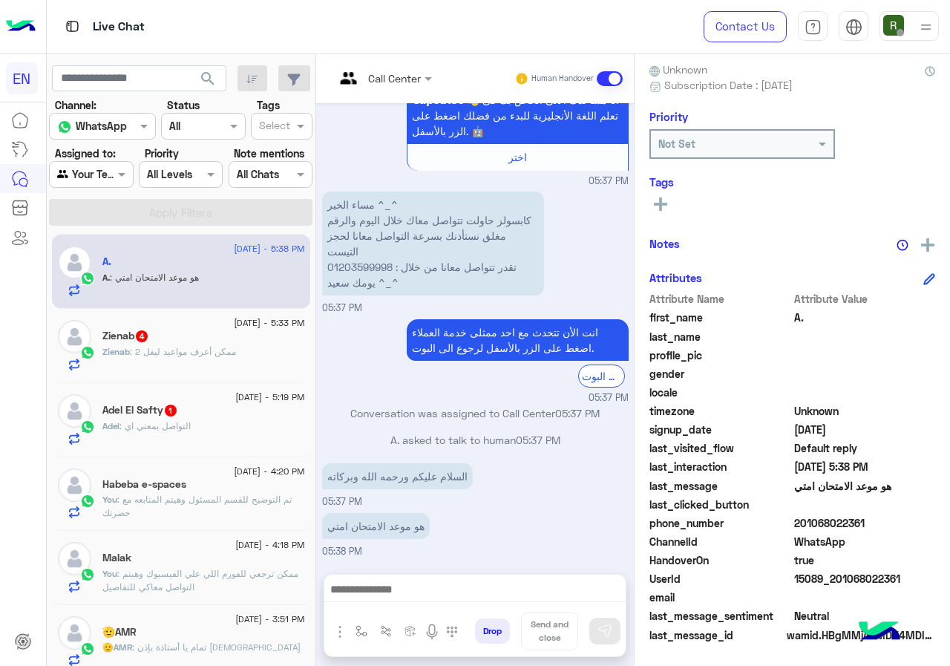
drag, startPoint x: 800, startPoint y: 525, endPoint x: 847, endPoint y: 522, distance: 46.9
click at [893, 520] on span "201068022361" at bounding box center [865, 523] width 142 height 16
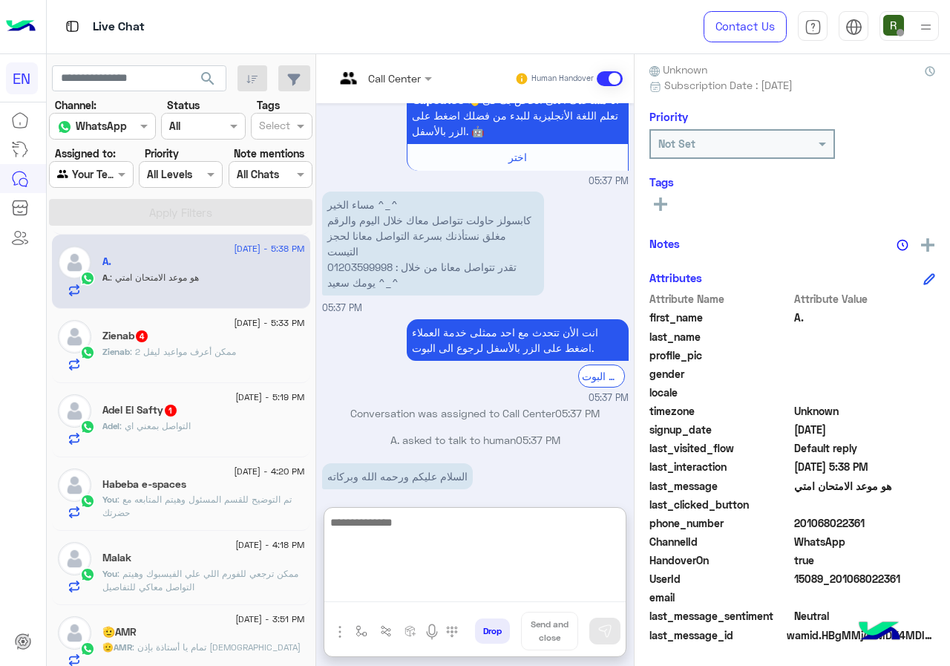
click at [411, 597] on textarea at bounding box center [474, 557] width 301 height 89
type textarea "**********"
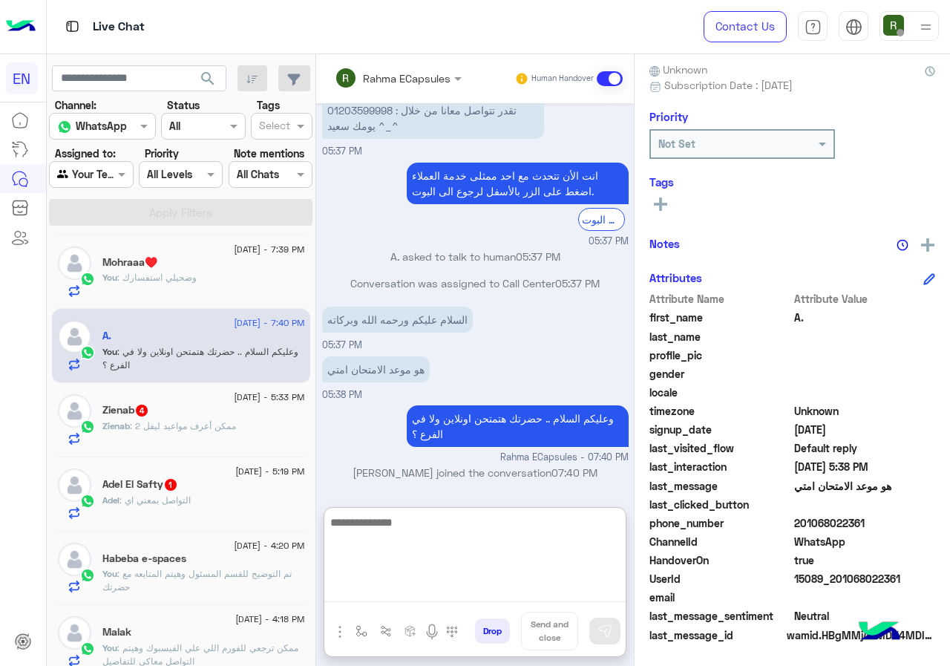
scroll to position [371, 0]
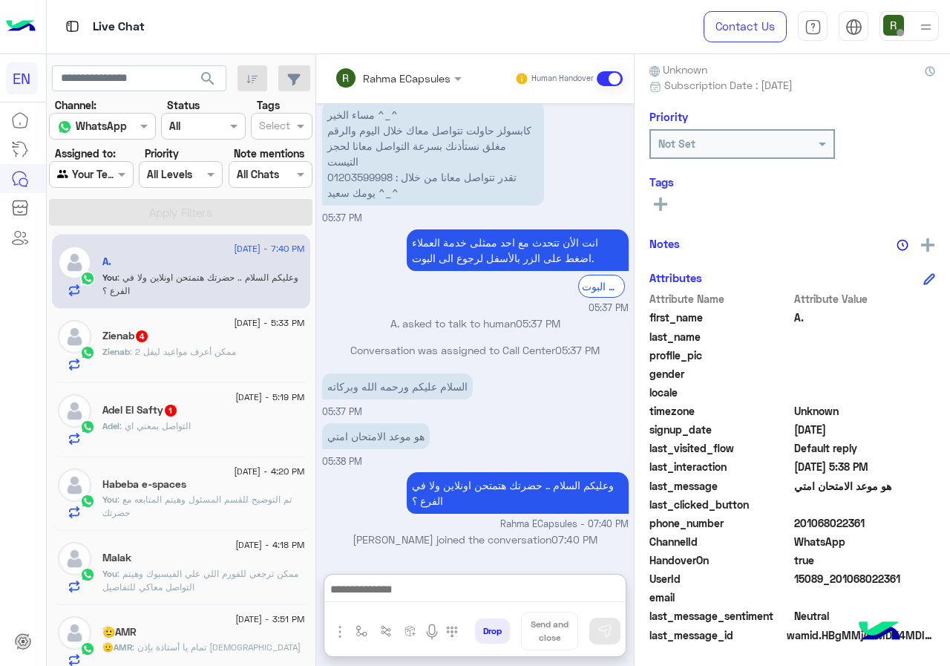
click at [183, 347] on span ": ممكن أعرف مواعيد ليفل 2" at bounding box center [183, 351] width 106 height 11
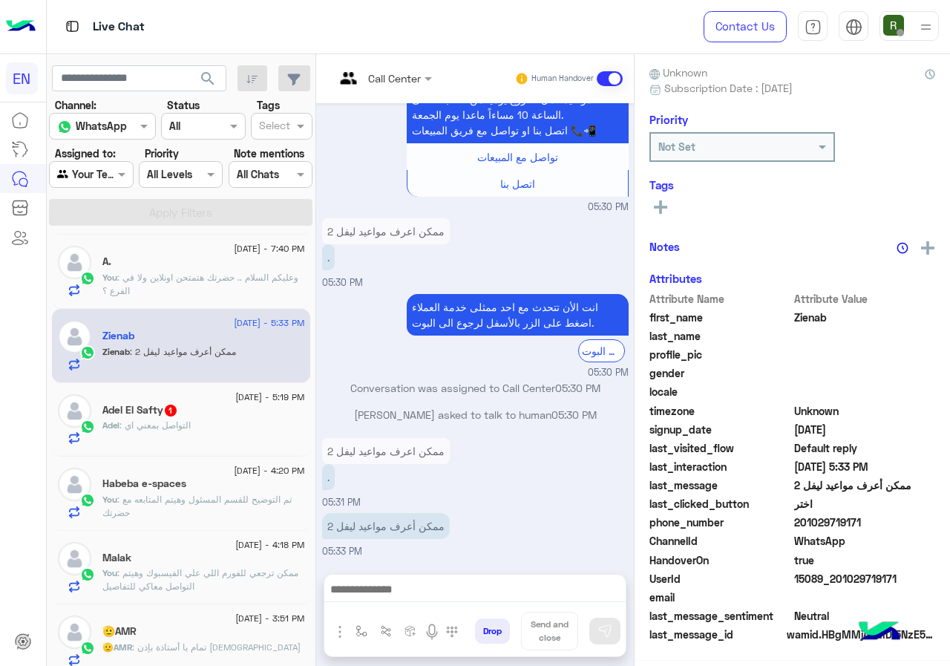
scroll to position [130, 0]
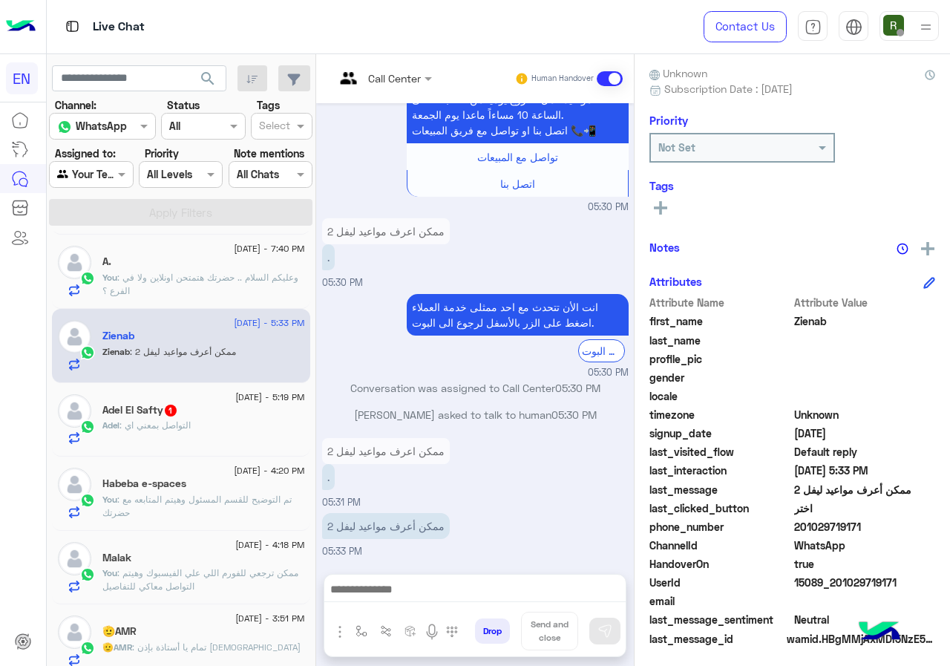
drag, startPoint x: 797, startPoint y: 523, endPoint x: 862, endPoint y: 523, distance: 64.6
click at [862, 523] on span "201029719171" at bounding box center [865, 527] width 142 height 16
copy span "01029719171"
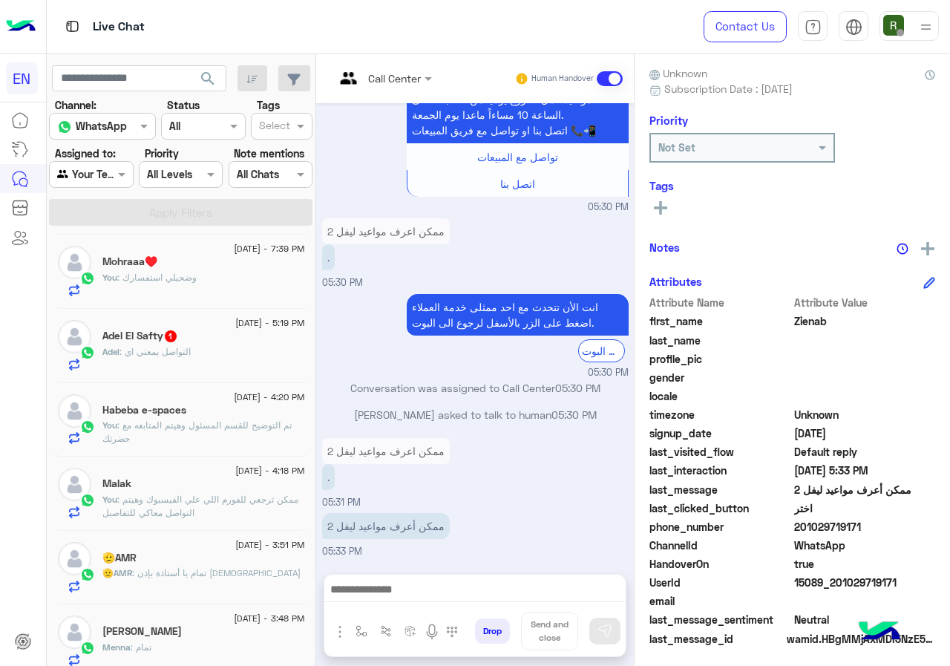
click at [664, 200] on button at bounding box center [660, 207] width 22 height 18
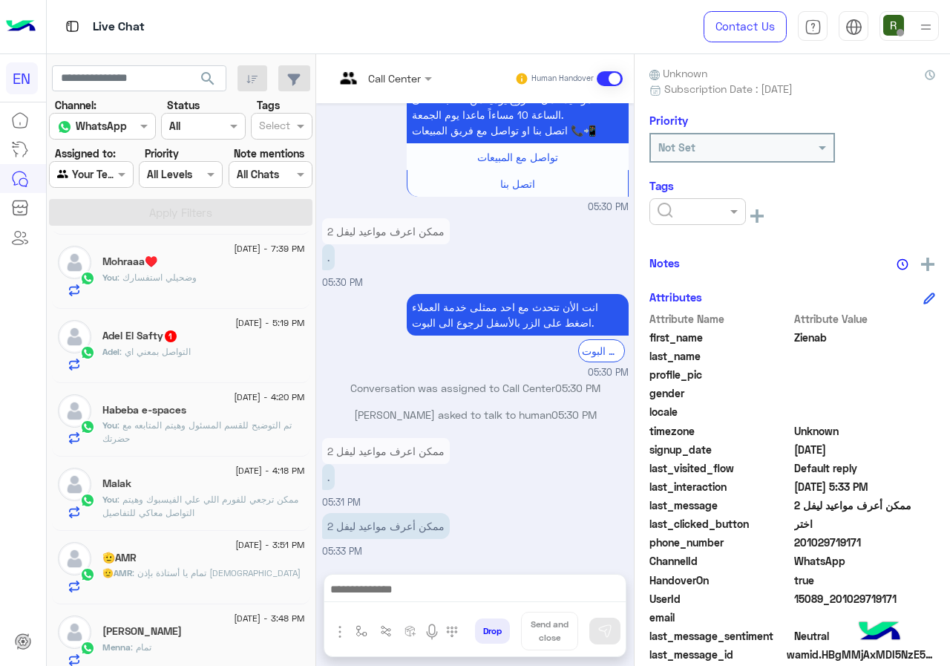
click at [675, 216] on input "text" at bounding box center [680, 212] width 45 height 16
click at [681, 237] on div "Solved" at bounding box center [697, 247] width 96 height 27
click at [688, 243] on div "Zienab Reachable Unknown Subscription Date : [DATE] Priority Not Set Tags × Sol…" at bounding box center [792, 357] width 315 height 606
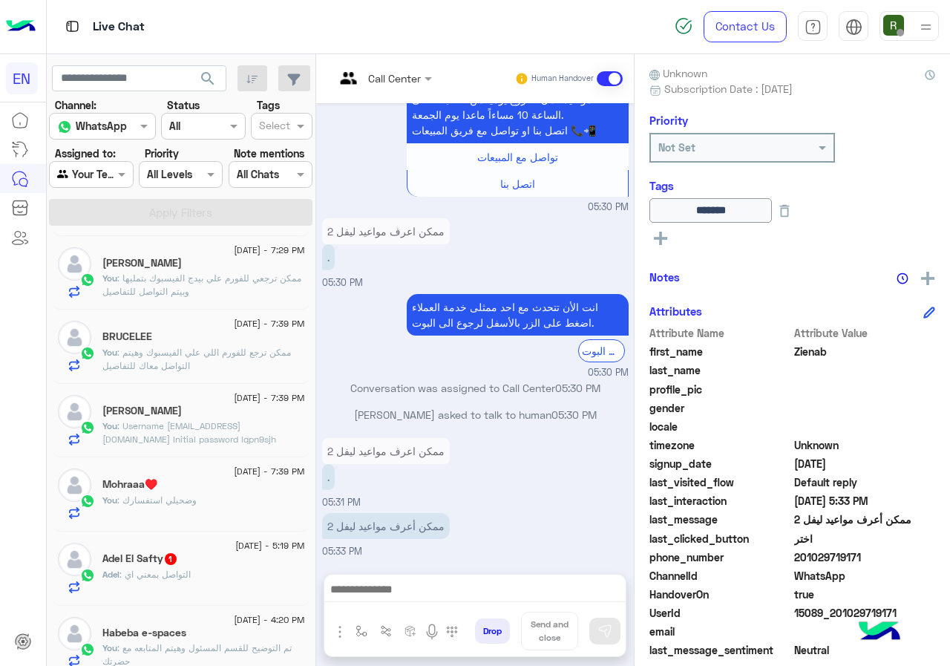
scroll to position [297, 0]
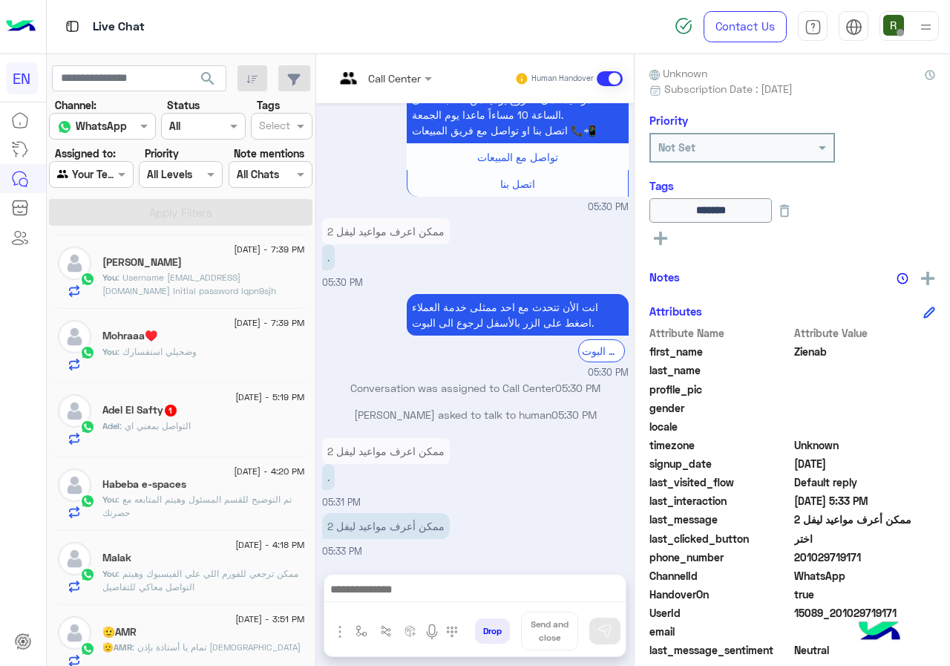
click at [216, 363] on div "You : وضحيلي استفسارك" at bounding box center [203, 358] width 203 height 26
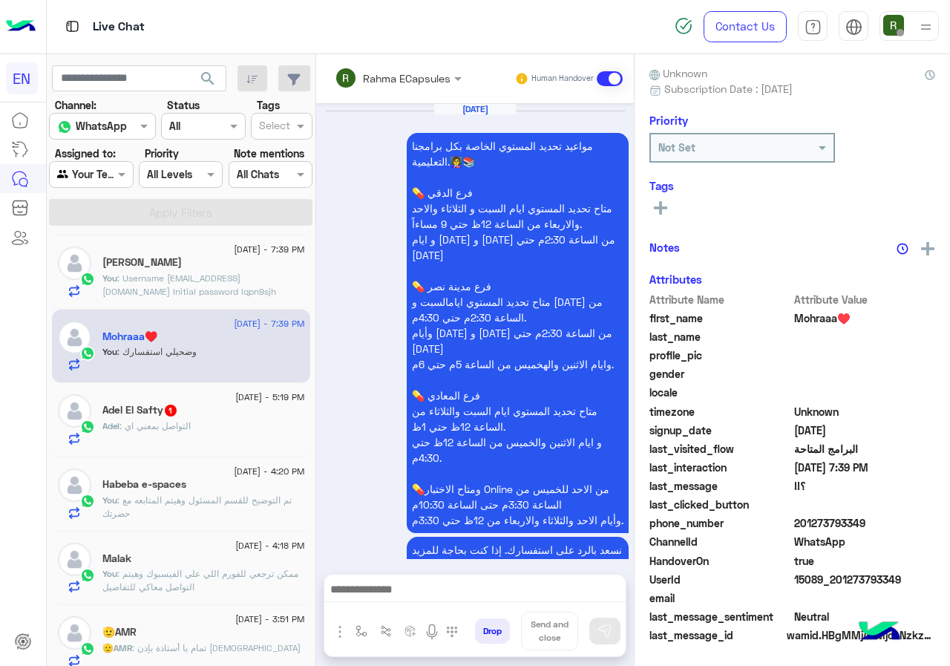
scroll to position [2104, 0]
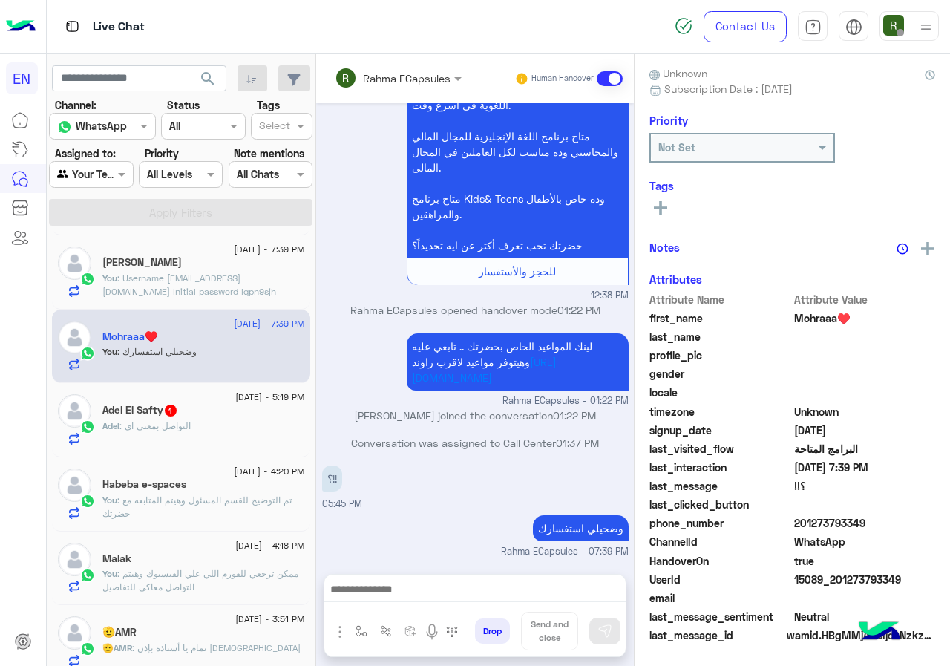
click at [181, 416] on div "Adel El Safty 1" at bounding box center [203, 412] width 203 height 16
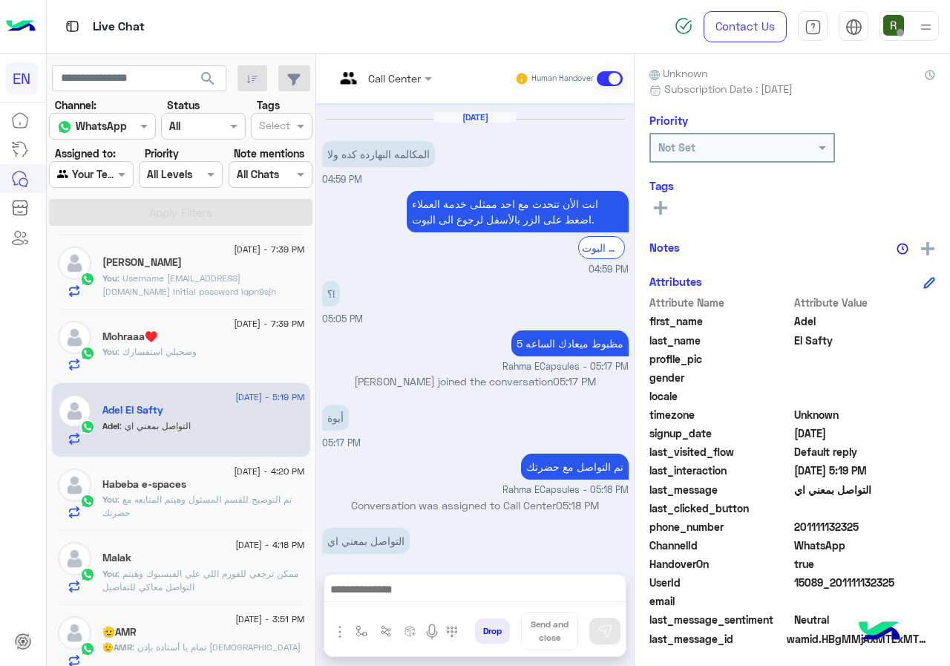
scroll to position [134, 0]
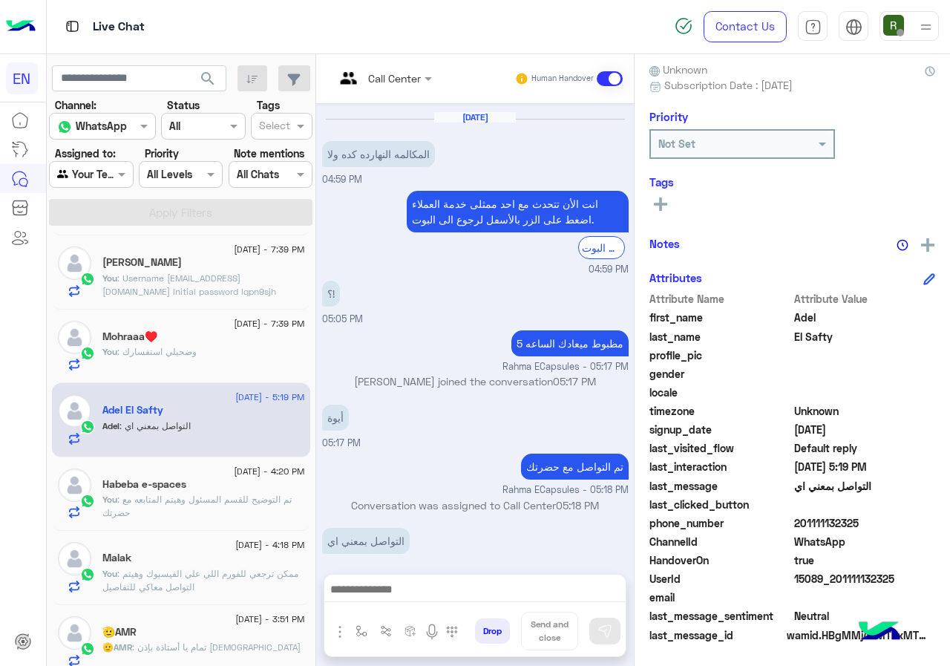
drag, startPoint x: 833, startPoint y: 521, endPoint x: 861, endPoint y: 521, distance: 28.2
click at [861, 521] on span "201111132325" at bounding box center [865, 523] width 142 height 16
copy span "01111132325"
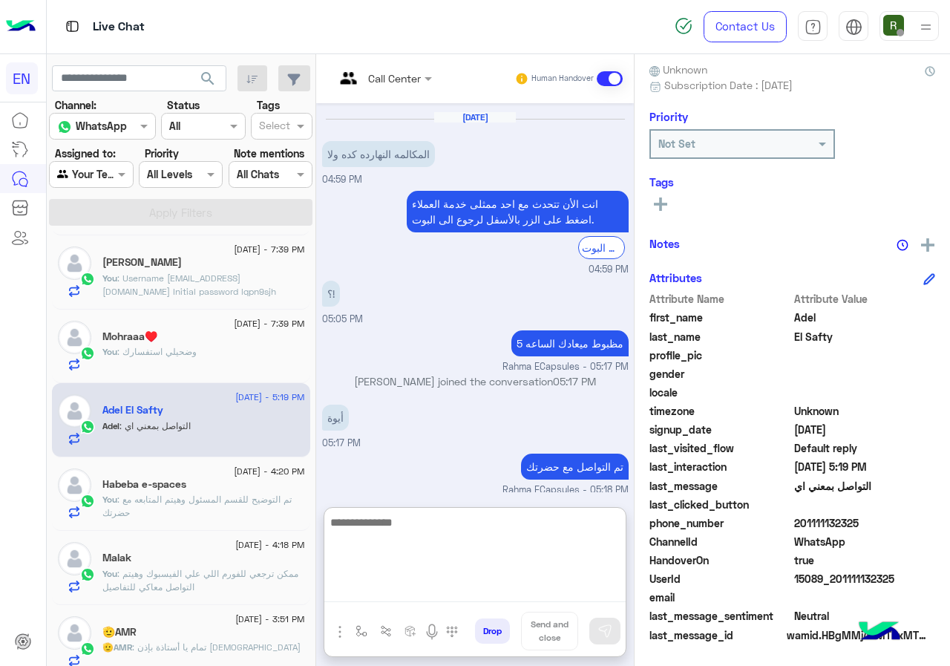
click at [506, 592] on textarea at bounding box center [474, 557] width 301 height 89
type textarea "**********"
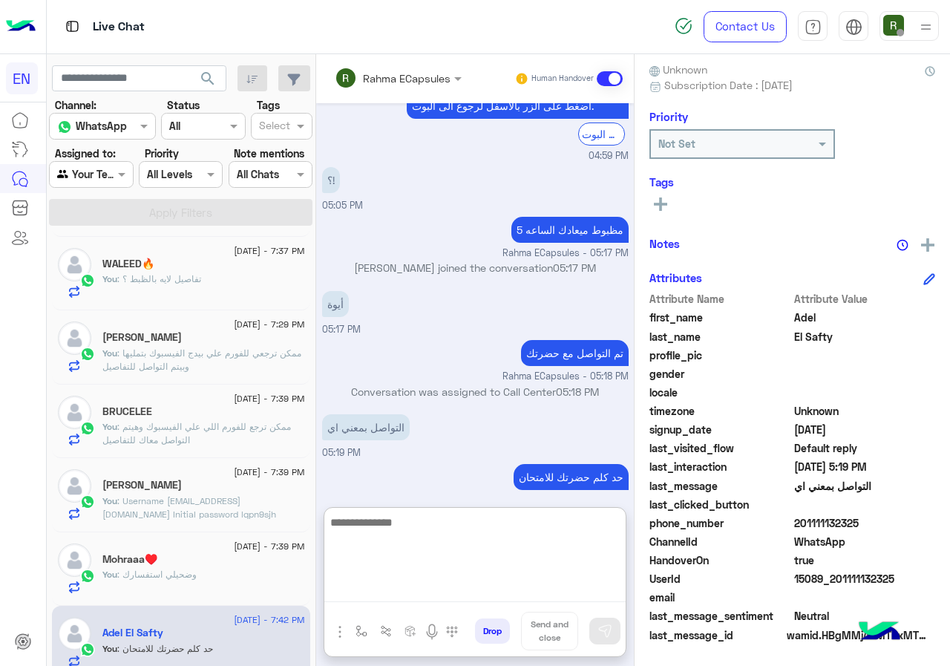
scroll to position [0, 0]
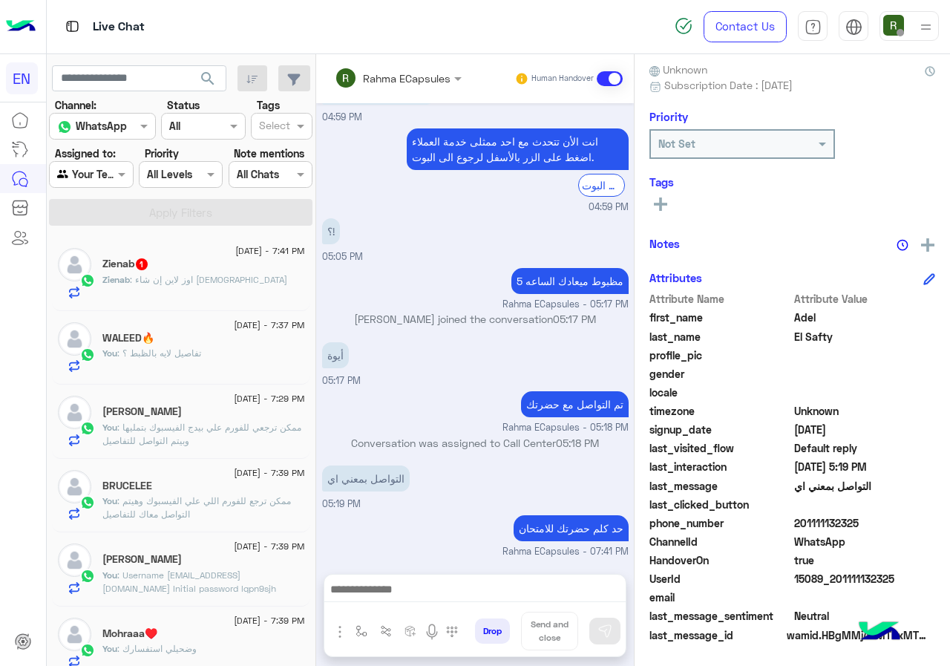
click at [194, 274] on span ": اوز لاين إن شاء [DEMOGRAPHIC_DATA]" at bounding box center [208, 279] width 157 height 11
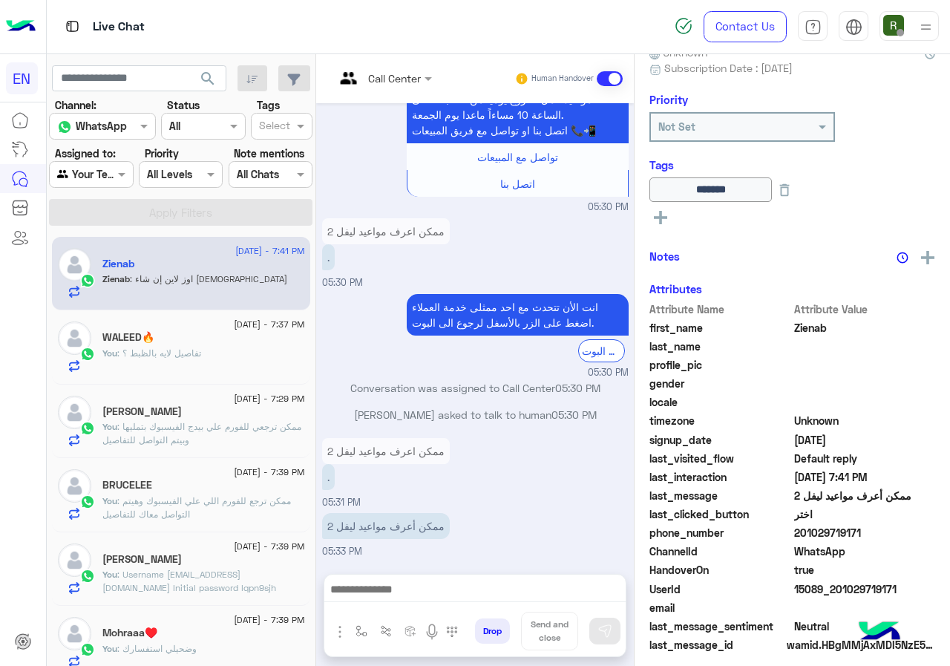
scroll to position [160, 0]
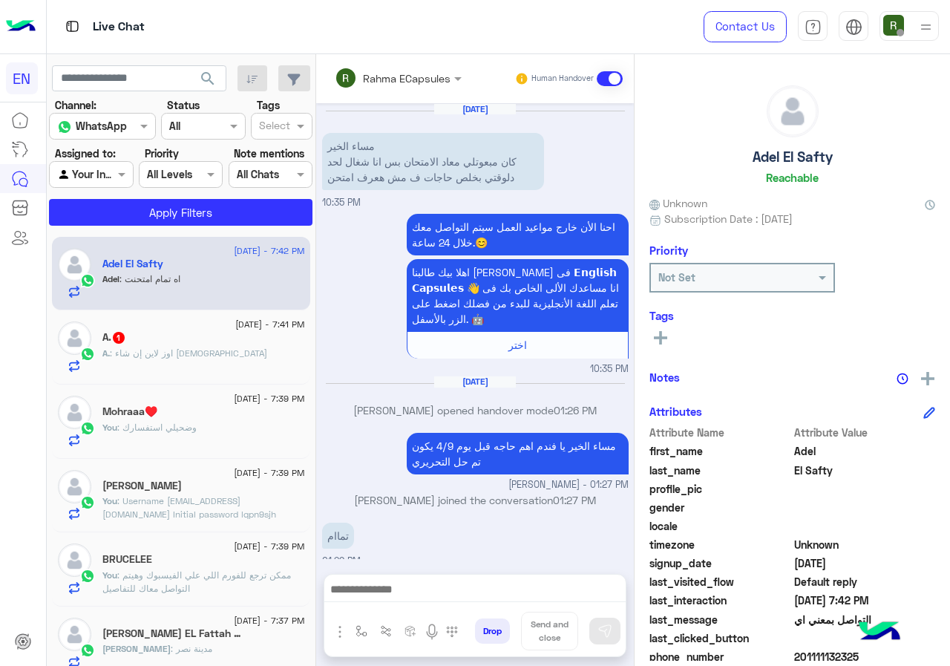
scroll to position [688, 0]
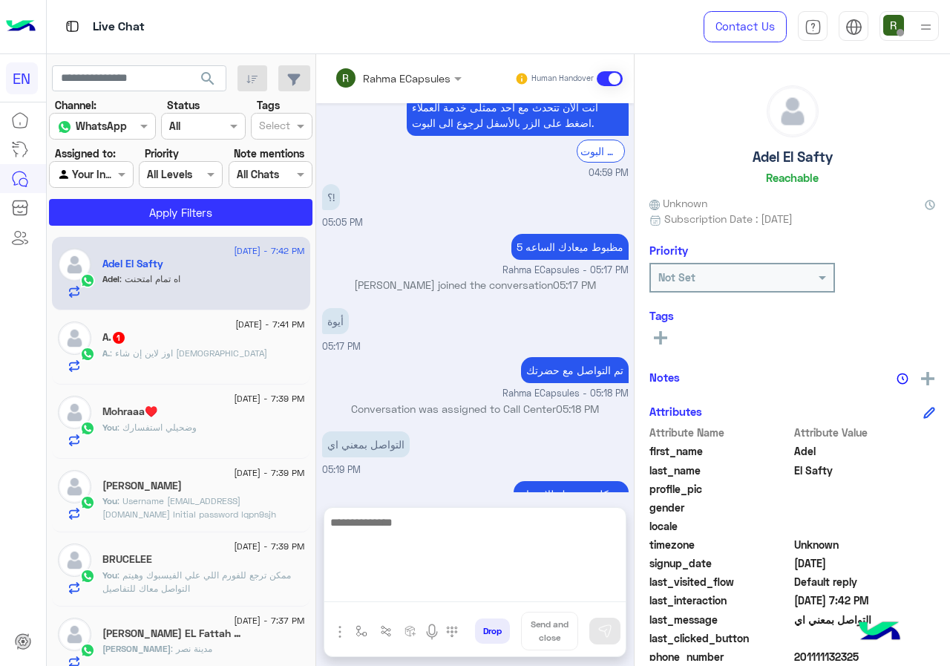
click at [396, 591] on textarea at bounding box center [474, 557] width 301 height 89
type textarea "****"
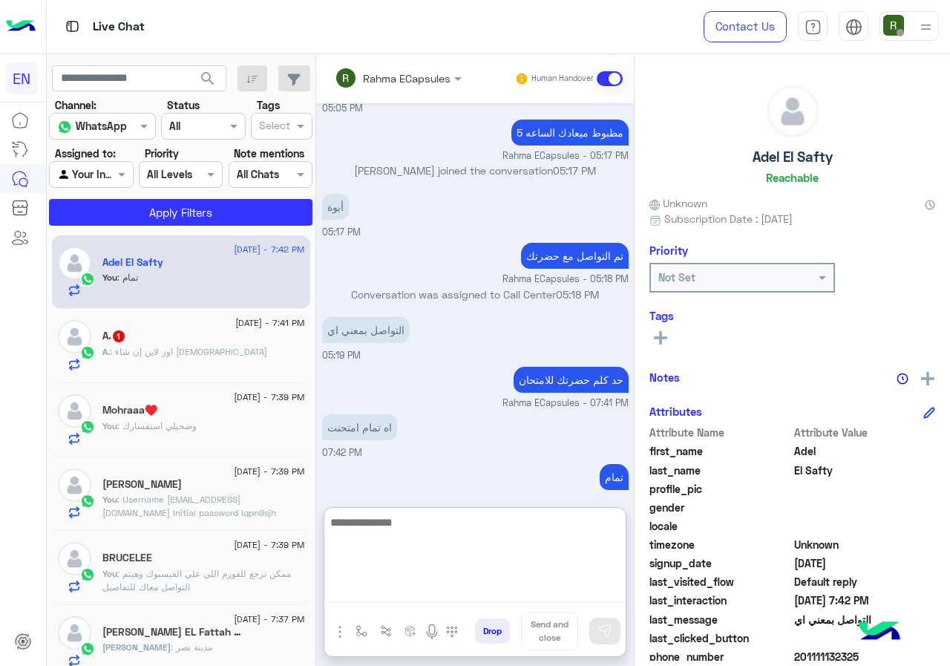
scroll to position [0, 0]
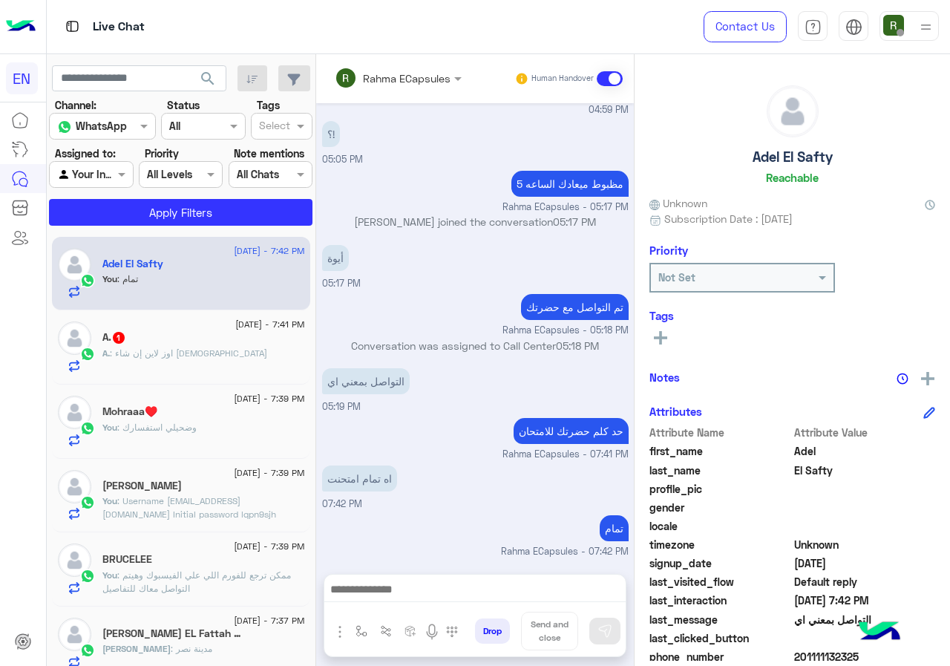
click at [442, 54] on div "Rahma ECapsules Human Handover" at bounding box center [475, 78] width 318 height 49
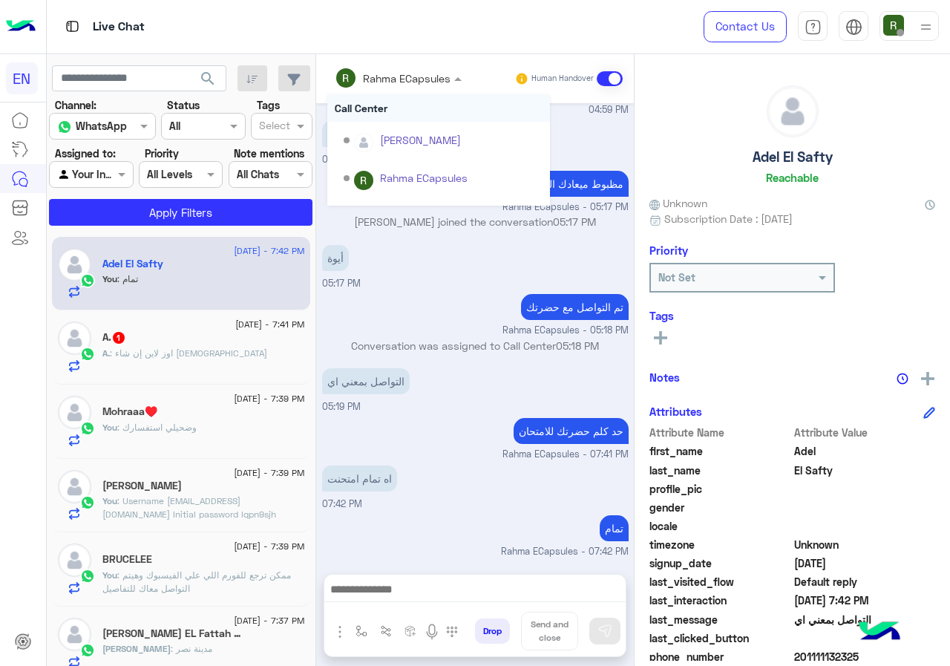
click at [428, 68] on div "Rahma ECapsules" at bounding box center [393, 78] width 116 height 30
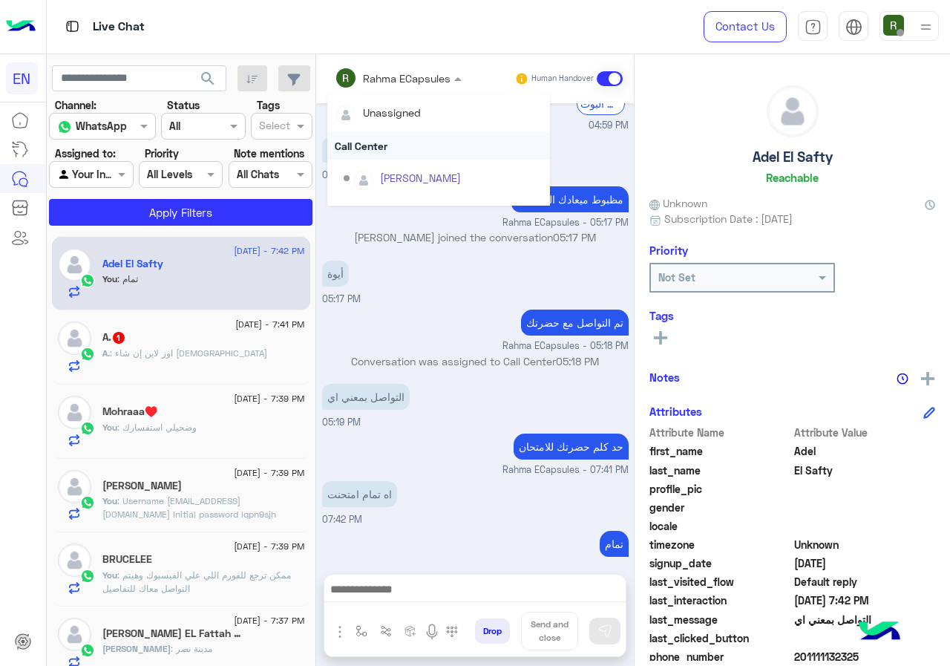
click at [417, 138] on div "Call Center" at bounding box center [438, 145] width 223 height 27
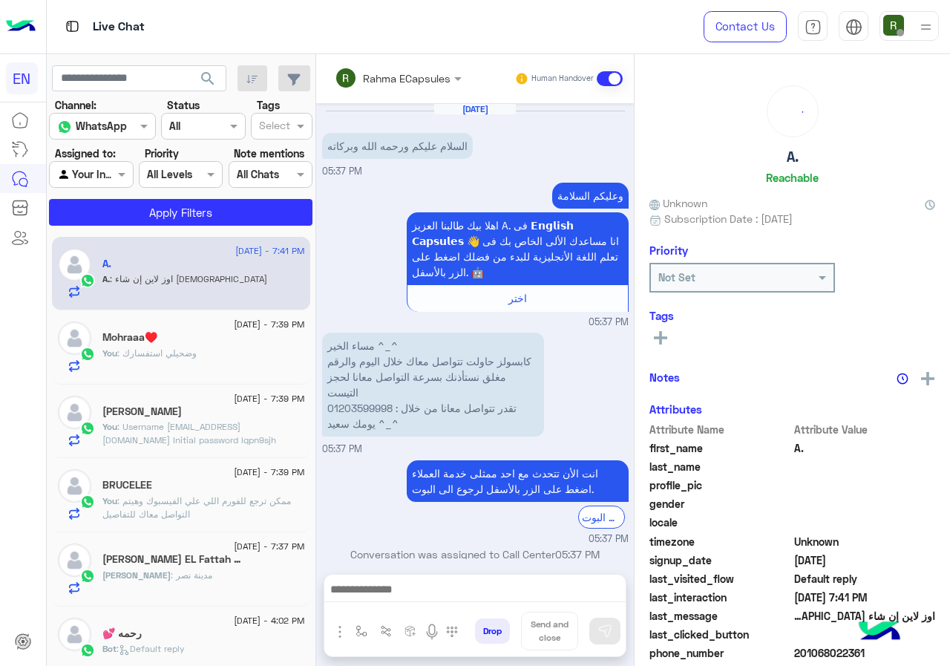
scroll to position [281, 0]
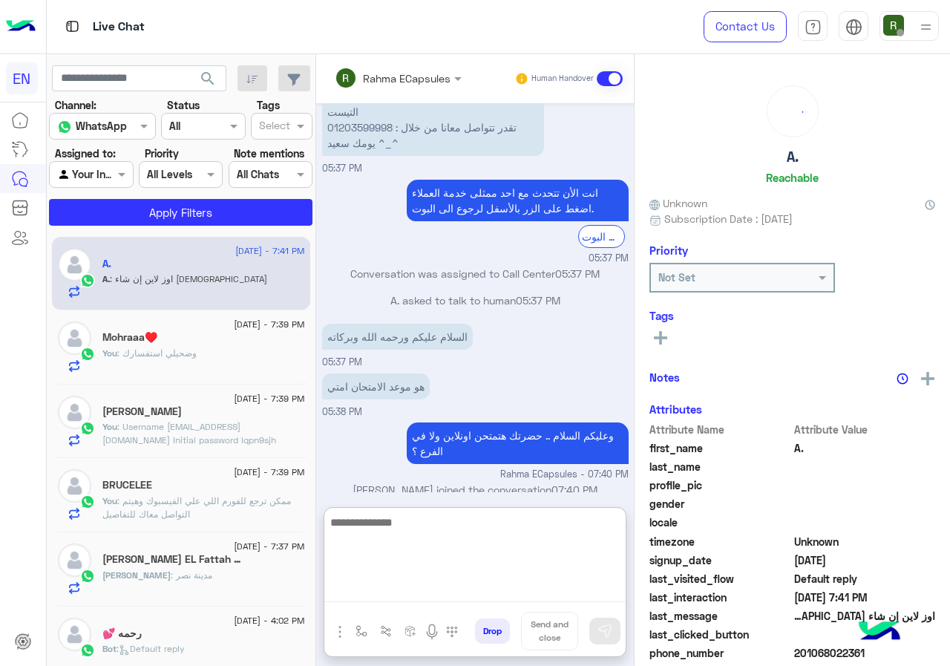
click at [476, 583] on textarea at bounding box center [474, 557] width 301 height 89
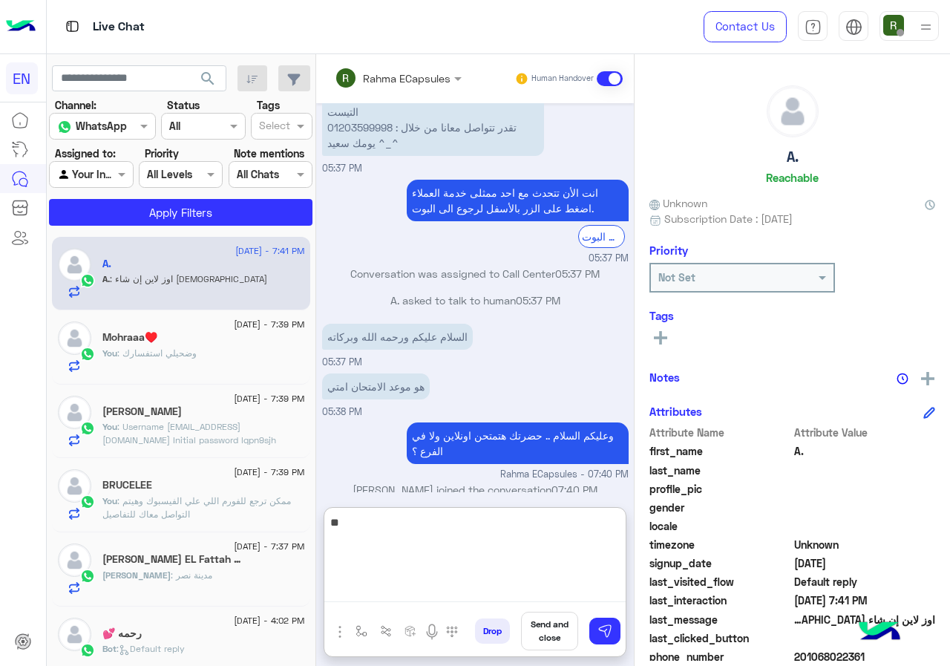
type textarea "*"
type textarea "**********"
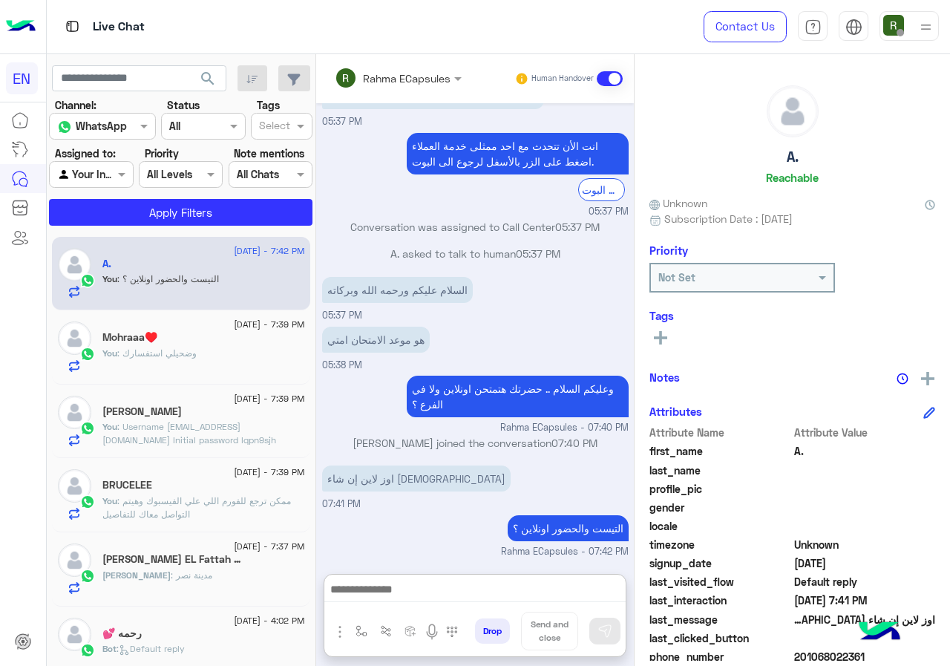
click at [417, 85] on div "Rahma ECapsules" at bounding box center [407, 79] width 88 height 16
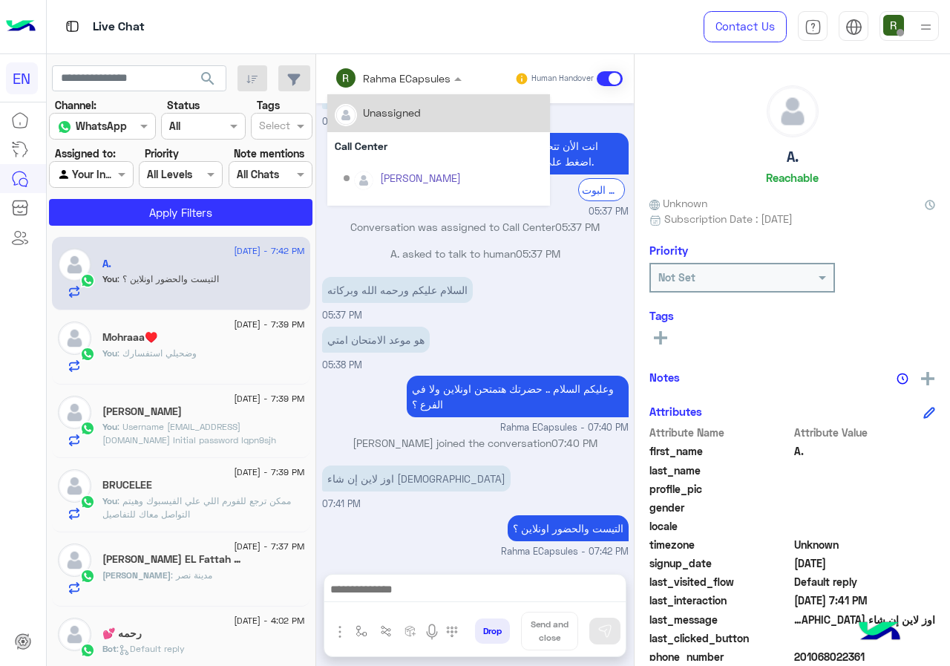
scroll to position [327, 0]
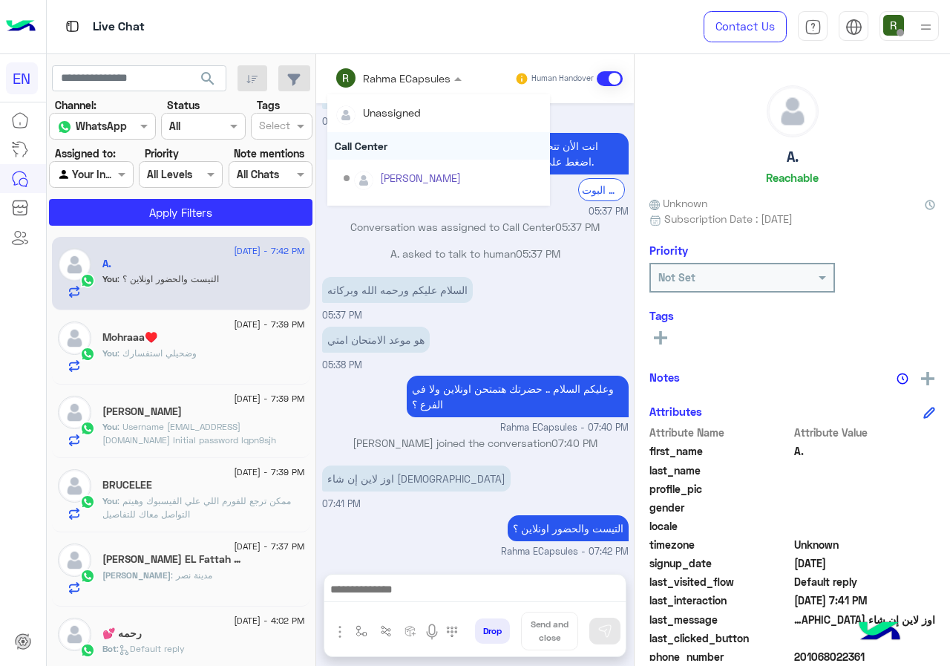
click at [414, 135] on div "Call Center" at bounding box center [438, 145] width 223 height 27
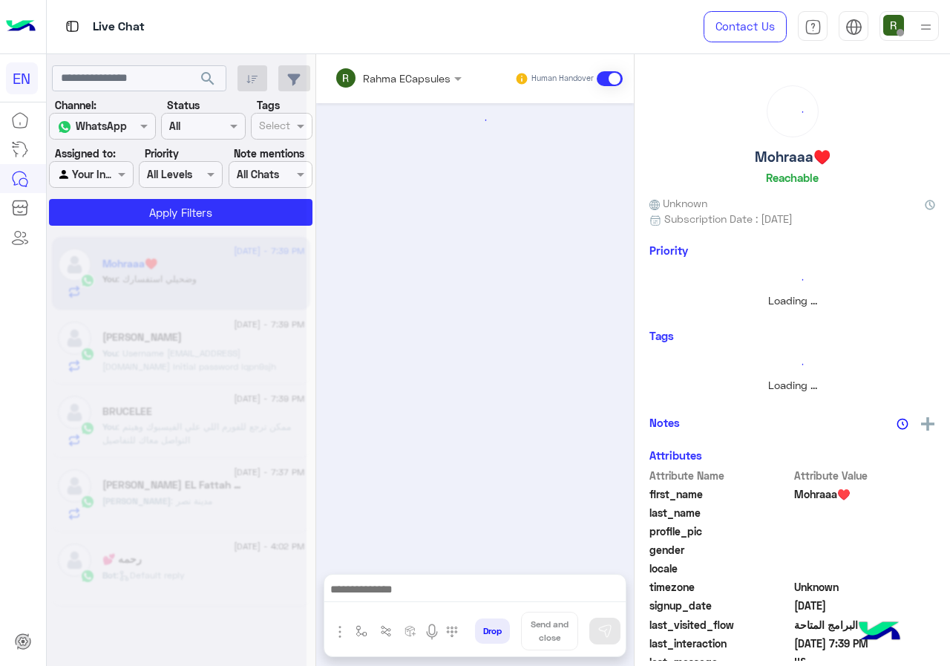
click at [391, 79] on input "text" at bounding box center [378, 79] width 87 height 16
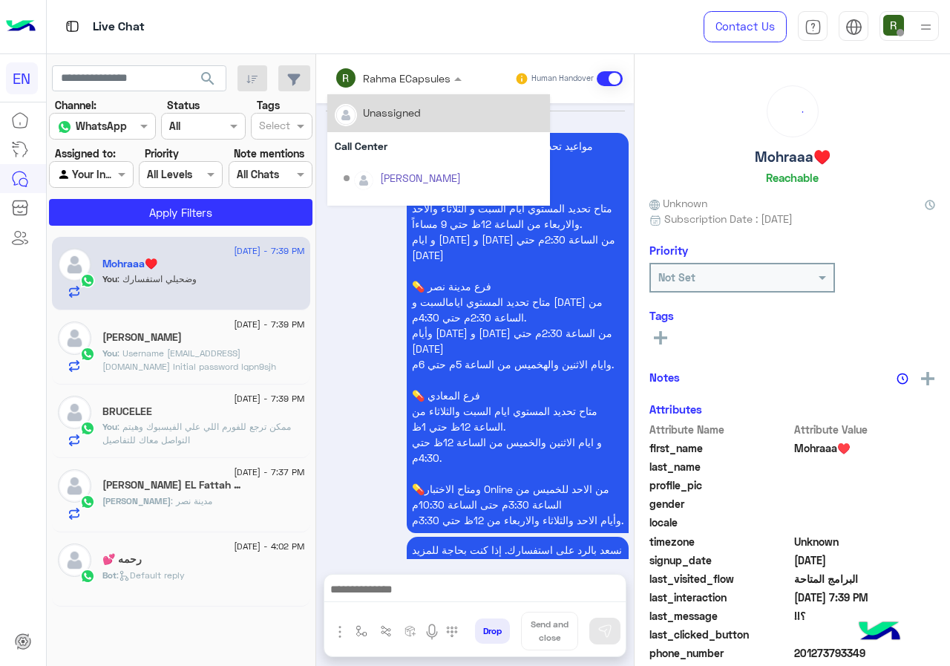
scroll to position [2104, 0]
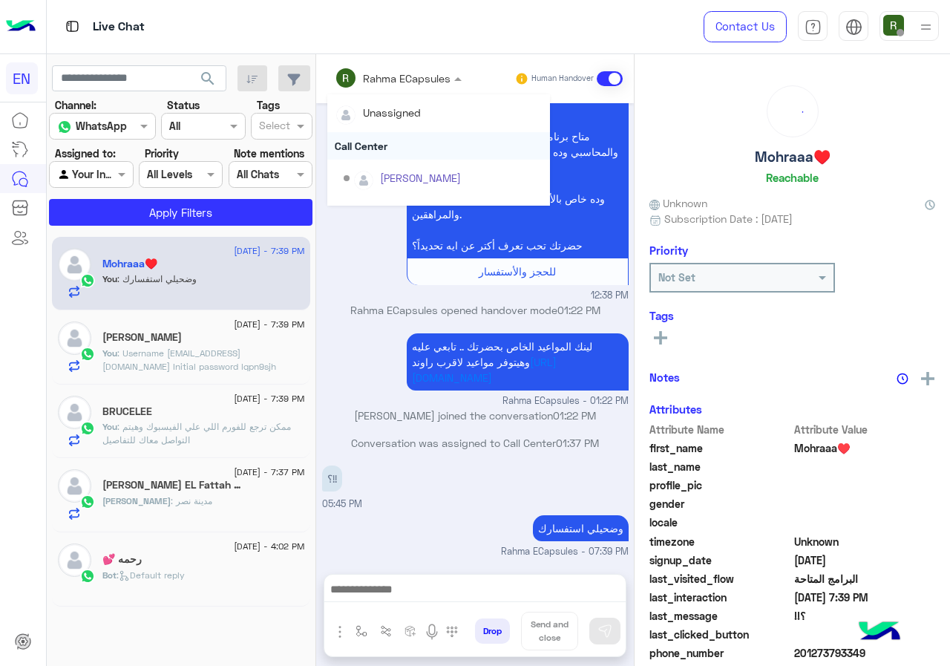
click at [393, 148] on div "Call Center" at bounding box center [438, 145] width 223 height 27
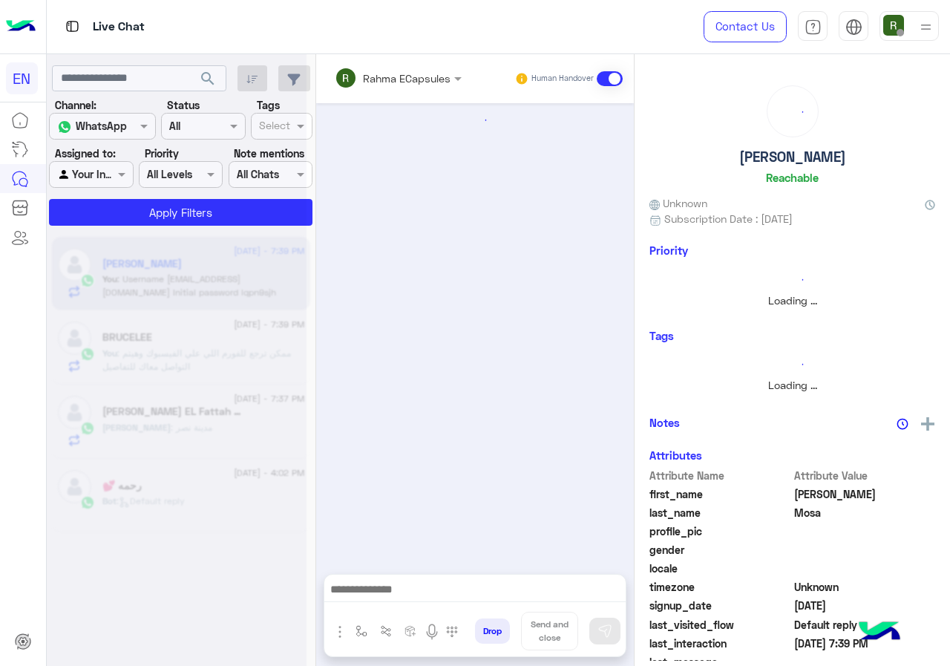
click at [386, 80] on input "text" at bounding box center [378, 79] width 87 height 16
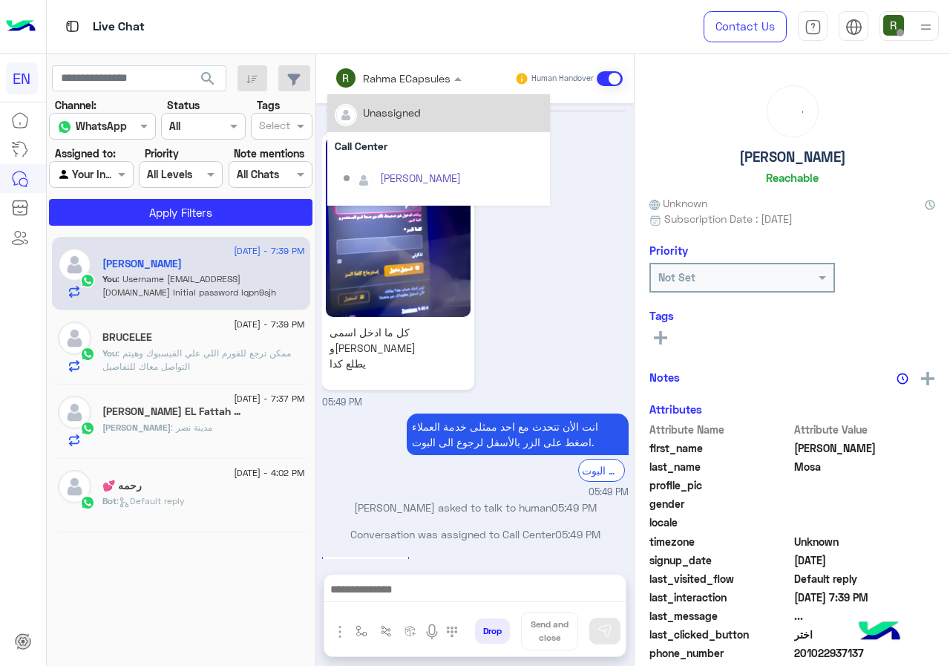
scroll to position [707, 0]
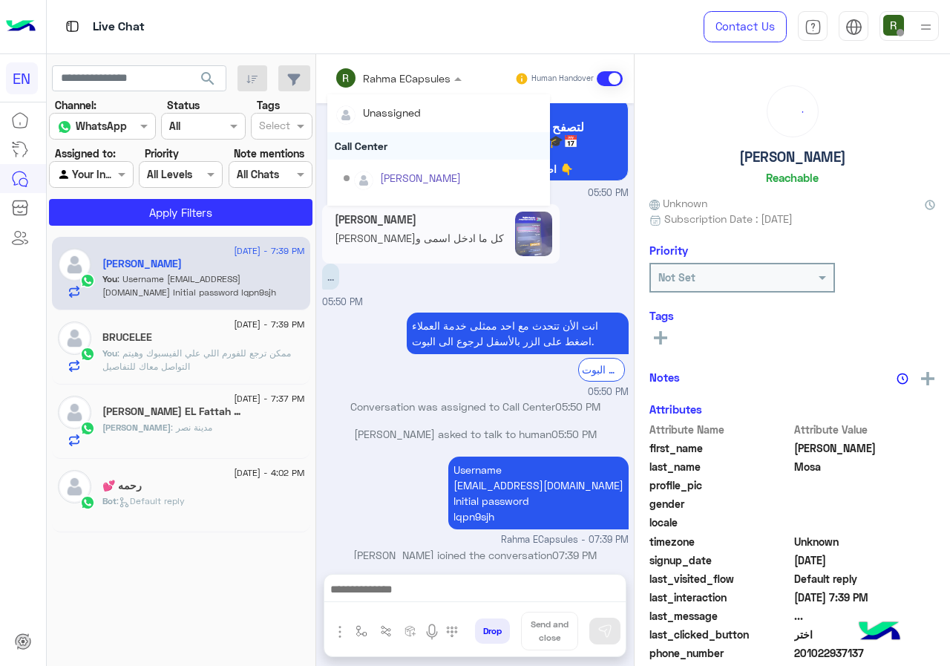
click at [390, 149] on div "Call Center" at bounding box center [438, 145] width 223 height 27
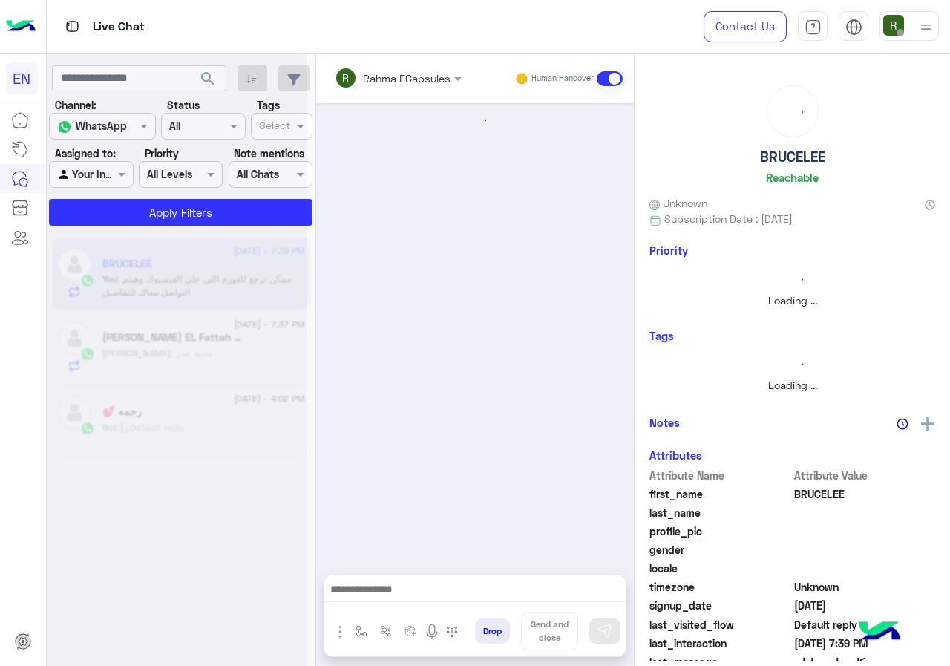
click at [396, 86] on div "Rahma ECapsules" at bounding box center [407, 79] width 88 height 16
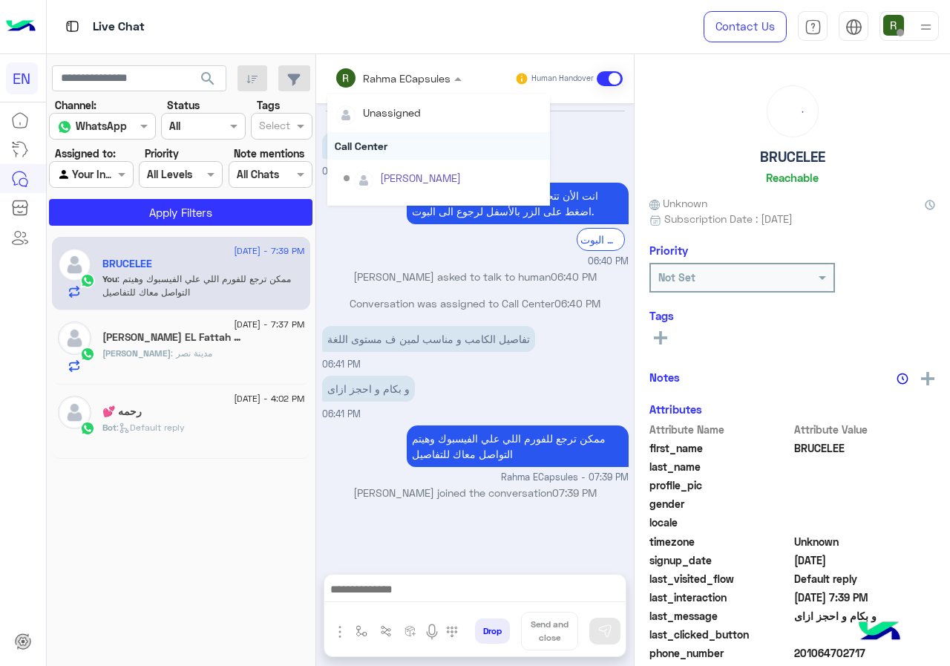
click at [381, 149] on div "Call Center" at bounding box center [438, 145] width 223 height 27
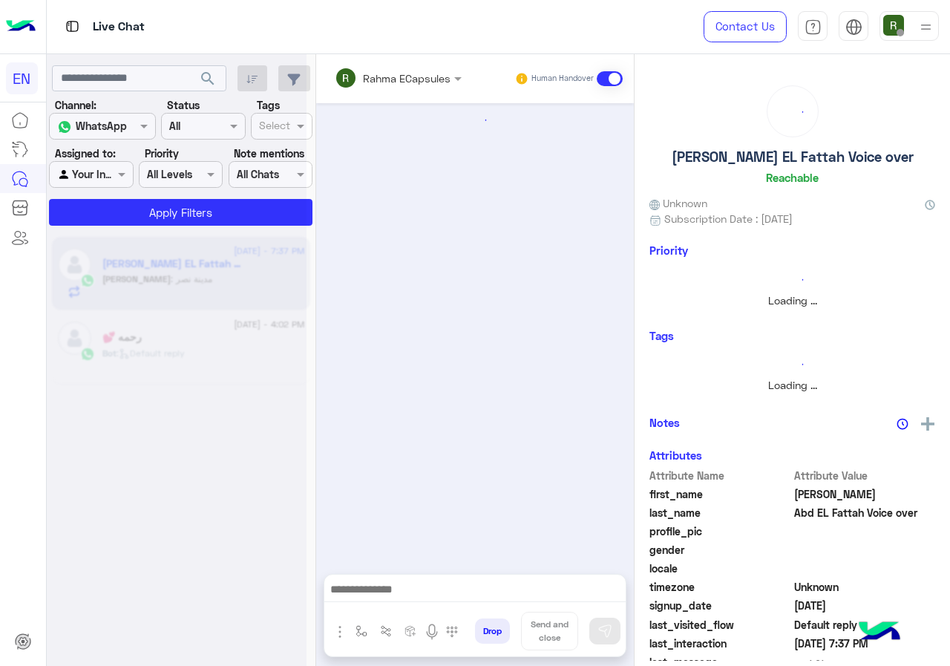
click at [389, 83] on input "text" at bounding box center [378, 79] width 87 height 16
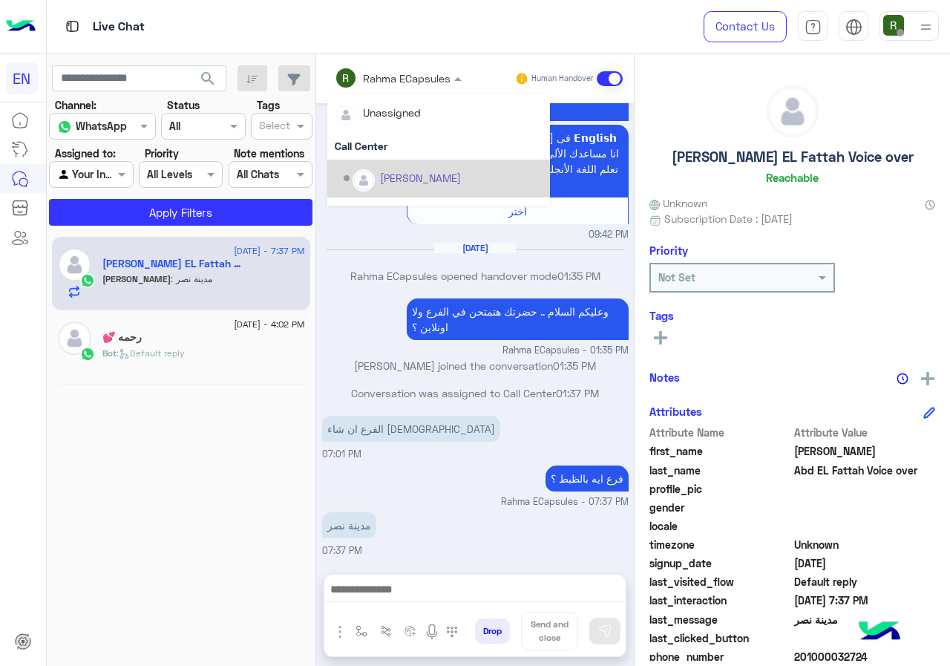
click at [449, 574] on div "Drop Send and close" at bounding box center [475, 615] width 303 height 83
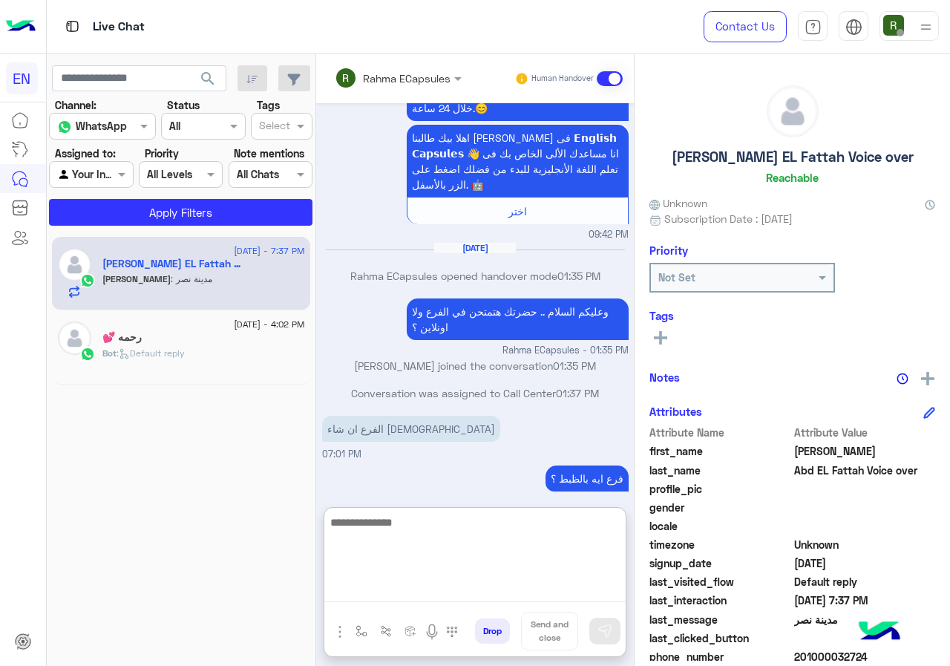
click at [447, 589] on textarea at bounding box center [474, 557] width 301 height 89
type textarea "*"
type textarea "**********"
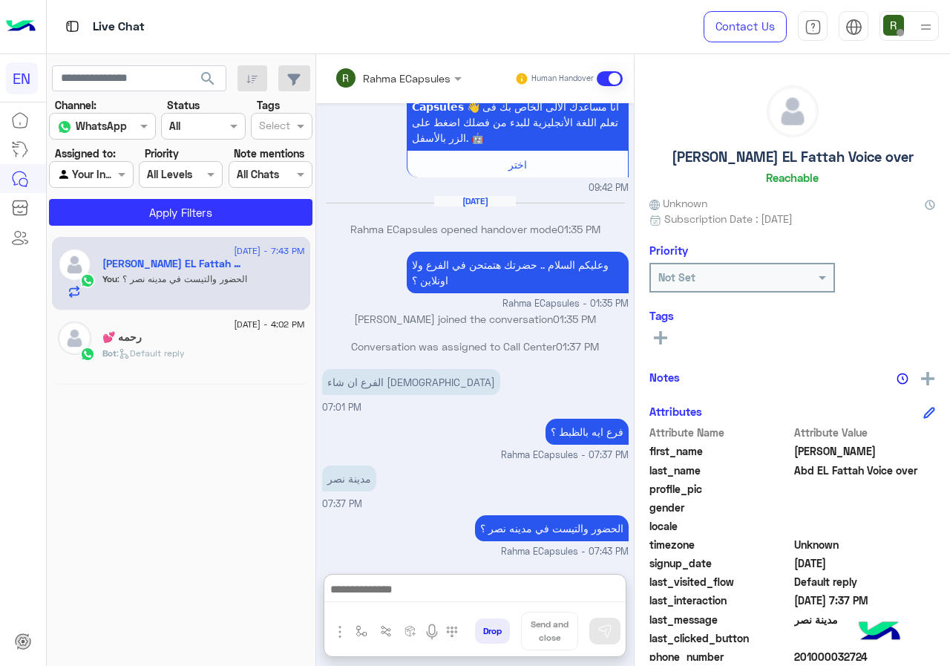
click at [390, 73] on input "text" at bounding box center [378, 79] width 87 height 16
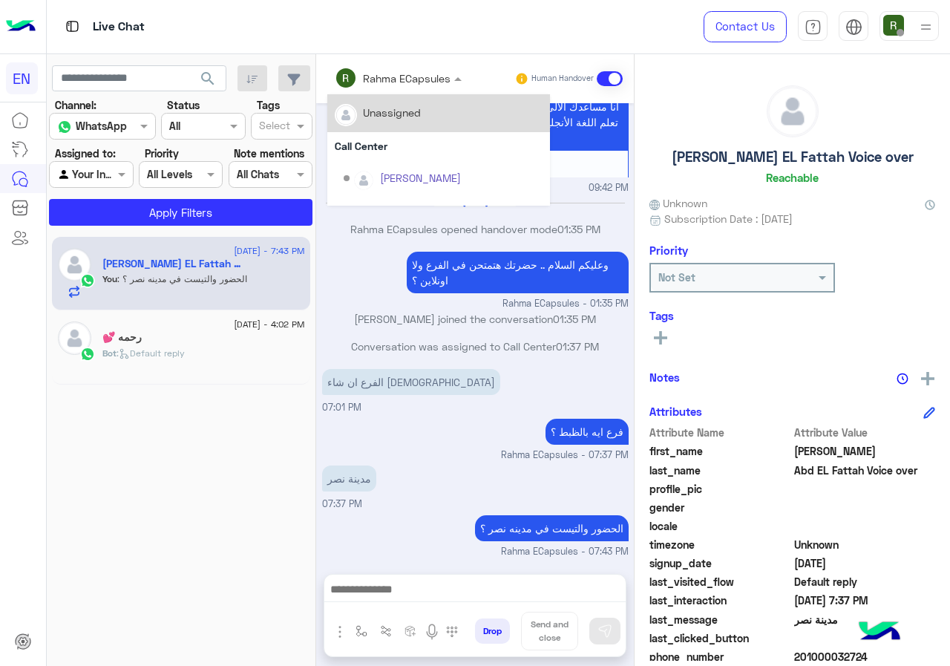
scroll to position [443, 0]
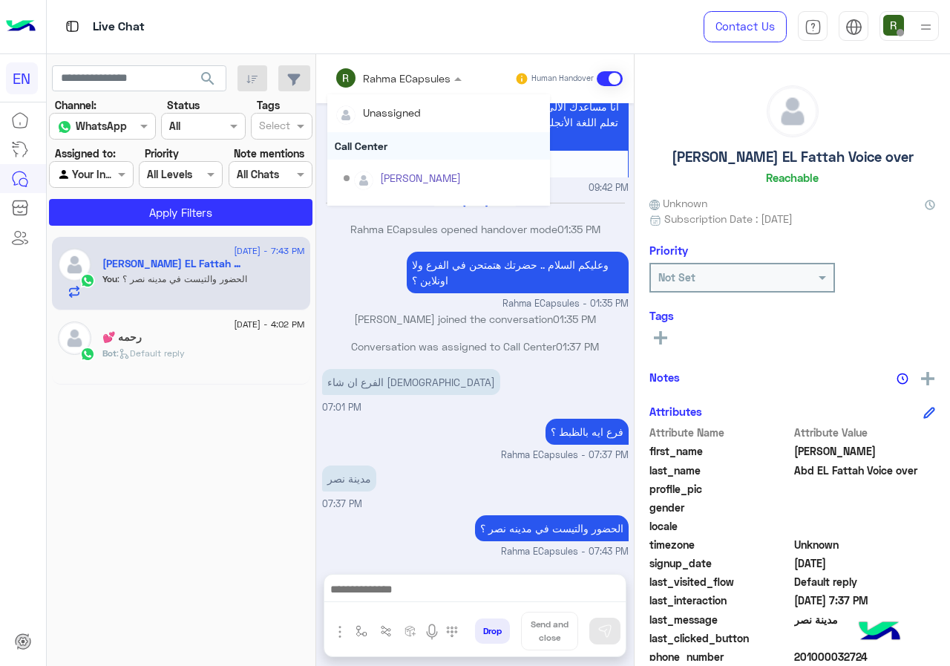
click at [345, 143] on div "Call Center" at bounding box center [438, 145] width 223 height 27
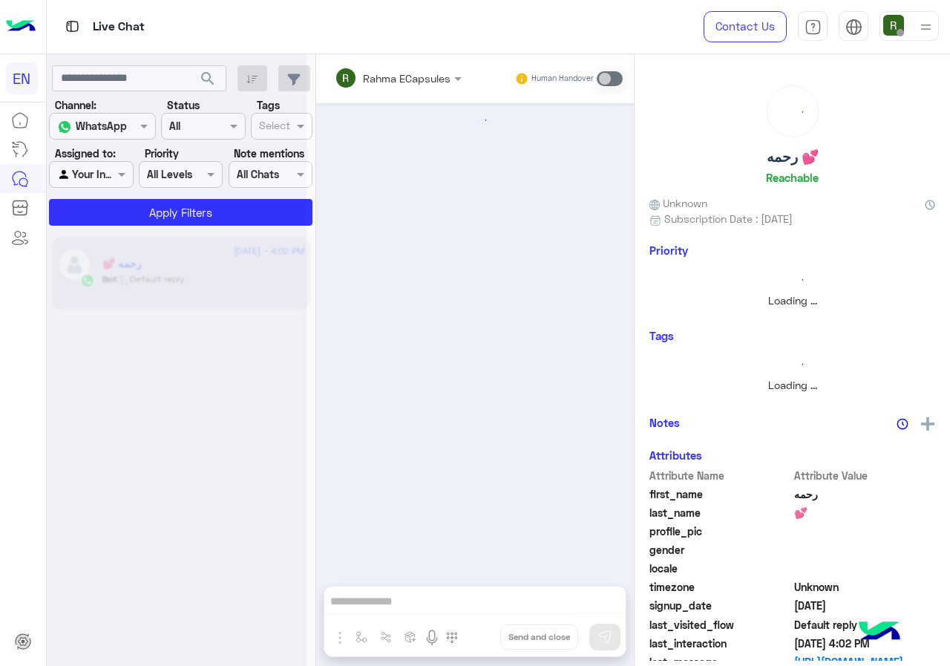
click at [89, 169] on input "text" at bounding box center [74, 175] width 34 height 16
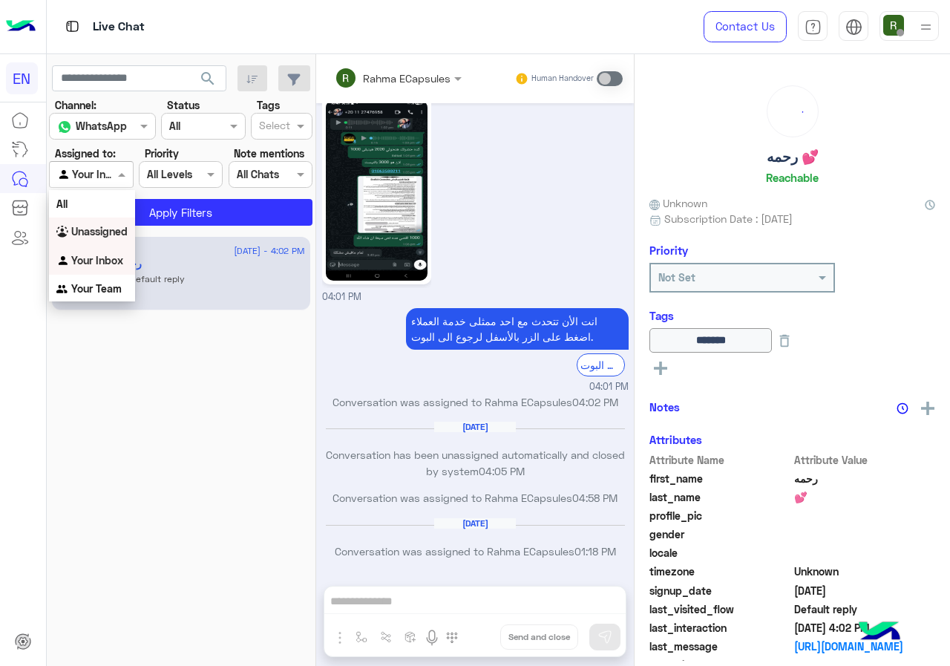
click at [100, 237] on b "Unassigned" at bounding box center [99, 231] width 56 height 13
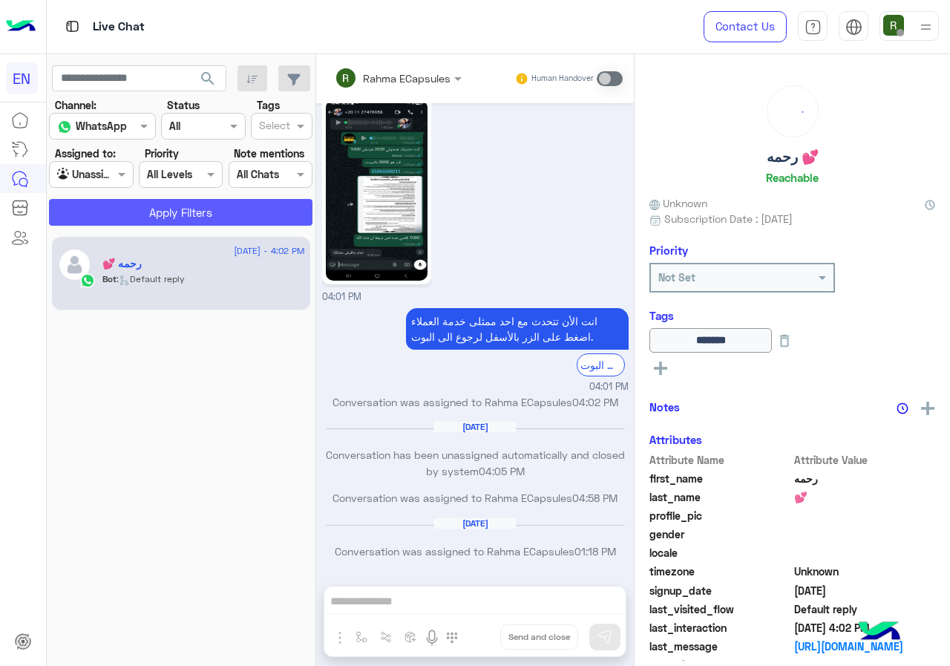
click at [129, 218] on button "Apply Filters" at bounding box center [180, 212] width 263 height 27
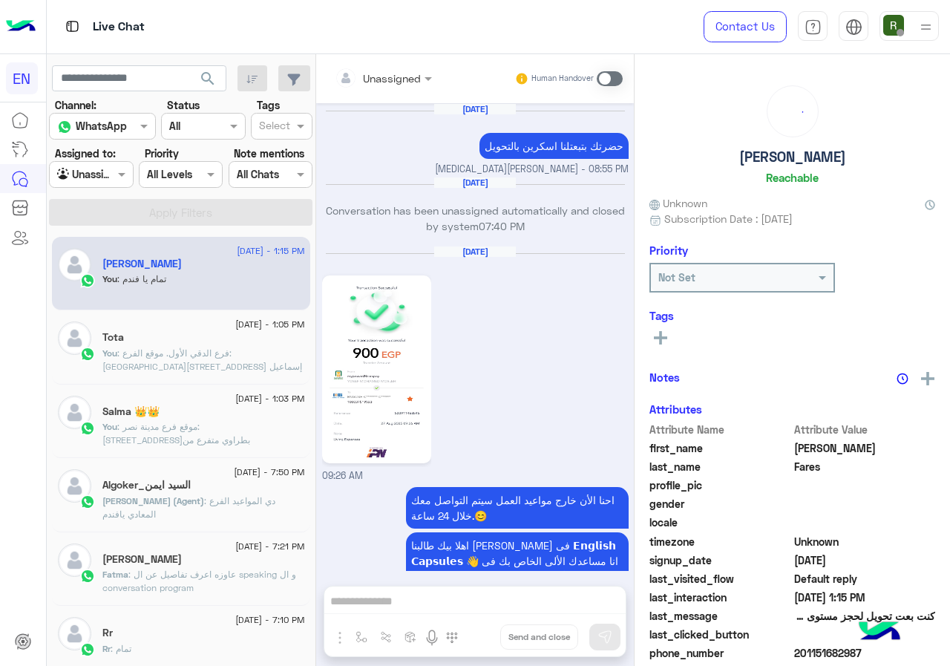
scroll to position [1095, 0]
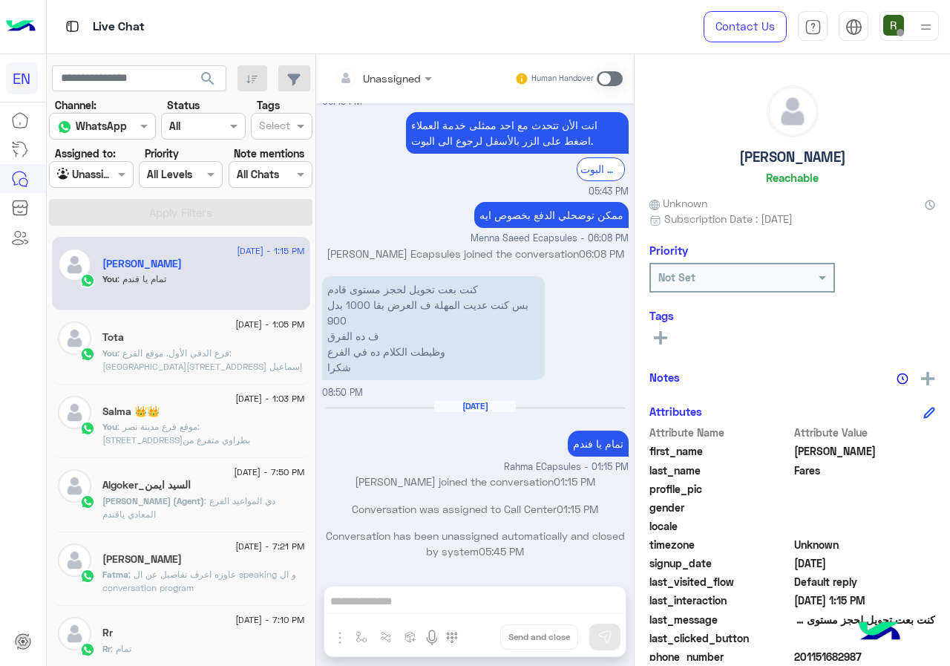
click at [82, 184] on div "Agent Filter Unassigned" at bounding box center [91, 174] width 84 height 27
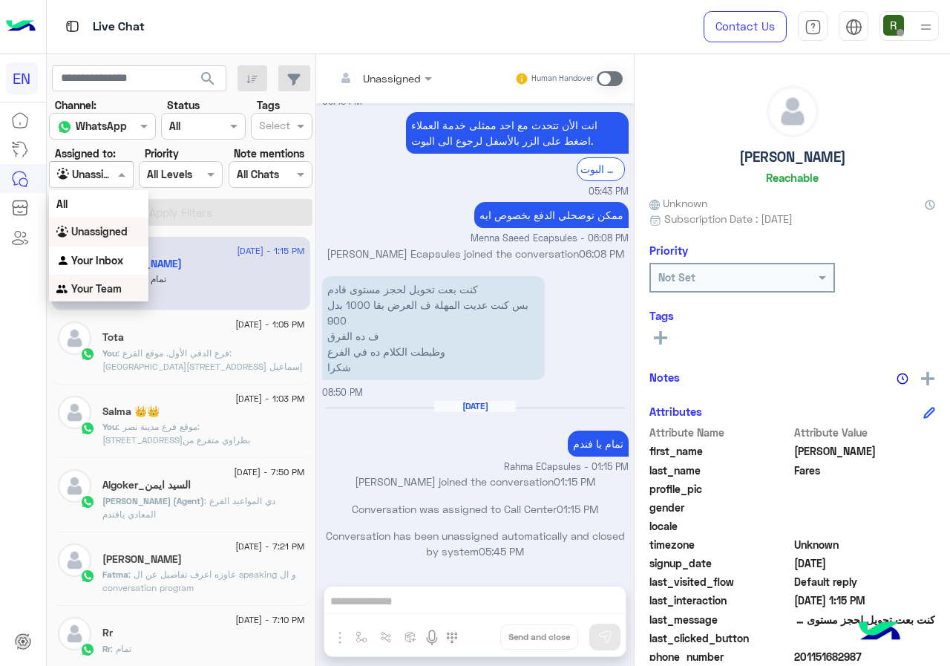
click at [95, 285] on b "Your Team" at bounding box center [96, 288] width 50 height 13
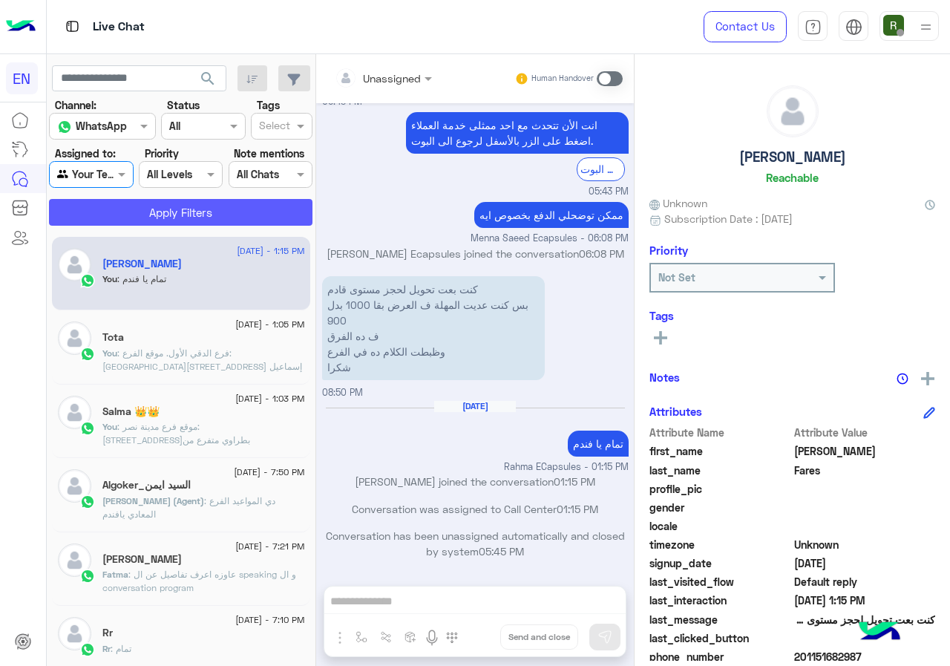
click at [195, 200] on button "Apply Filters" at bounding box center [180, 212] width 263 height 27
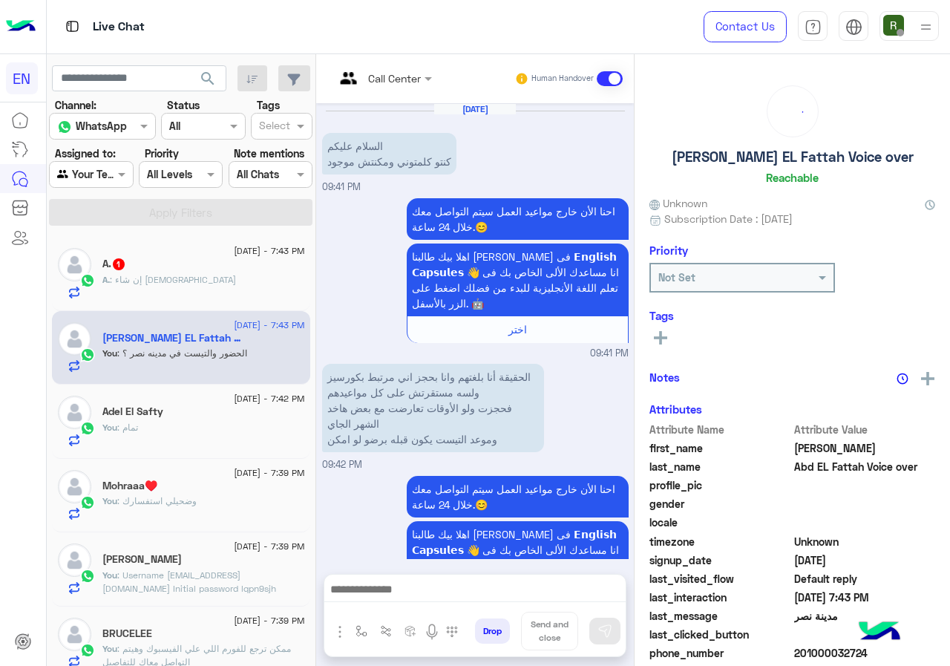
scroll to position [471, 0]
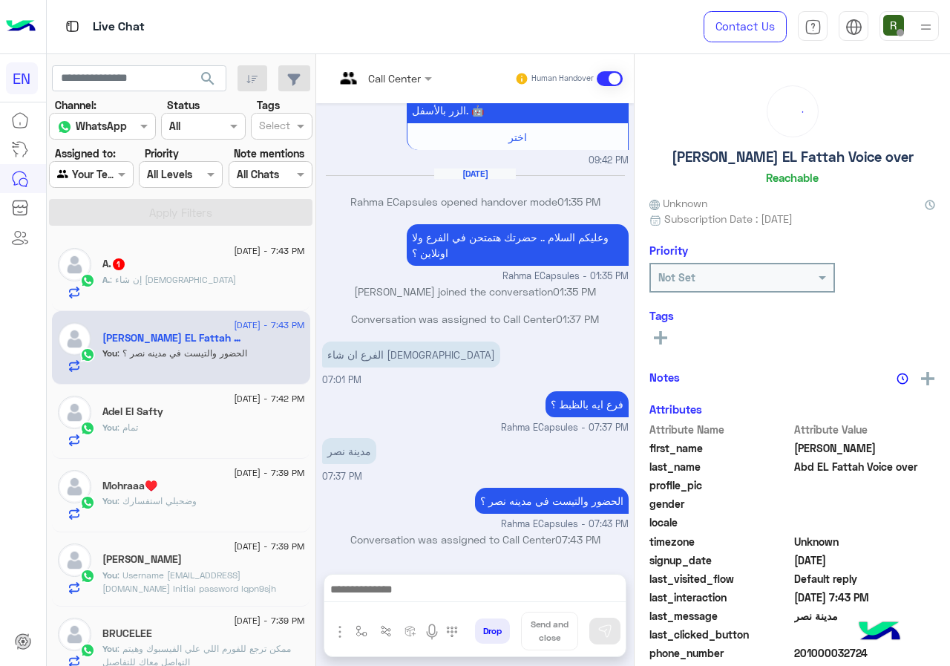
click at [169, 457] on div "4 September - 7:42 PM Adel El Safty You : تمام" at bounding box center [181, 421] width 258 height 74
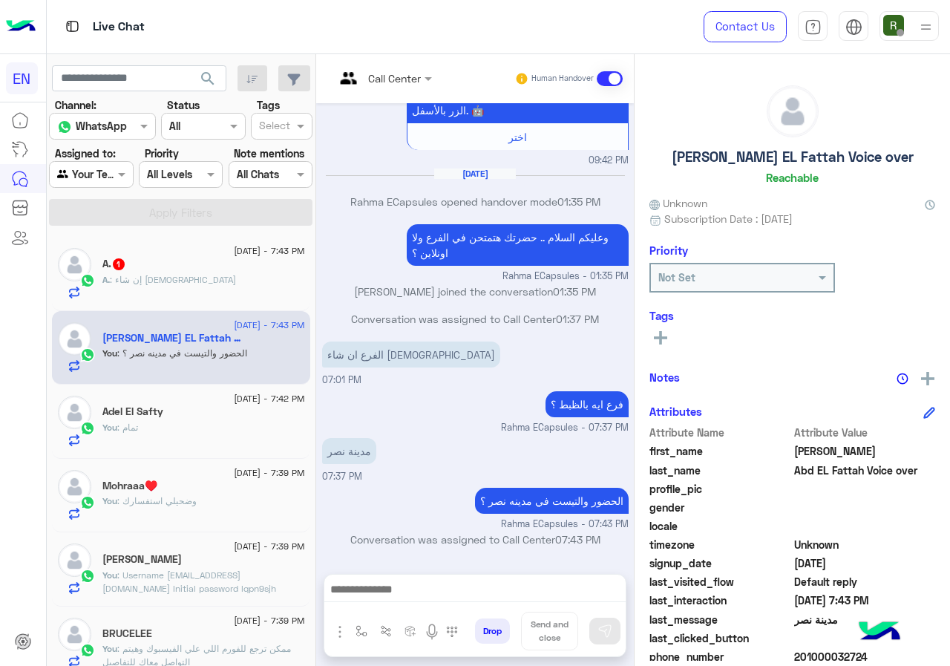
click at [185, 431] on div "You : تمام" at bounding box center [203, 434] width 203 height 26
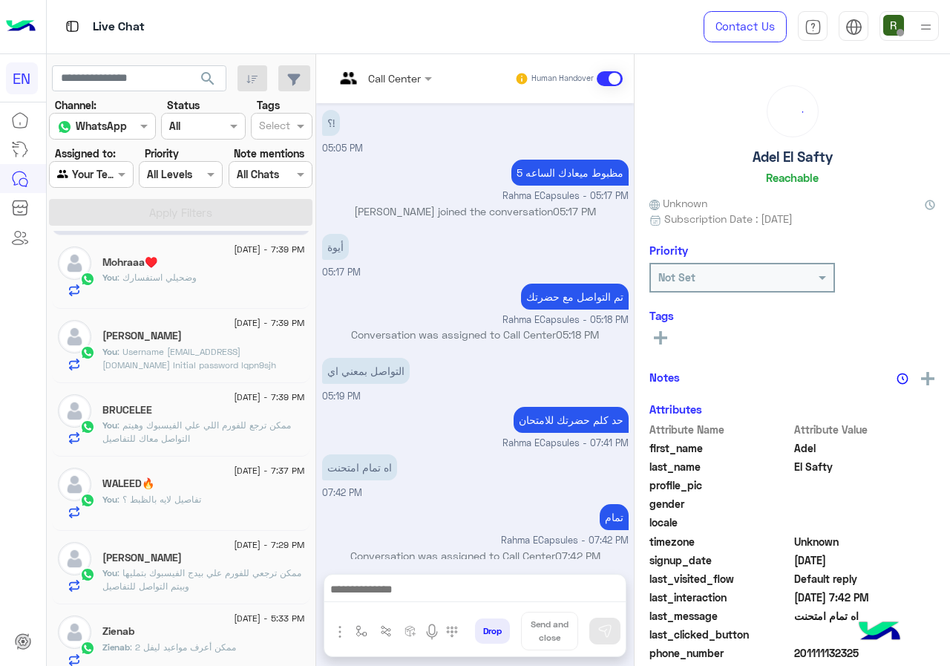
scroll to position [297, 0]
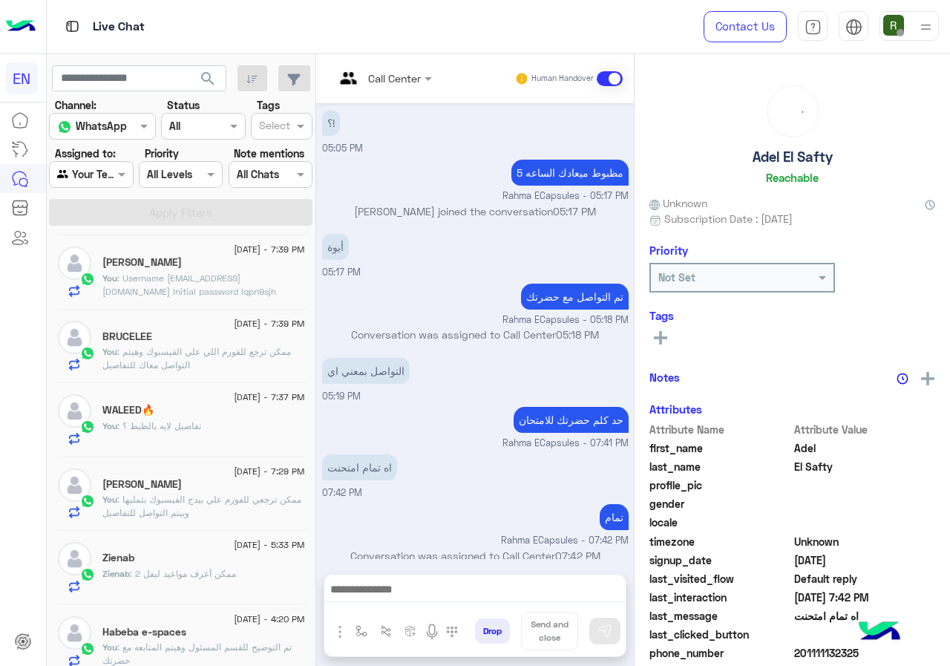
click at [181, 471] on div "[DATE] - 7:29 PM" at bounding box center [203, 473] width 203 height 10
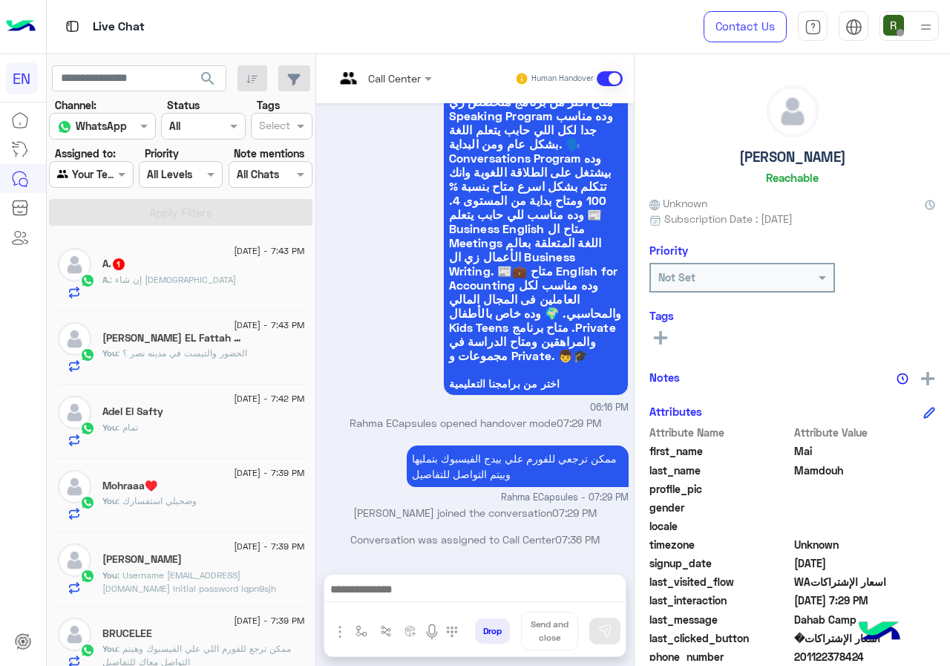
click at [195, 281] on div "A. : إن شاء الله" at bounding box center [203, 286] width 203 height 26
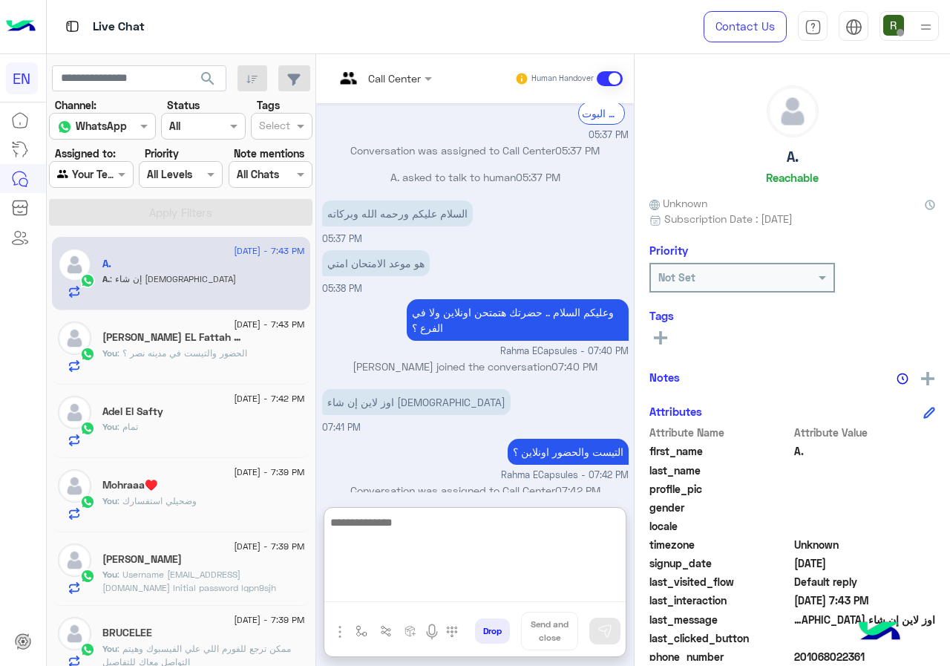
click at [384, 580] on textarea at bounding box center [474, 557] width 301 height 89
type textarea "**********"
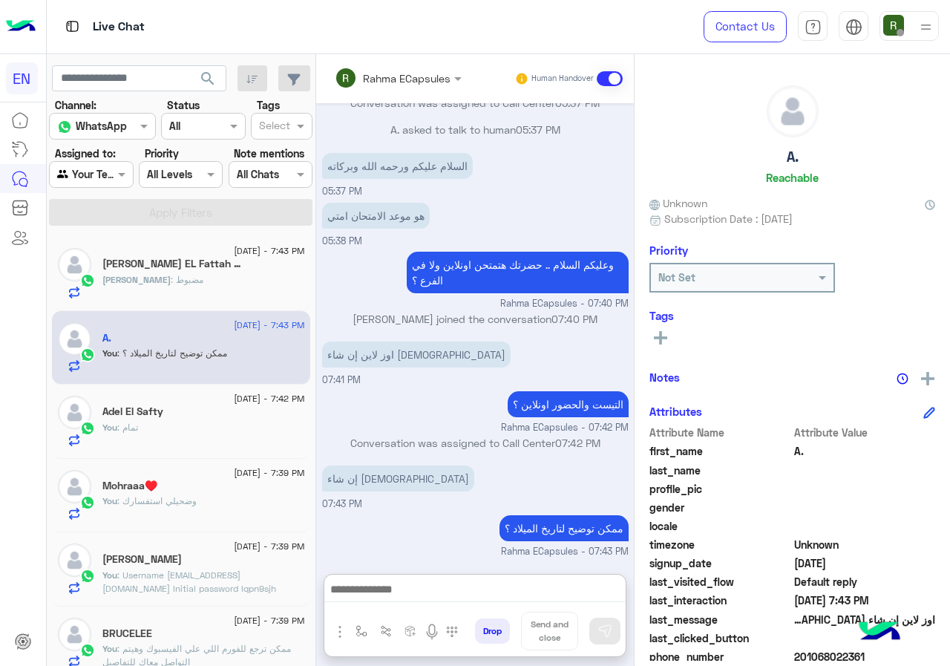
click at [197, 262] on h5 "Ahmed Abd EL Fattah Voice over 1" at bounding box center [173, 264] width 142 height 13
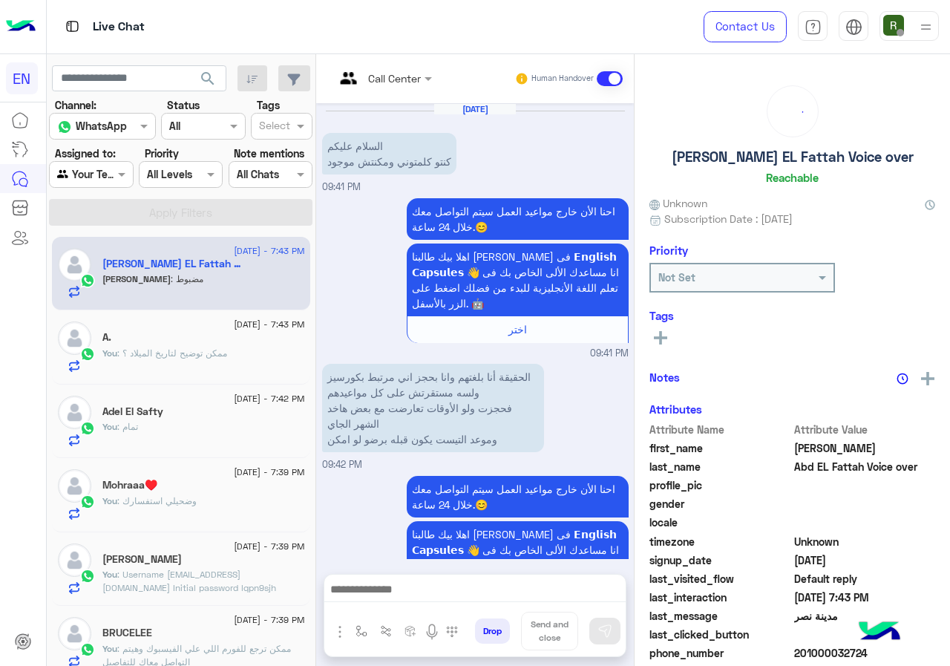
scroll to position [520, 0]
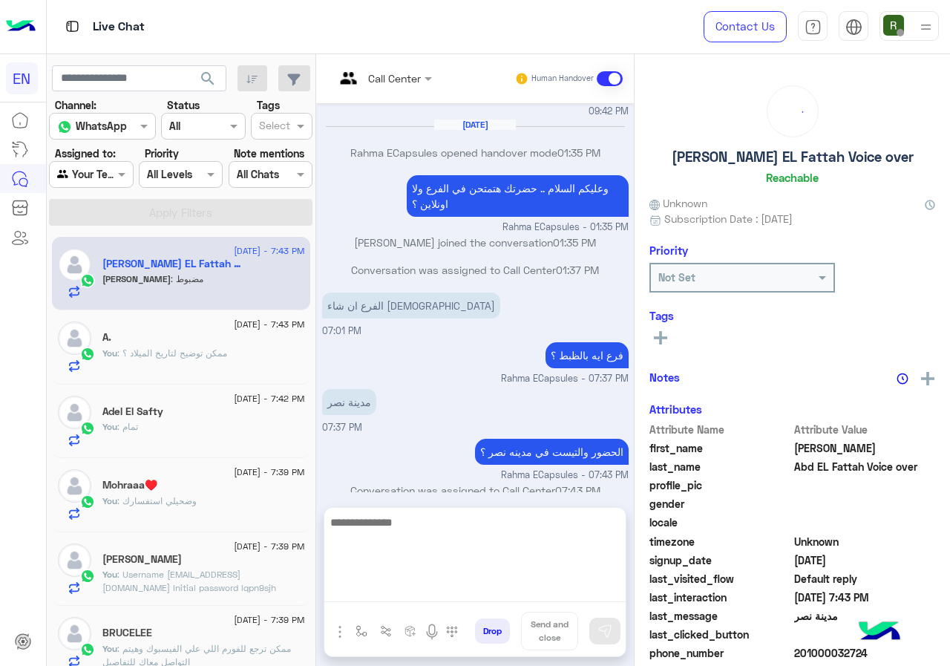
click at [396, 580] on textarea at bounding box center [474, 557] width 301 height 89
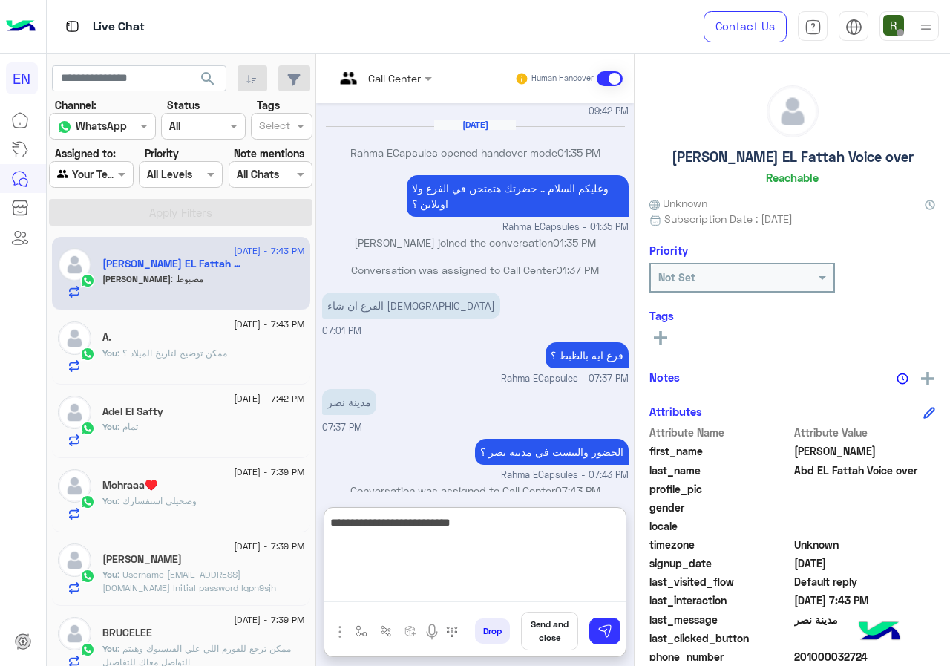
type textarea "**********"
